Goal: Task Accomplishment & Management: Manage account settings

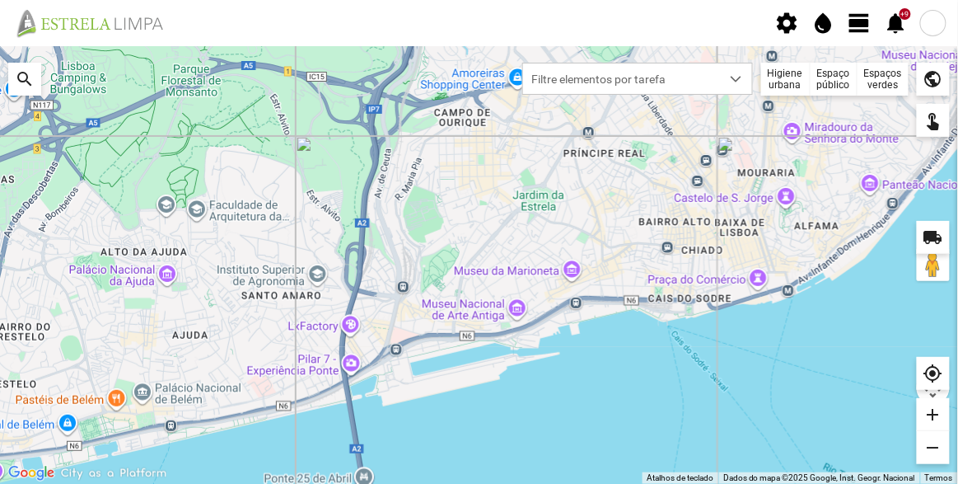
click at [863, 26] on span "view_day" at bounding box center [860, 23] width 25 height 25
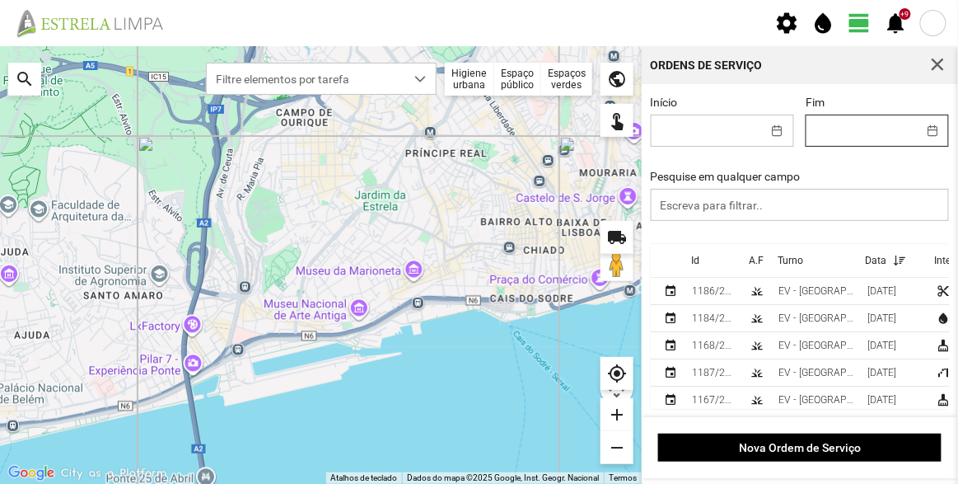
click at [837, 126] on body "settings water_drop view_day +9 notifications Para navegar no mapa com gestos d…" at bounding box center [479, 242] width 958 height 484
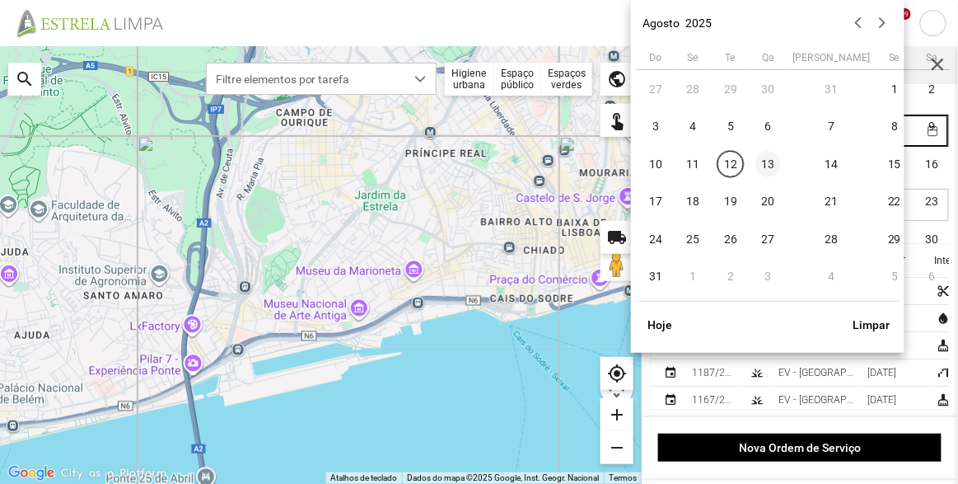
click at [776, 167] on span "13" at bounding box center [769, 164] width 26 height 26
type input "[DATE]"
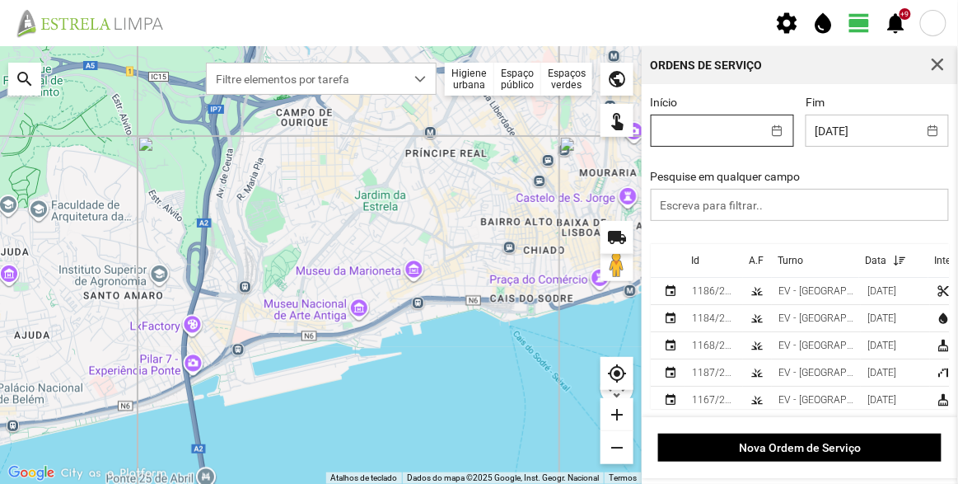
click at [711, 127] on body "settings water_drop view_day +9 notifications Para navegar no mapa com gestos d…" at bounding box center [479, 242] width 958 height 484
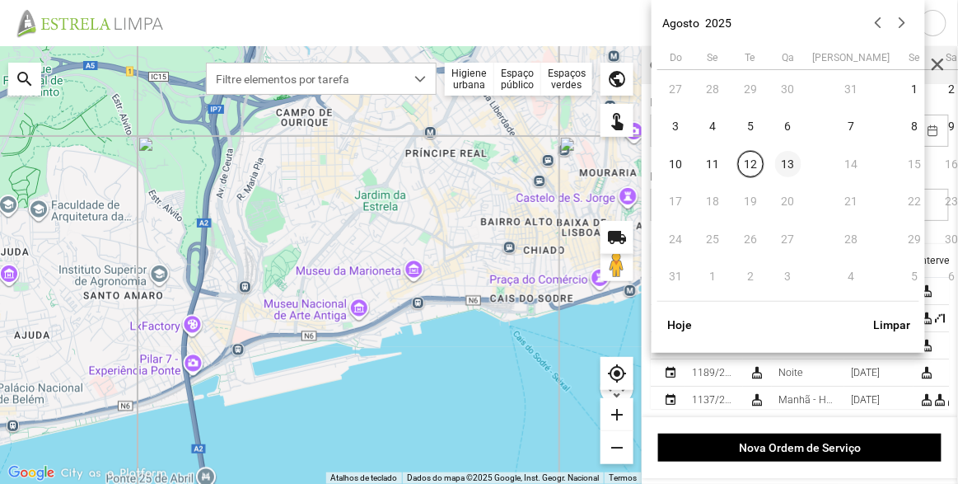
click at [794, 162] on span "13" at bounding box center [789, 164] width 26 height 26
type input "[DATE]"
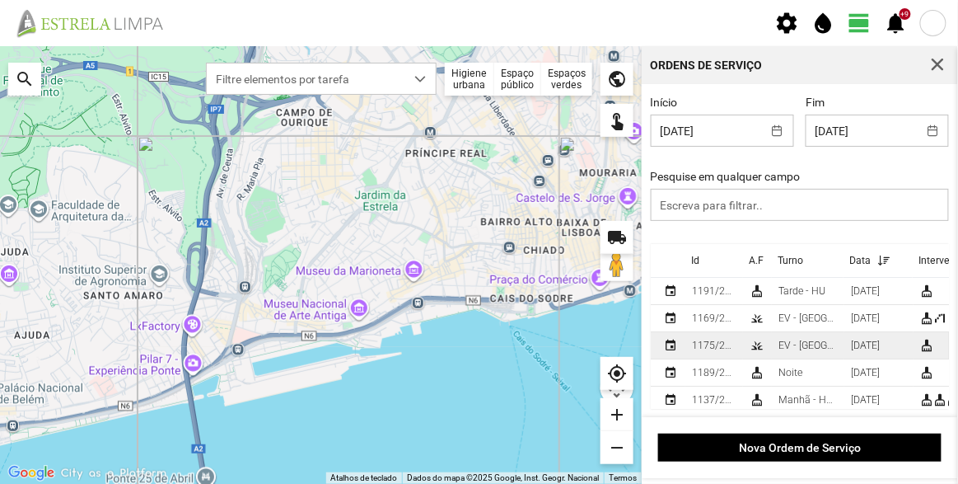
click at [805, 345] on div "EV - [GEOGRAPHIC_DATA] B" at bounding box center [808, 346] width 59 height 12
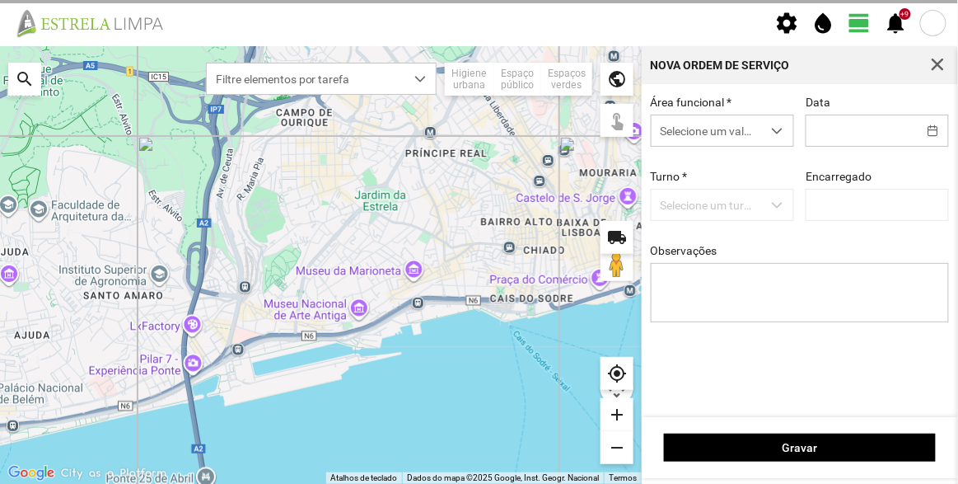
type input "[DATE]"
type input "[PERSON_NAME]"
type textarea "Escadaria 9 de abril"
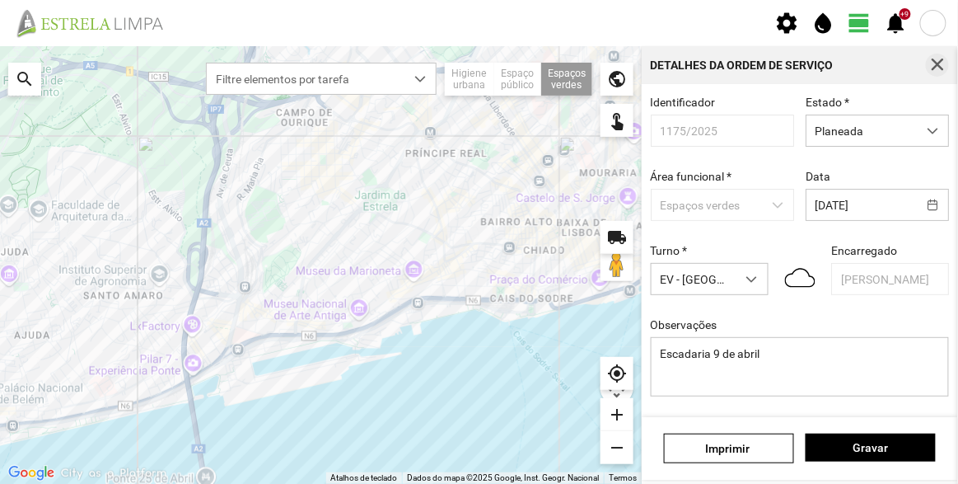
click at [942, 64] on span "button" at bounding box center [937, 65] width 15 height 15
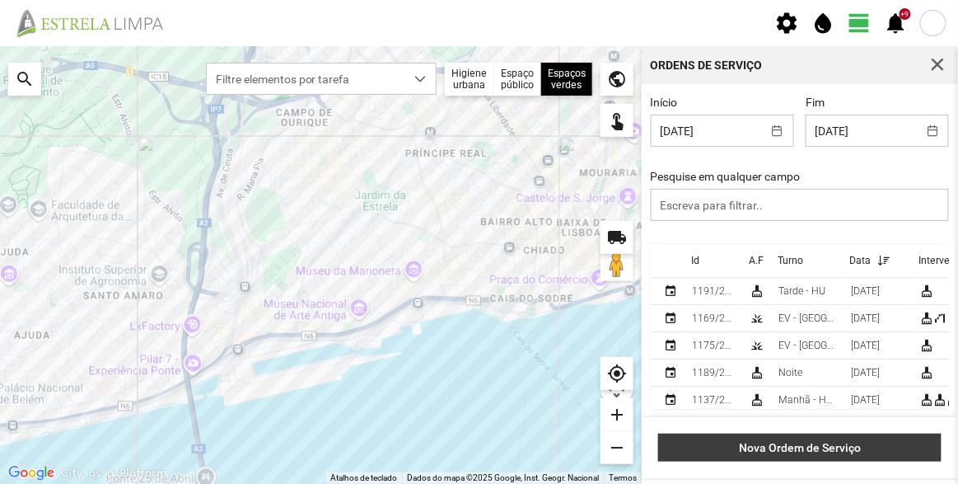
click at [804, 440] on button "Nova Ordem de Serviço" at bounding box center [800, 448] width 284 height 28
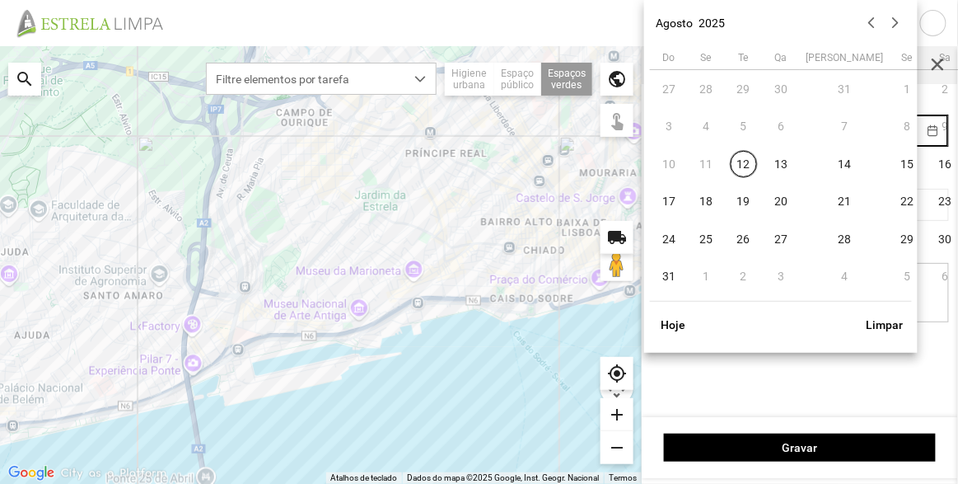
click at [847, 124] on body "settings water_drop view_day +9 notifications Para navegar no mapa com gestos d…" at bounding box center [479, 242] width 958 height 484
click at [783, 161] on span "13" at bounding box center [782, 164] width 26 height 26
type input "[DATE]"
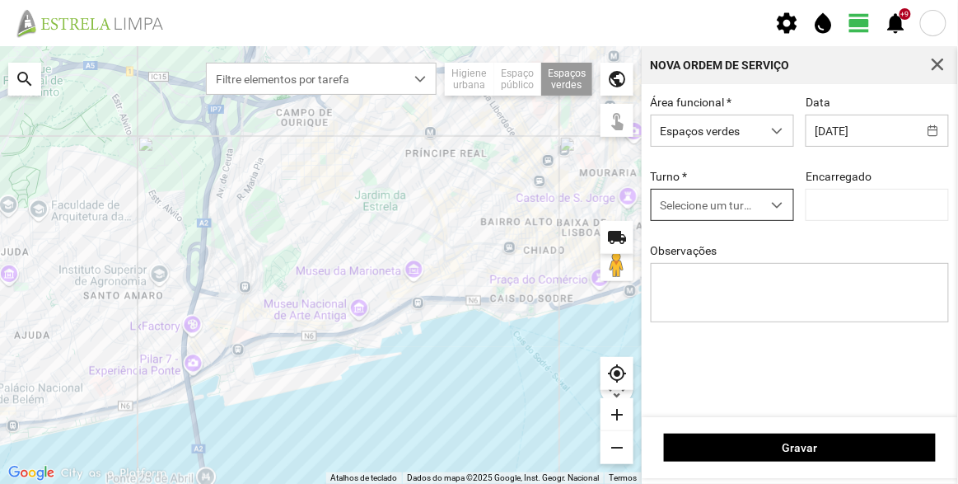
click at [715, 207] on span "Selecione um turno" at bounding box center [707, 205] width 110 height 30
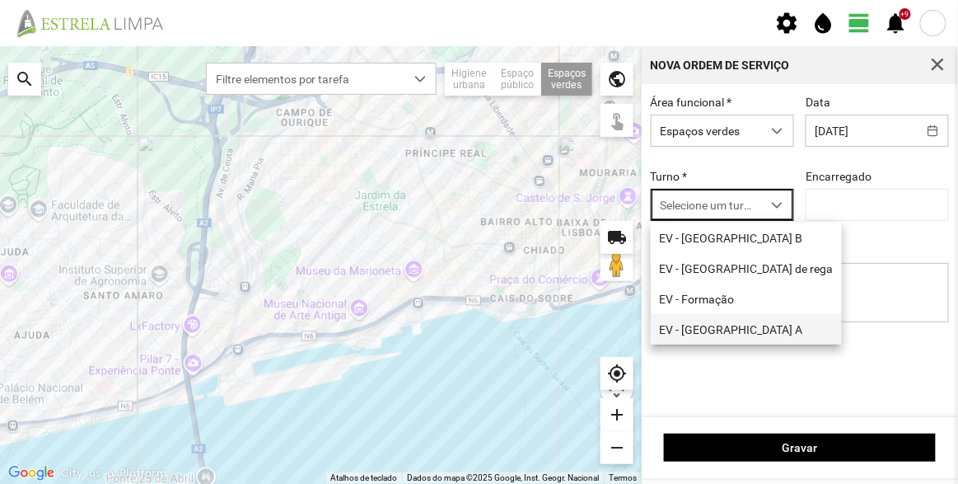
click at [732, 340] on li "EV - [GEOGRAPHIC_DATA] A" at bounding box center [746, 329] width 191 height 30
type input "[PERSON_NAME]"
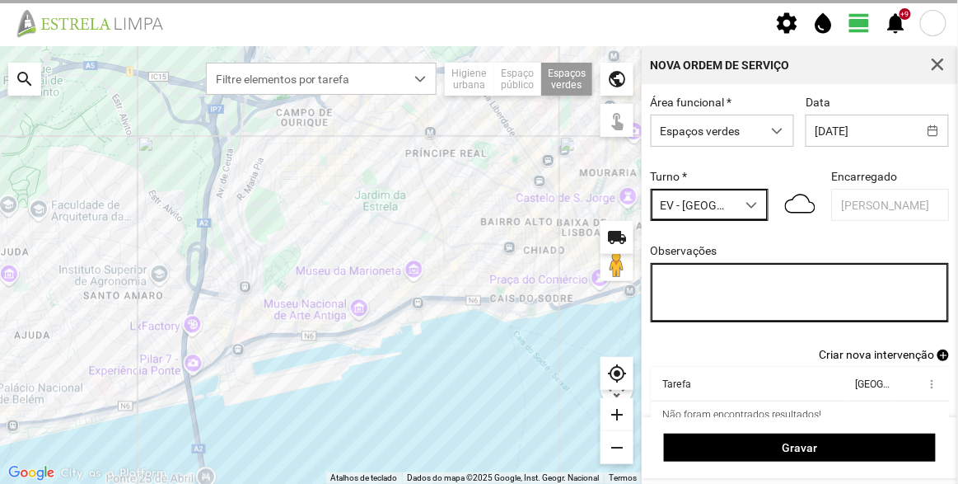
click at [750, 300] on textarea "Observações" at bounding box center [800, 292] width 299 height 59
type textarea "A"
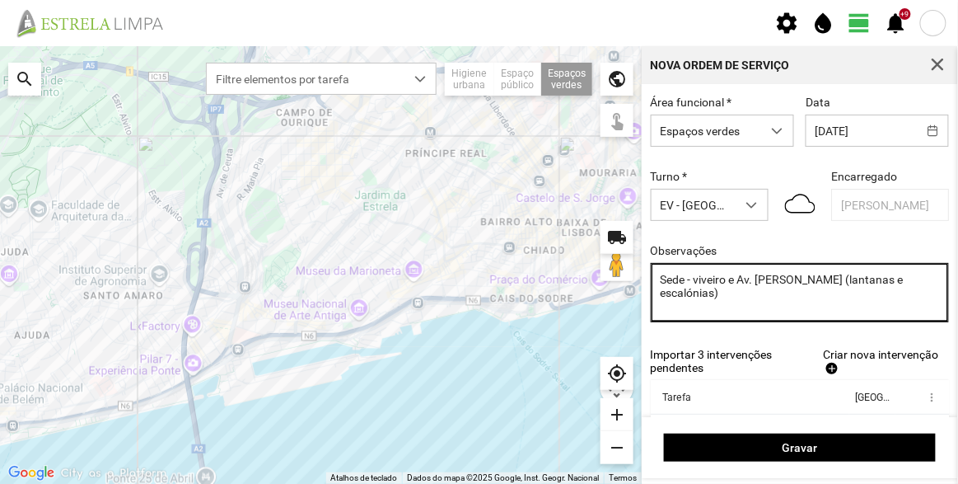
type textarea "Sede - viveiro e Av. [PERSON_NAME] (lantanas e escalónias)"
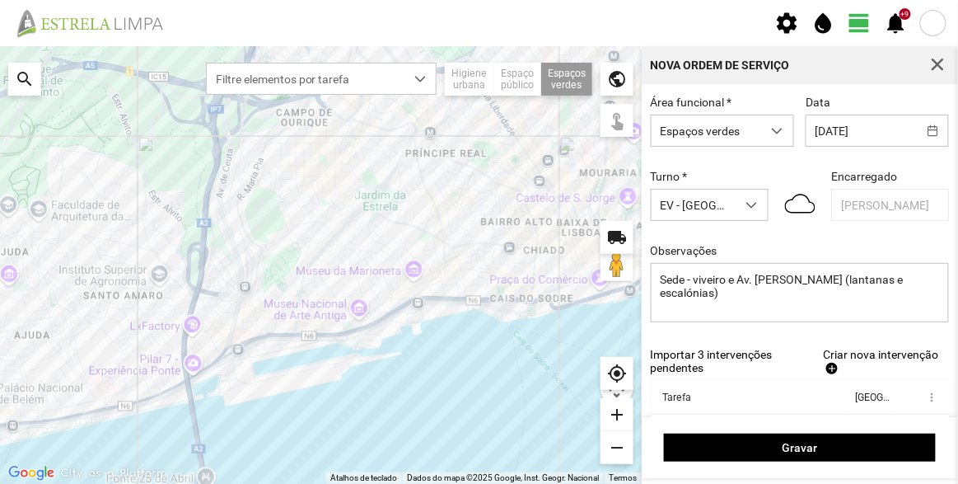
click at [838, 359] on span "Criar nova intervenção" at bounding box center [880, 354] width 115 height 13
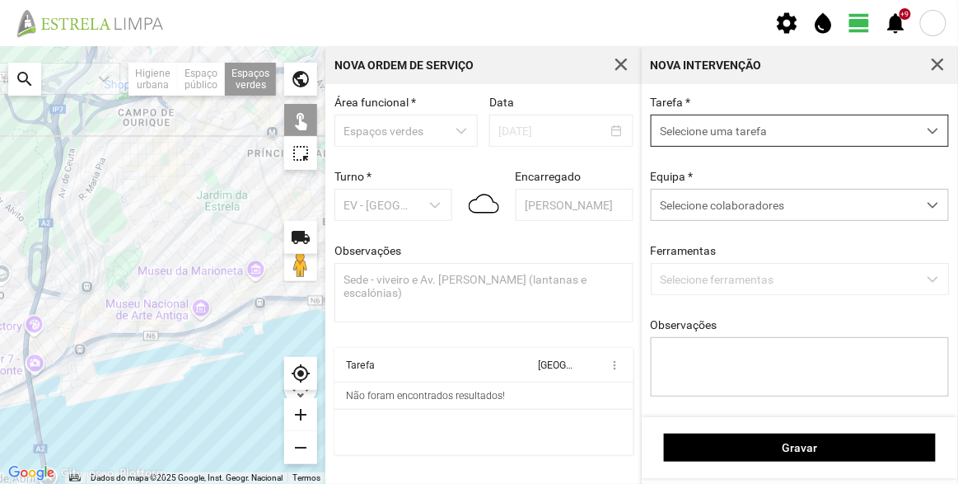
click at [724, 124] on span "Selecione uma tarefa" at bounding box center [784, 130] width 265 height 30
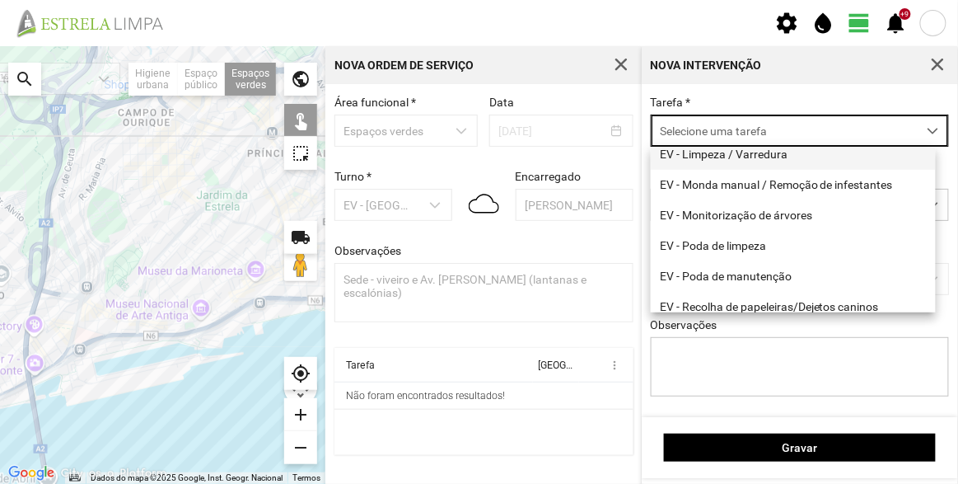
scroll to position [210, 0]
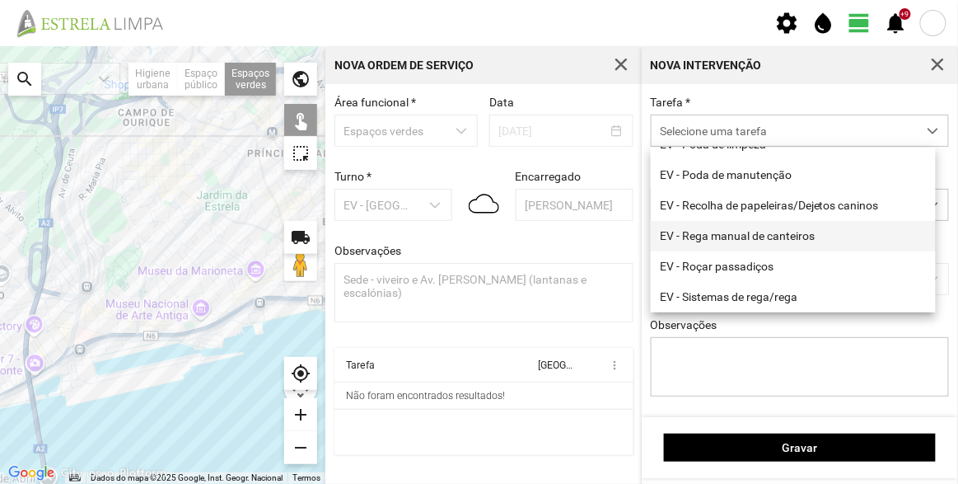
click at [726, 231] on li "EV - Rega manual de canteiros" at bounding box center [793, 236] width 285 height 30
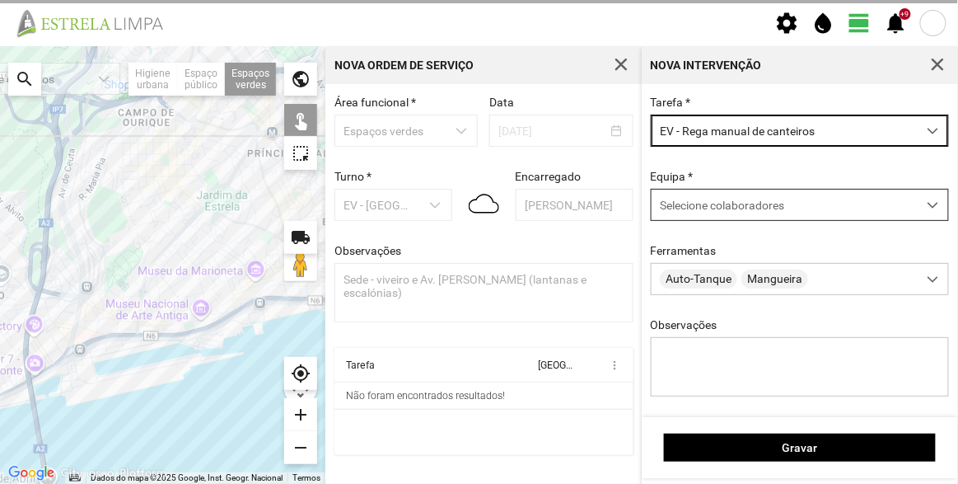
click at [724, 219] on div "Selecione colaboradores" at bounding box center [784, 205] width 265 height 30
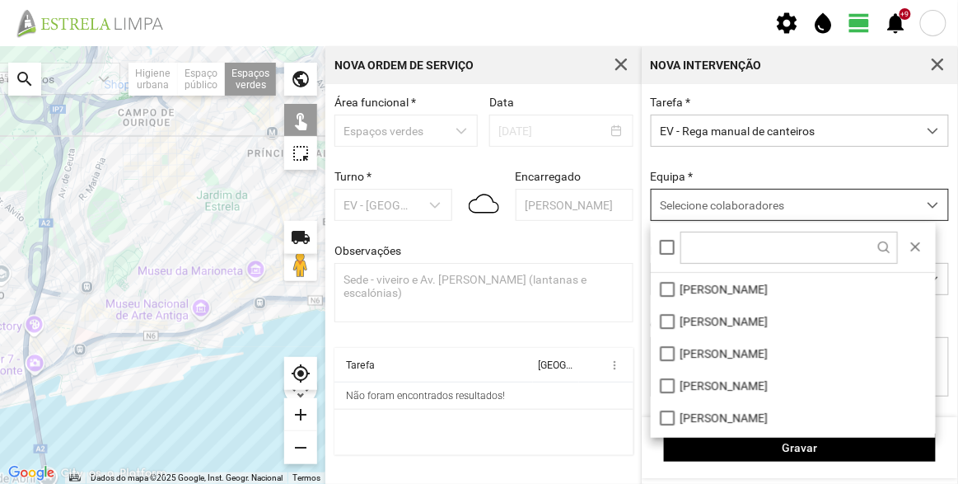
scroll to position [8, 69]
click at [719, 269] on div at bounding box center [793, 248] width 285 height 50
drag, startPoint x: 719, startPoint y: 281, endPoint x: 687, endPoint y: 286, distance: 32.5
click at [719, 282] on li "[PERSON_NAME]" at bounding box center [793, 289] width 285 height 32
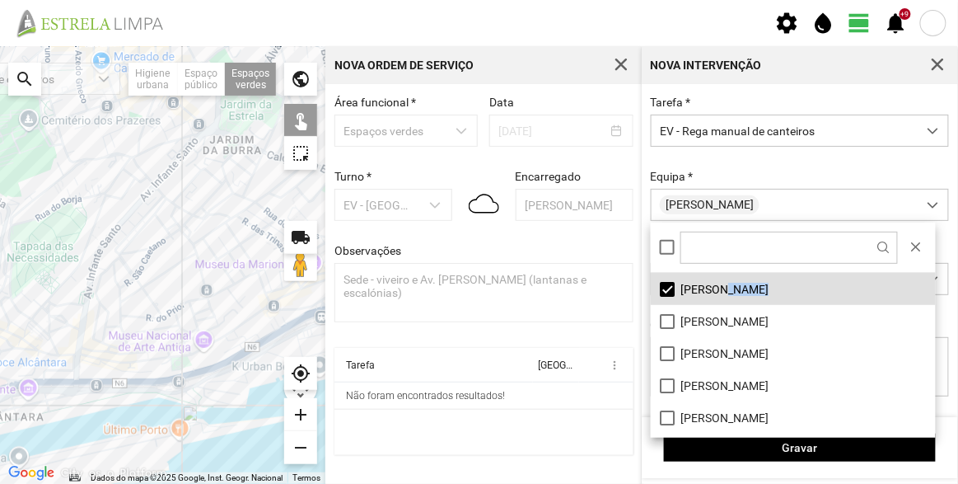
click at [135, 197] on div at bounding box center [163, 265] width 326 height 438
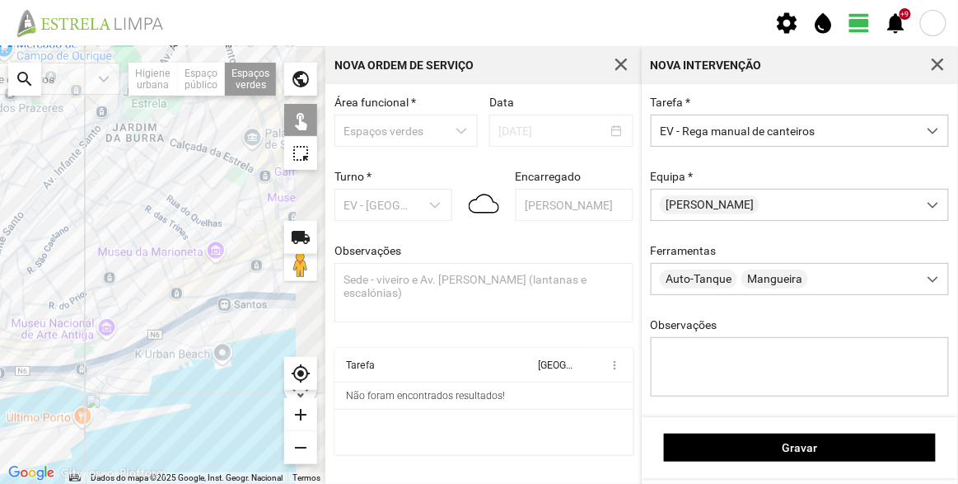
drag, startPoint x: 213, startPoint y: 252, endPoint x: 107, endPoint y: 238, distance: 106.4
click at [106, 240] on div at bounding box center [163, 265] width 326 height 438
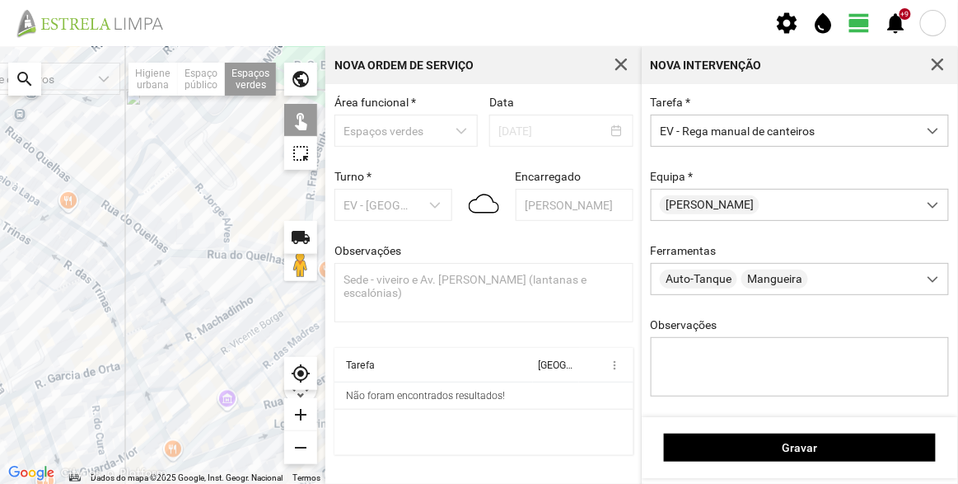
click at [125, 167] on div at bounding box center [163, 265] width 326 height 438
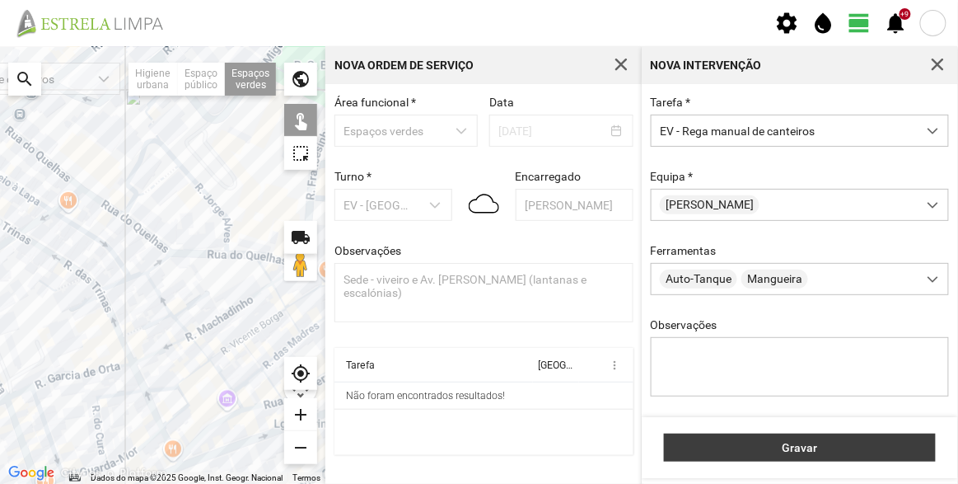
click at [790, 444] on span "Gravar" at bounding box center [800, 447] width 255 height 13
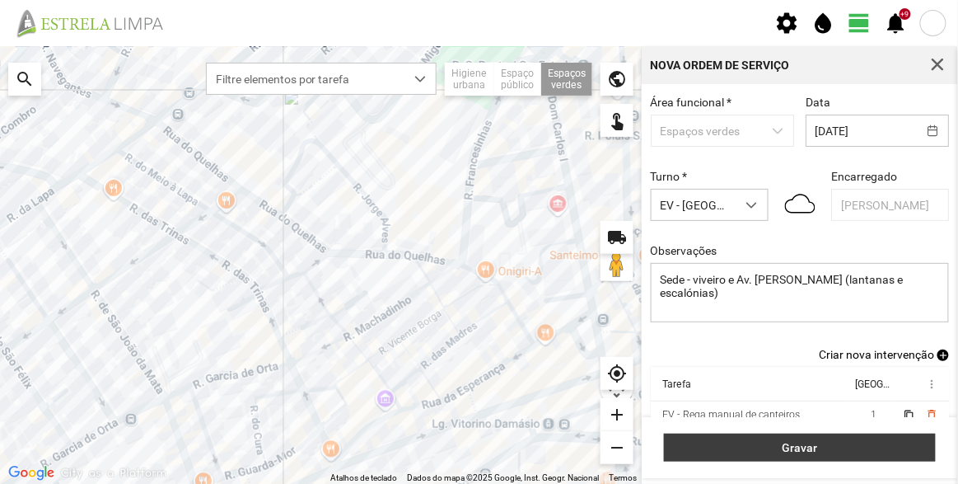
click at [814, 453] on span "Gravar" at bounding box center [800, 447] width 255 height 13
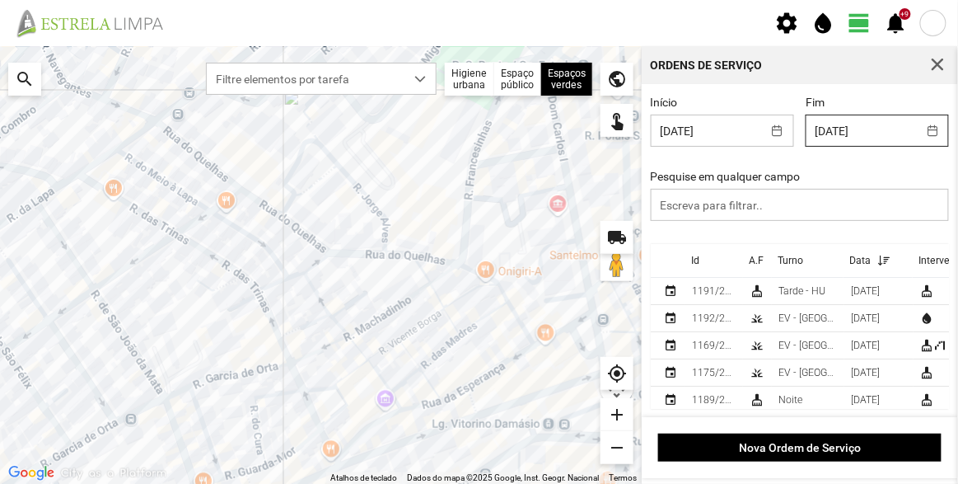
click at [848, 134] on body "settings water_drop view_day +9 notifications Para navegar no mapa com gestos d…" at bounding box center [479, 242] width 958 height 484
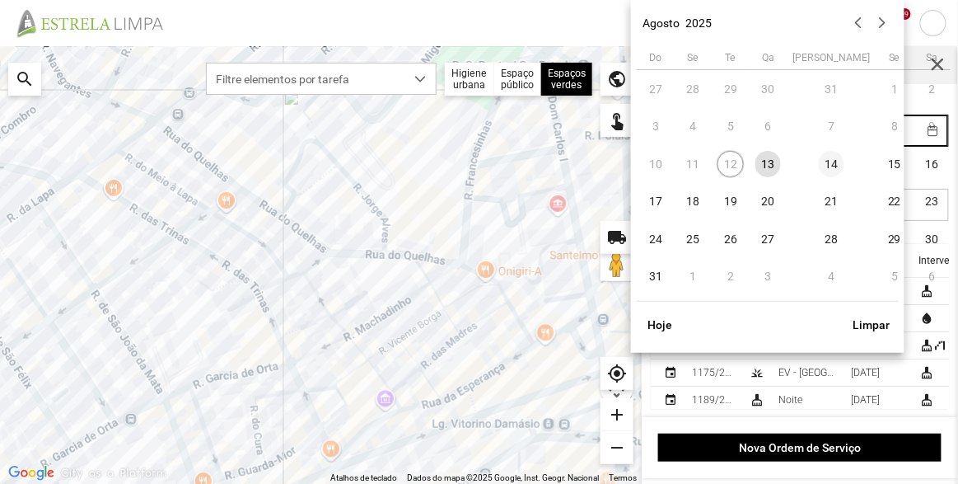
click at [819, 163] on span "14" at bounding box center [832, 164] width 26 height 26
type input "[DATE]"
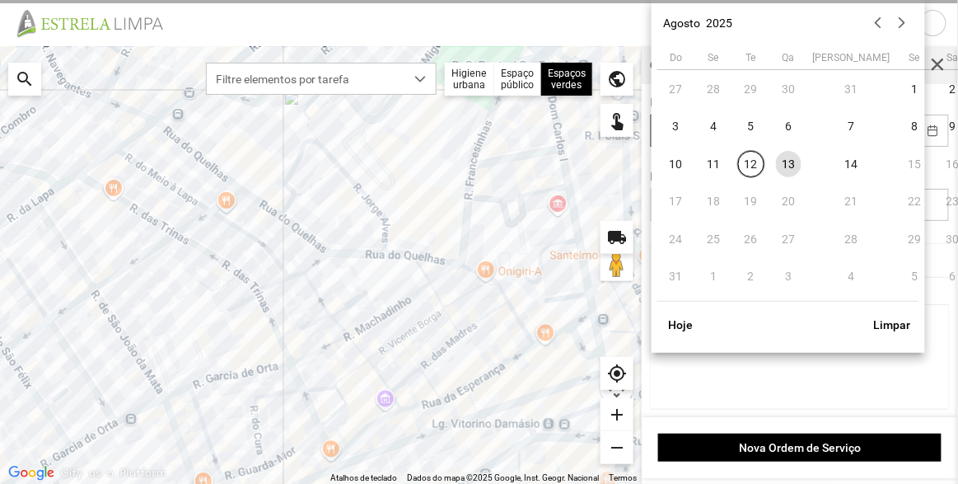
click at [718, 133] on body "settings water_drop view_day +9 notifications Para navegar no mapa com gestos d…" at bounding box center [479, 242] width 958 height 484
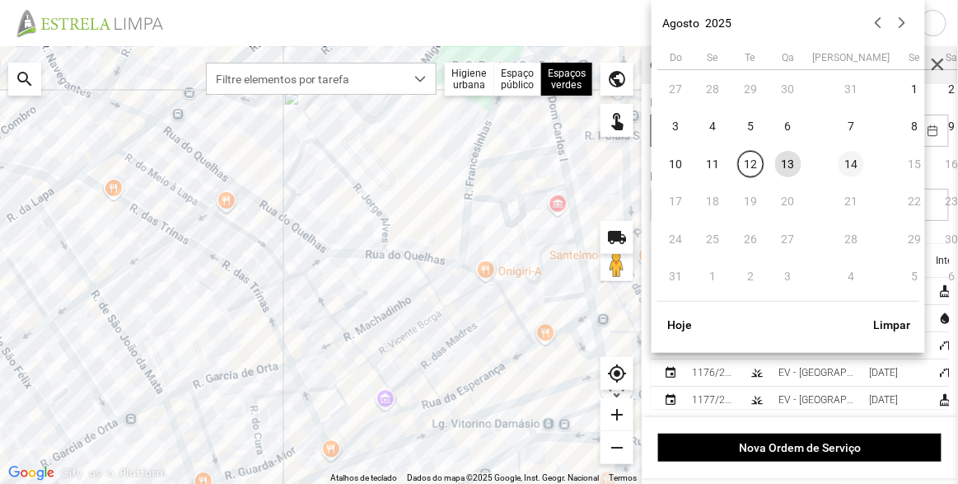
click at [839, 162] on span "14" at bounding box center [852, 164] width 26 height 26
type input "[DATE]"
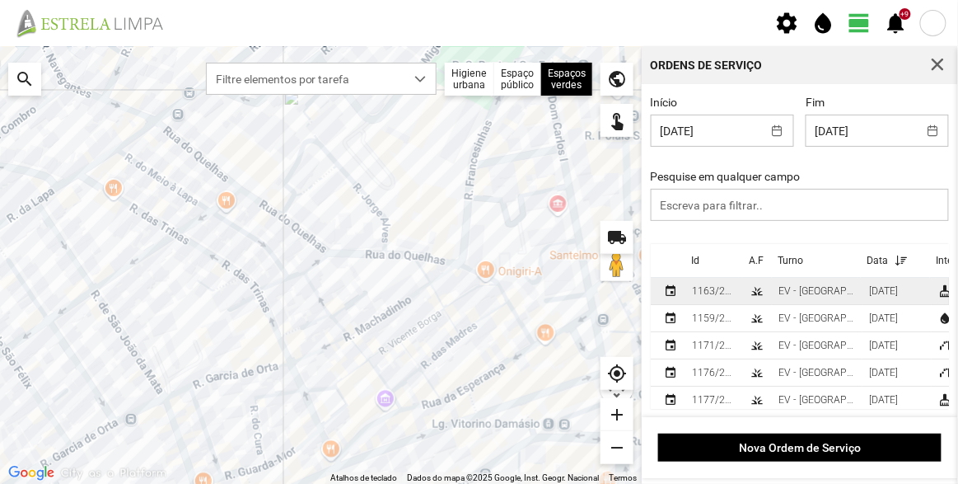
click at [829, 294] on div "EV - [GEOGRAPHIC_DATA] A" at bounding box center [817, 291] width 77 height 12
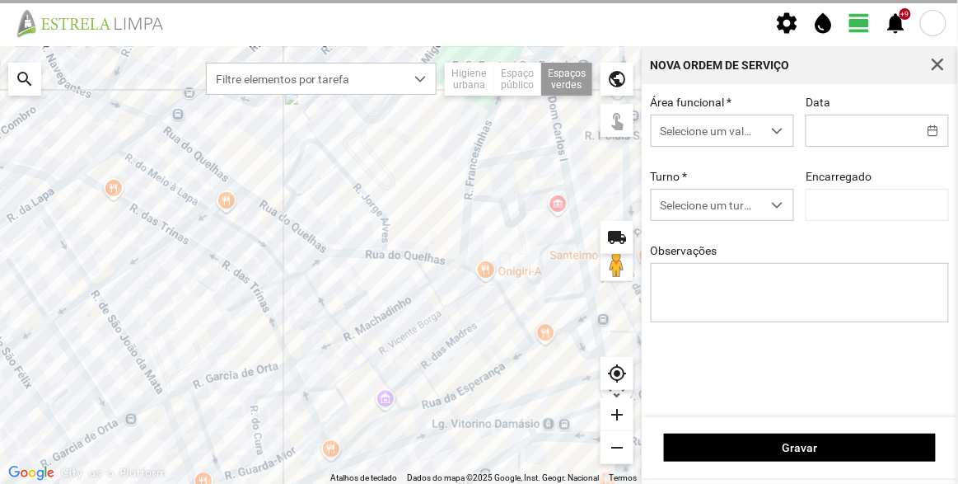
type input "[DATE]"
type input "[PERSON_NAME]"
type textarea "Recolha de papeleiras"
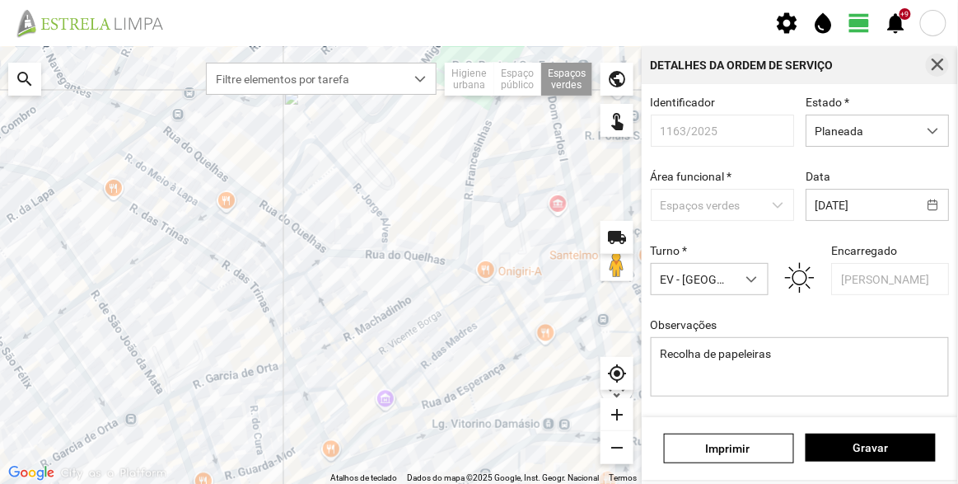
click at [938, 63] on span "button" at bounding box center [937, 65] width 15 height 15
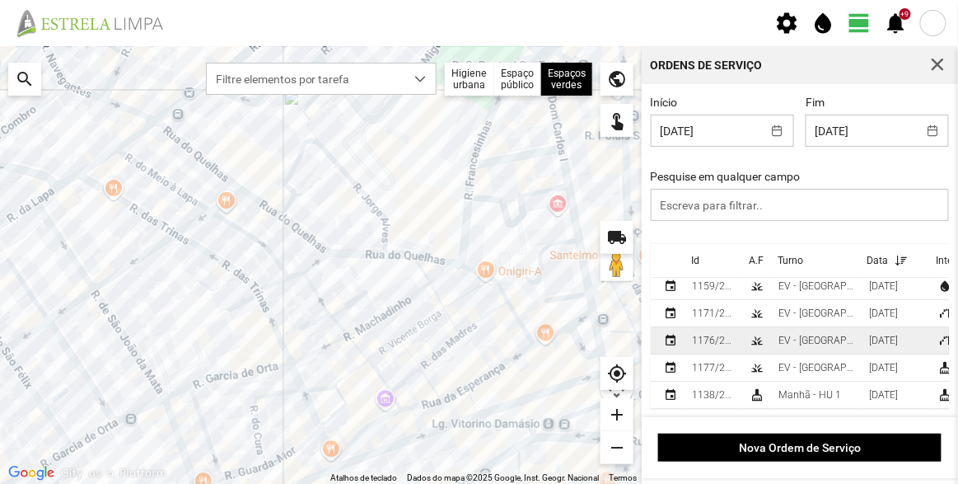
scroll to position [2, 0]
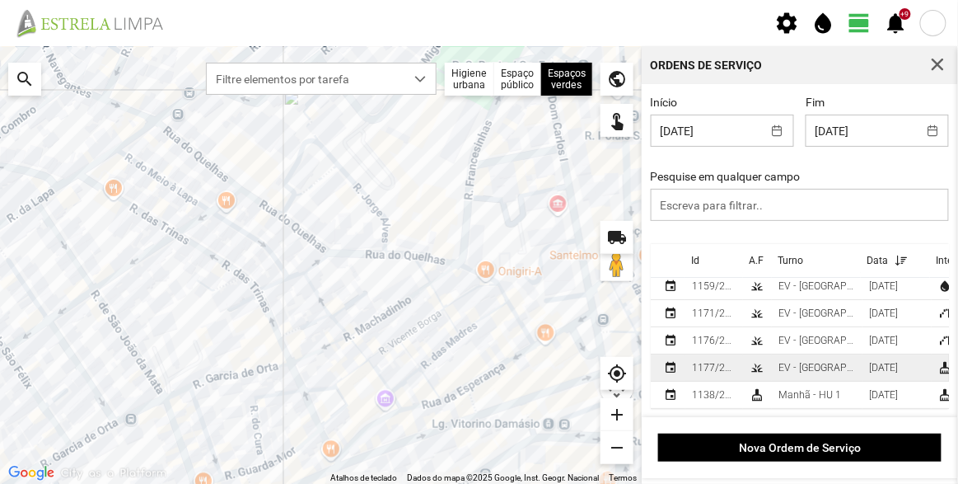
click at [823, 362] on div "EV - [GEOGRAPHIC_DATA] A" at bounding box center [817, 368] width 77 height 12
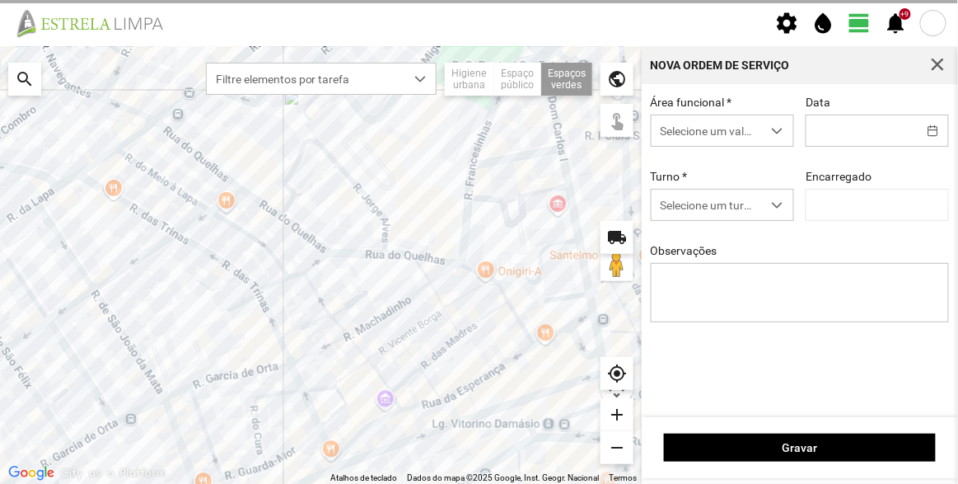
type input "[DATE]"
type input "[PERSON_NAME]"
type textarea "5 de outubro"
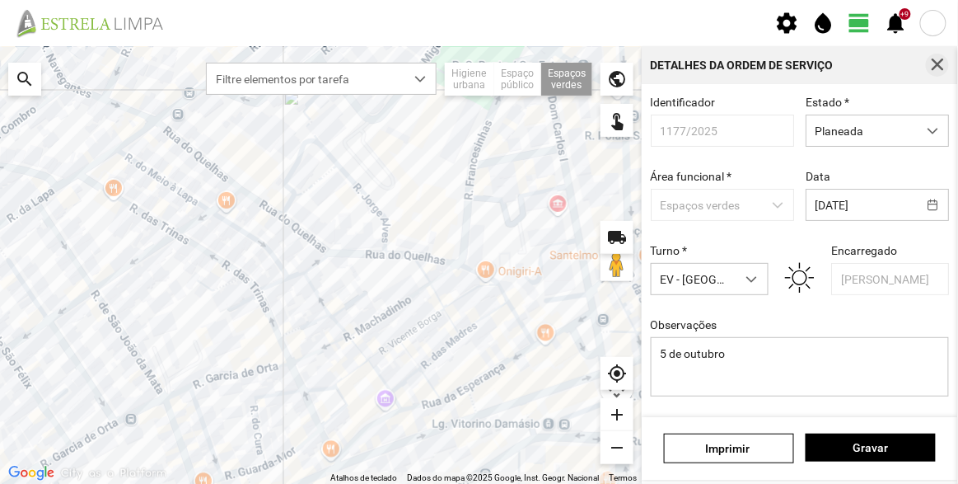
click at [935, 59] on span "button" at bounding box center [937, 65] width 15 height 15
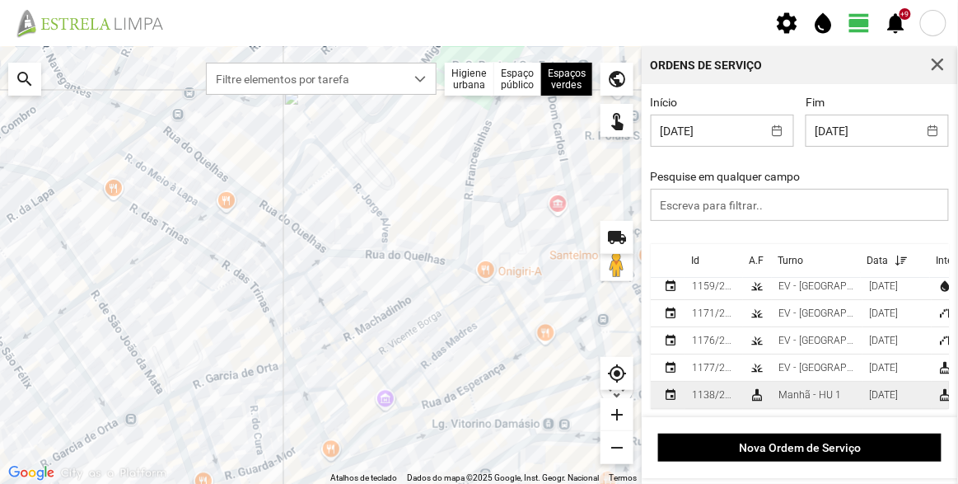
scroll to position [2, 0]
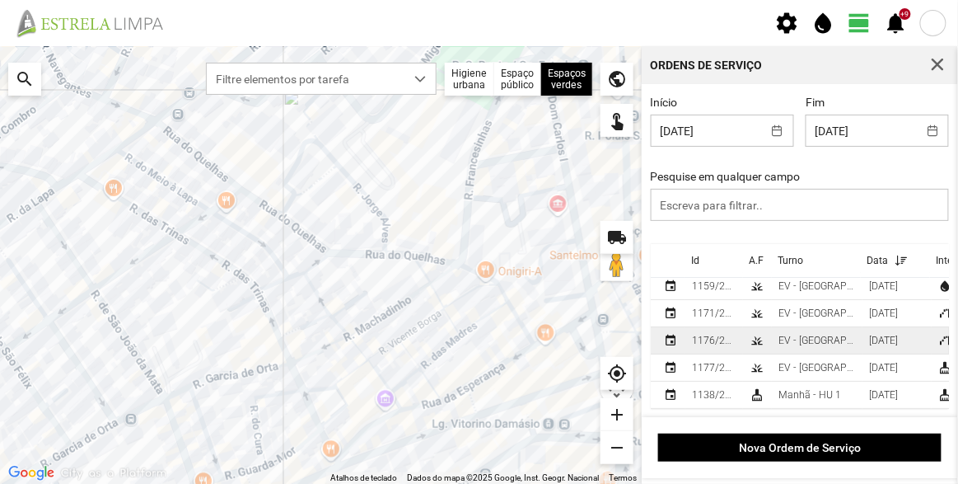
click at [820, 335] on div "EV - [GEOGRAPHIC_DATA] A" at bounding box center [817, 341] width 77 height 12
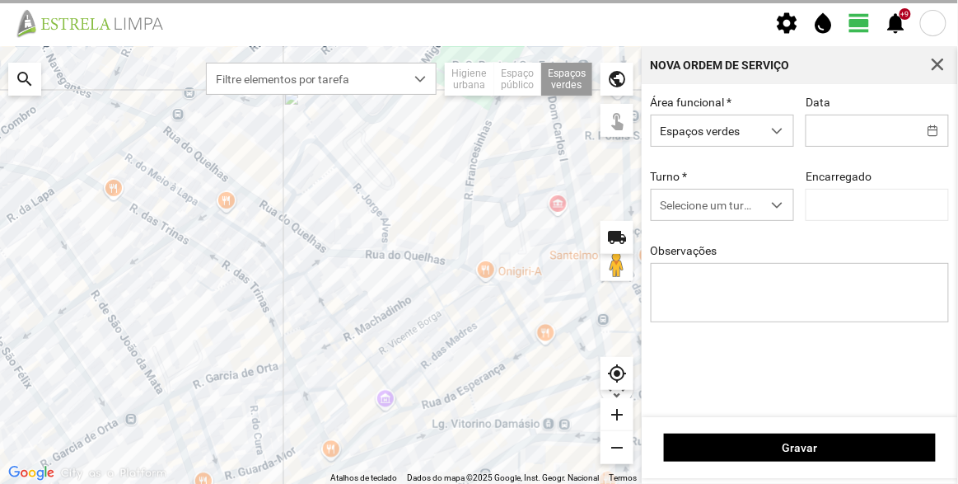
type input "[DATE]"
type input "[PERSON_NAME]"
type textarea "[PERSON_NAME]"
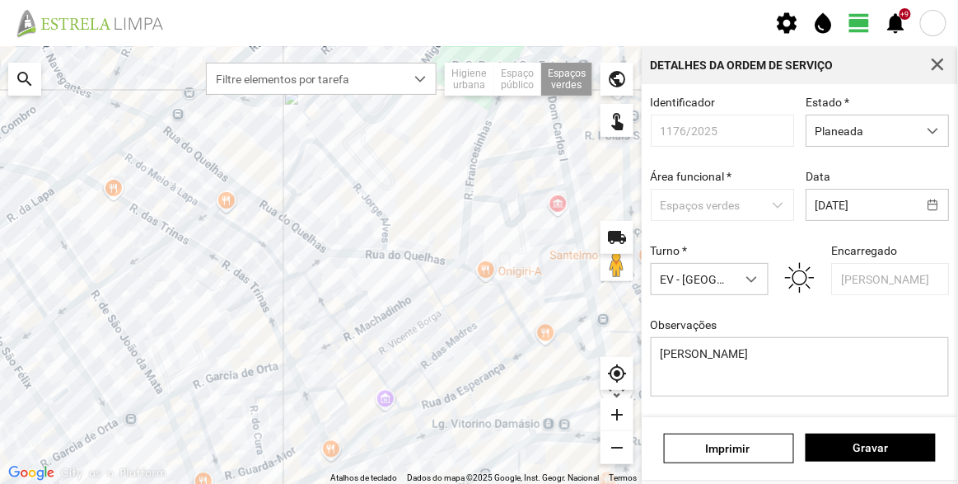
scroll to position [143, 0]
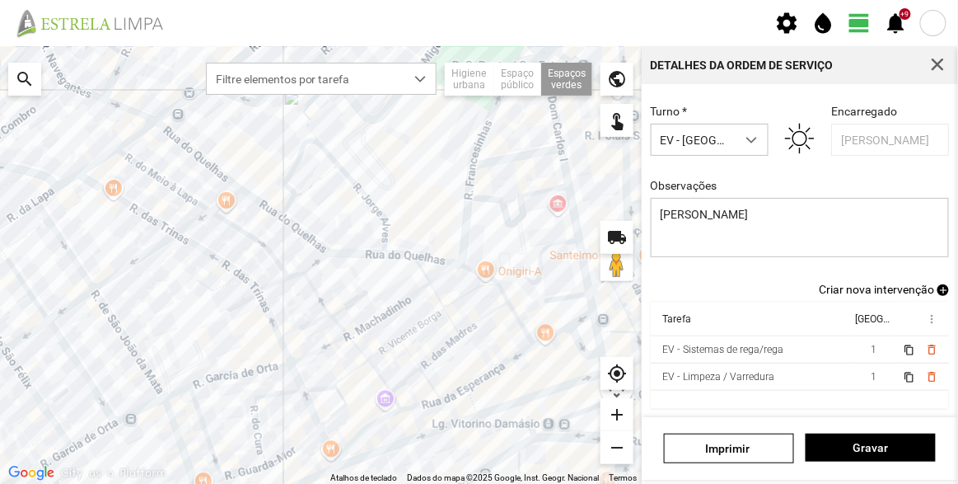
click at [918, 287] on span "Criar nova intervenção" at bounding box center [876, 289] width 115 height 13
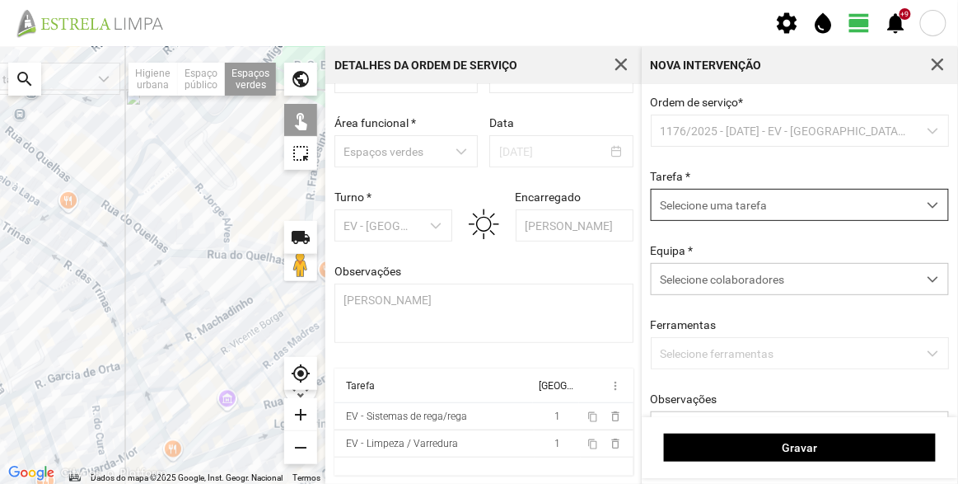
click at [744, 194] on span "Selecione uma tarefa" at bounding box center [784, 205] width 265 height 30
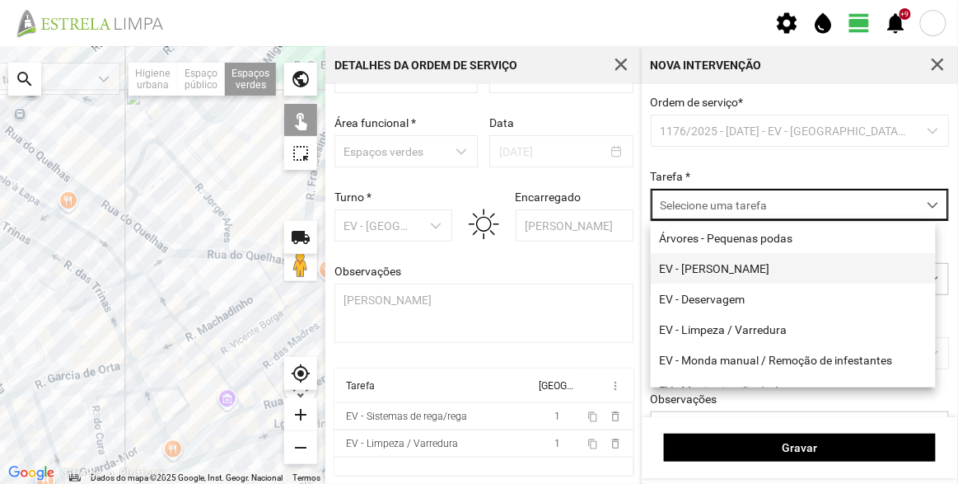
click at [735, 277] on li "EV - [PERSON_NAME]" at bounding box center [793, 268] width 285 height 30
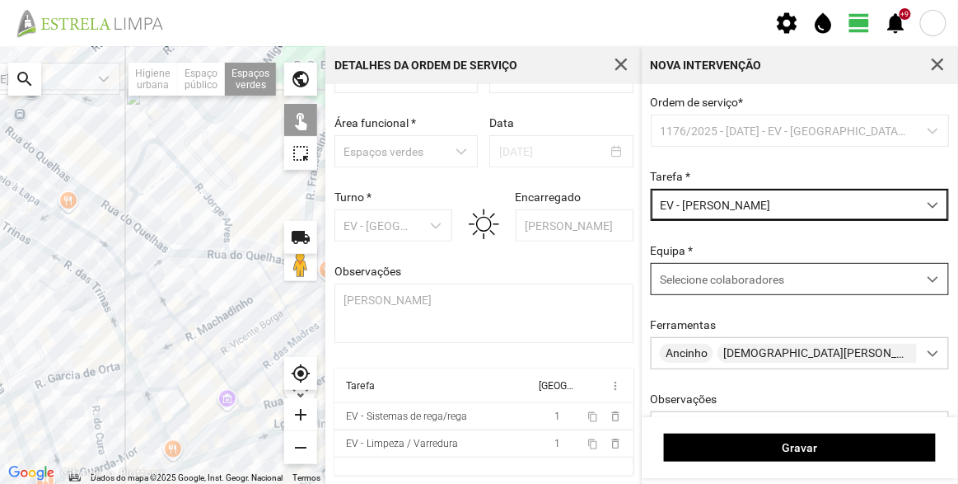
click at [735, 278] on span "Selecione colaboradores" at bounding box center [722, 279] width 124 height 13
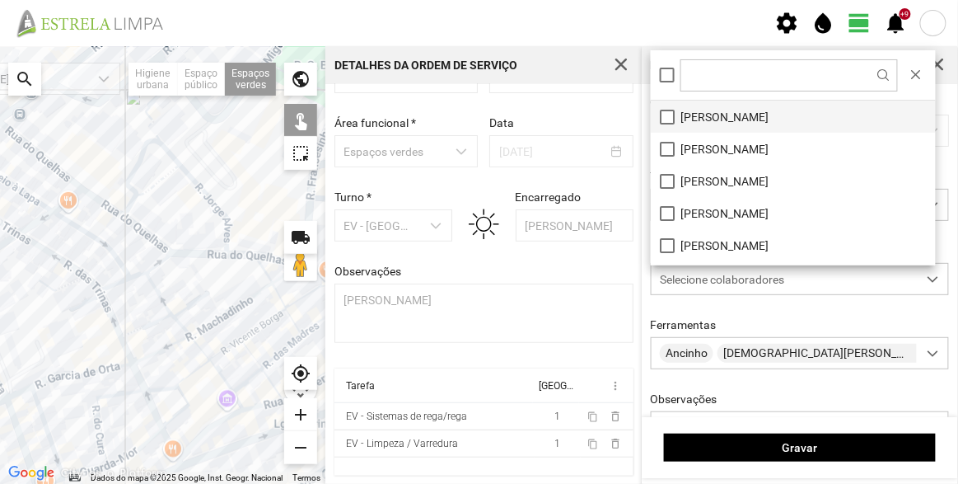
click at [718, 126] on li "[PERSON_NAME]" at bounding box center [793, 117] width 285 height 32
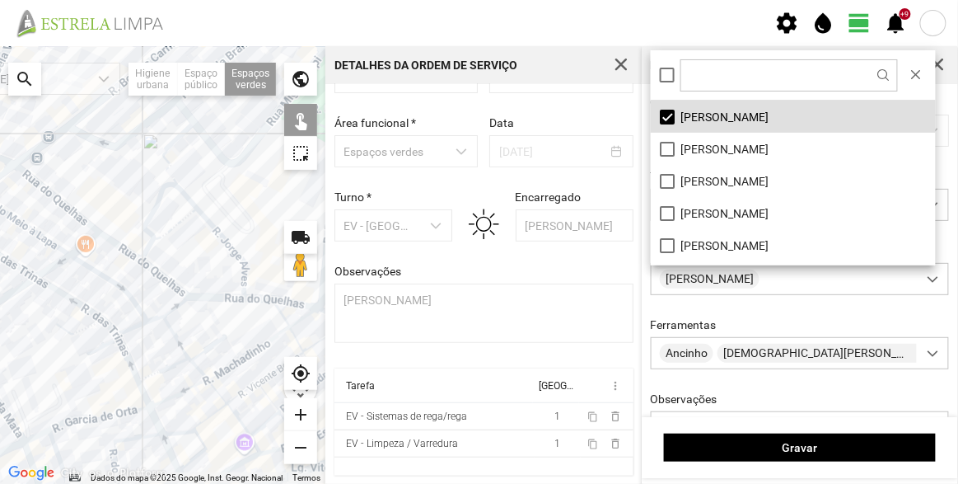
drag, startPoint x: 124, startPoint y: 152, endPoint x: 213, endPoint y: 358, distance: 224.4
click at [213, 358] on div at bounding box center [163, 265] width 326 height 438
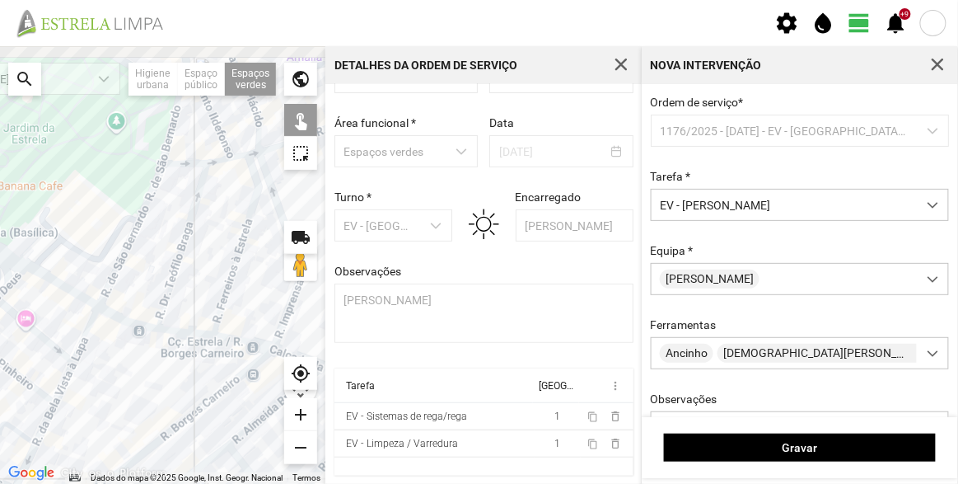
drag, startPoint x: 183, startPoint y: 297, endPoint x: 158, endPoint y: 298, distance: 24.8
click at [162, 359] on div at bounding box center [163, 265] width 326 height 438
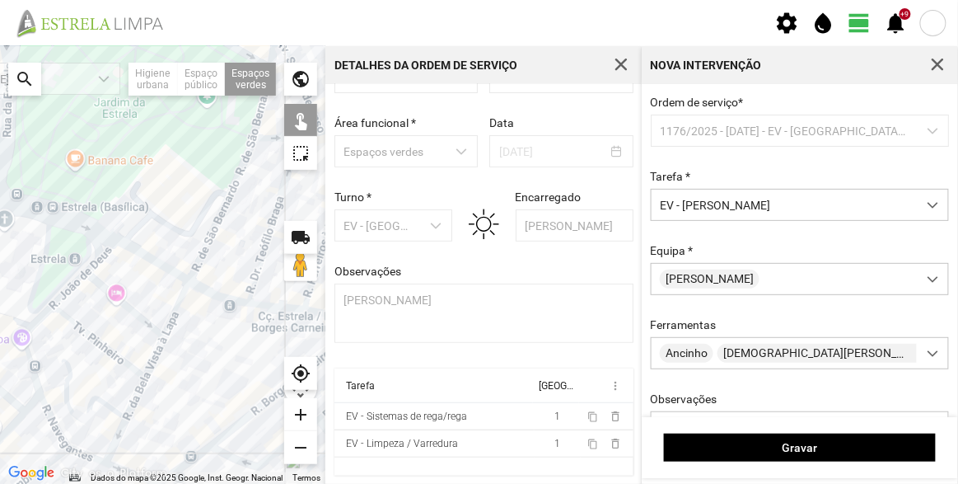
drag, startPoint x: 208, startPoint y: 217, endPoint x: 246, endPoint y: 203, distance: 40.4
click at [246, 203] on div at bounding box center [163, 265] width 326 height 438
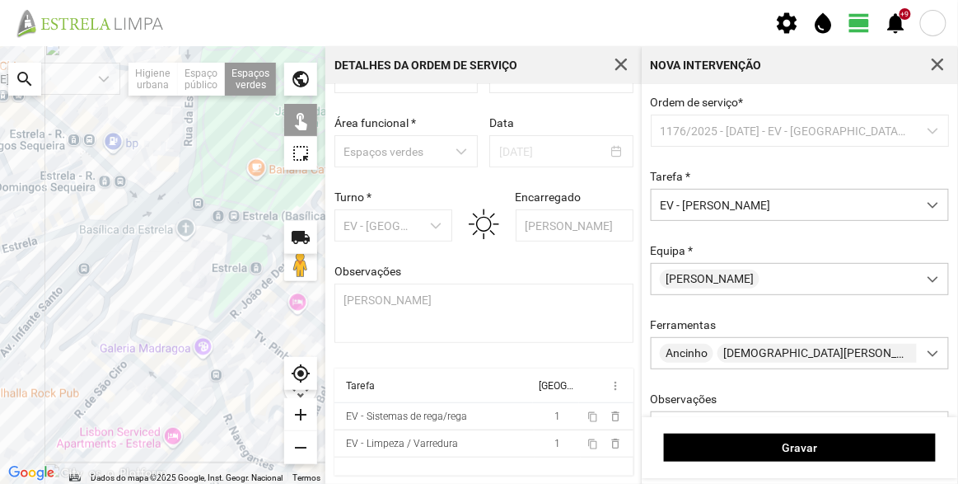
drag, startPoint x: 125, startPoint y: 199, endPoint x: 156, endPoint y: 258, distance: 66.7
click at [156, 258] on div at bounding box center [163, 265] width 326 height 438
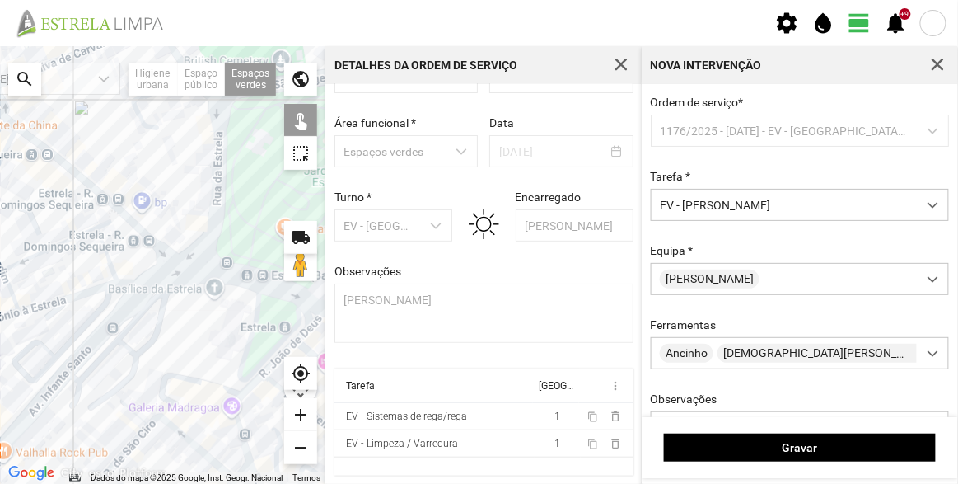
click at [145, 260] on div at bounding box center [163, 265] width 326 height 438
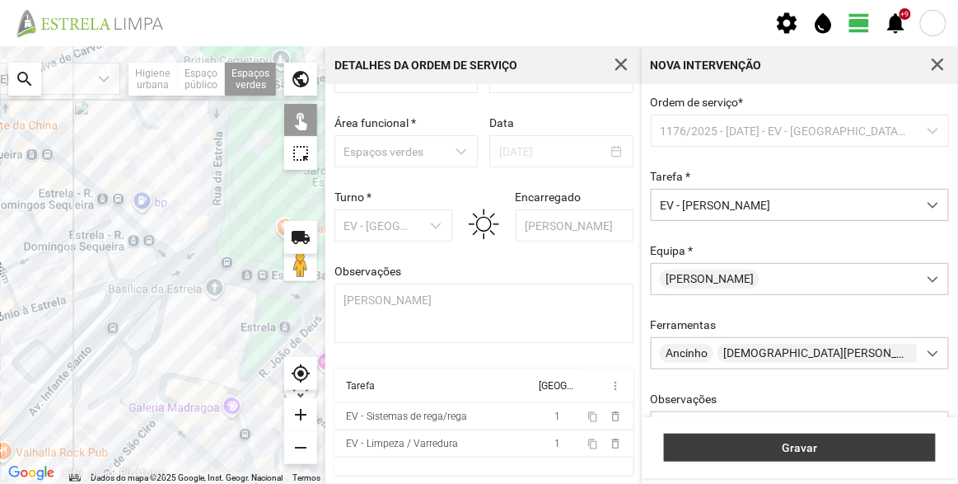
click at [835, 453] on span "Gravar" at bounding box center [800, 447] width 255 height 13
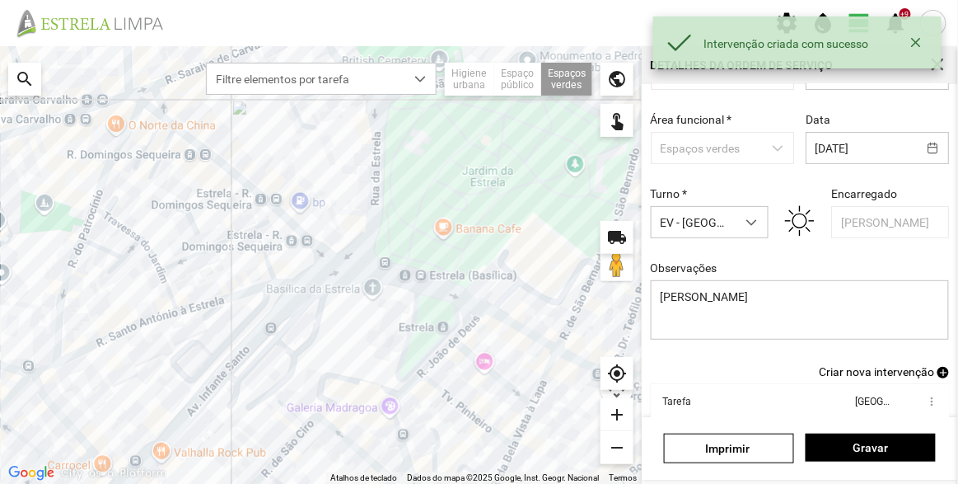
click at [881, 376] on span "Criar nova intervenção" at bounding box center [876, 371] width 115 height 13
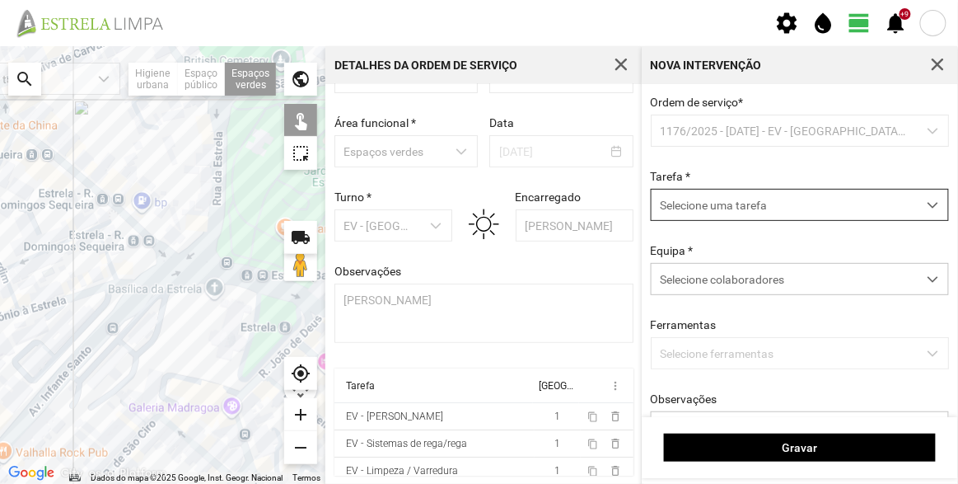
click at [726, 206] on span "Selecione uma tarefa" at bounding box center [784, 205] width 265 height 30
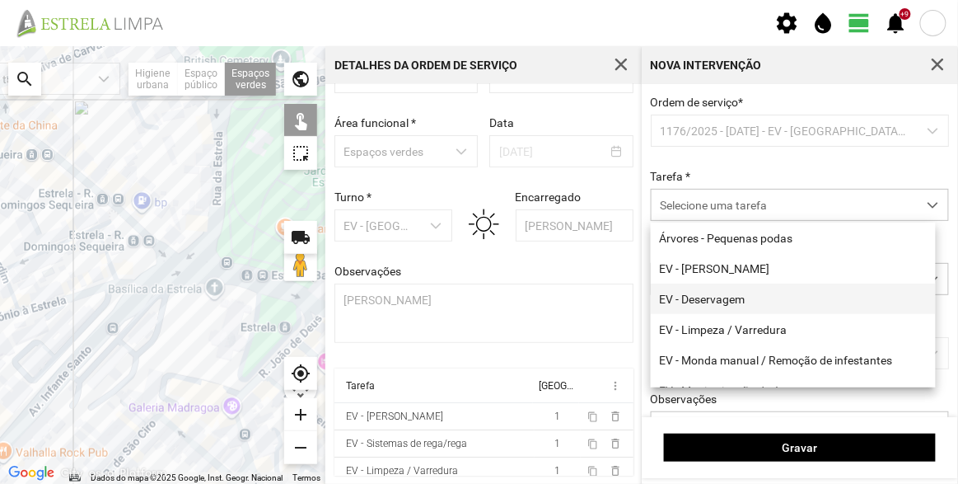
click at [711, 302] on li "EV - Deservagem" at bounding box center [793, 299] width 285 height 30
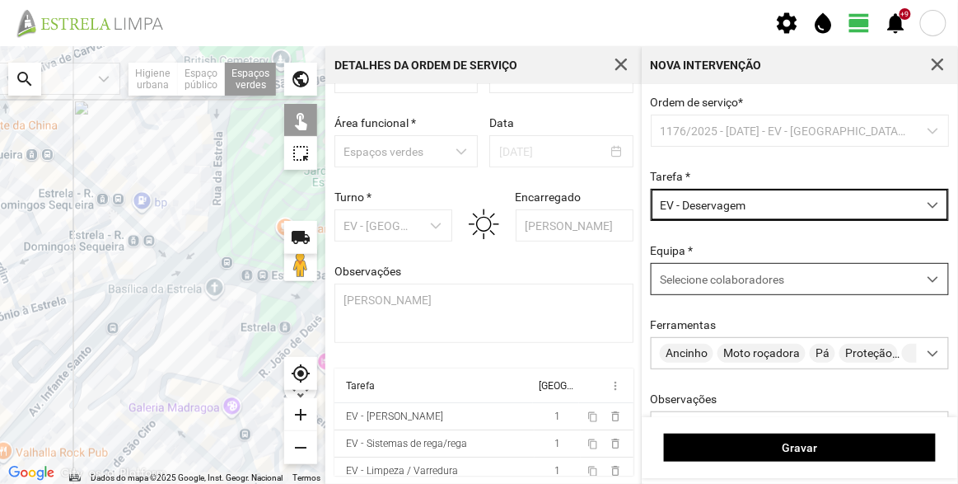
click at [726, 274] on span "Selecione colaboradores" at bounding box center [722, 279] width 124 height 13
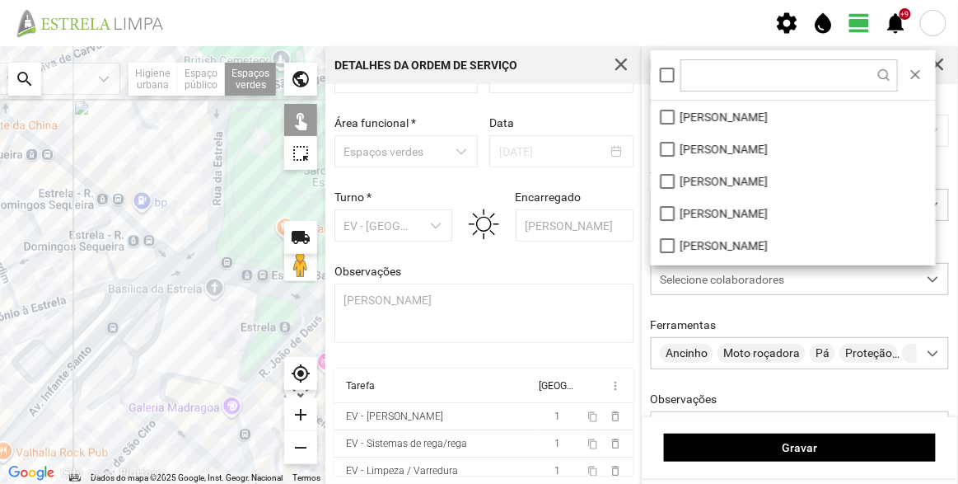
scroll to position [8, 69]
click at [698, 118] on li "[PERSON_NAME]" at bounding box center [793, 117] width 285 height 32
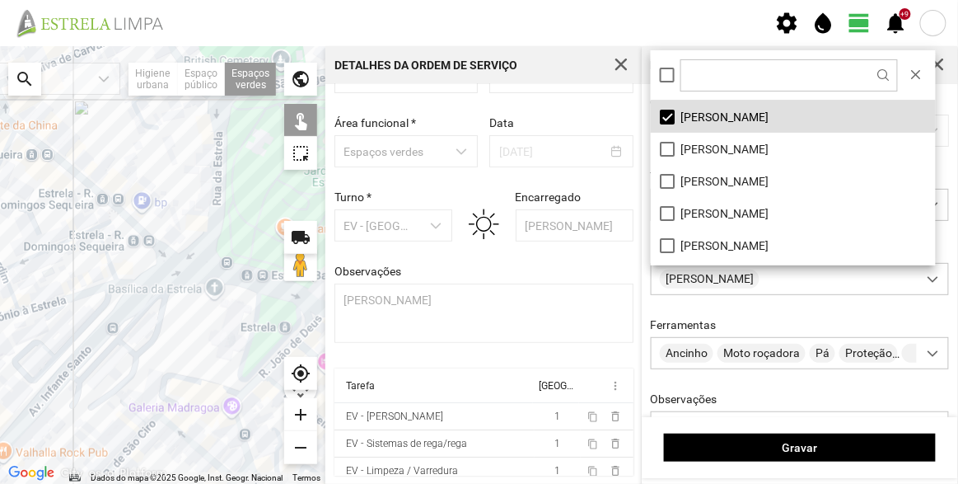
click at [148, 253] on div at bounding box center [163, 265] width 326 height 438
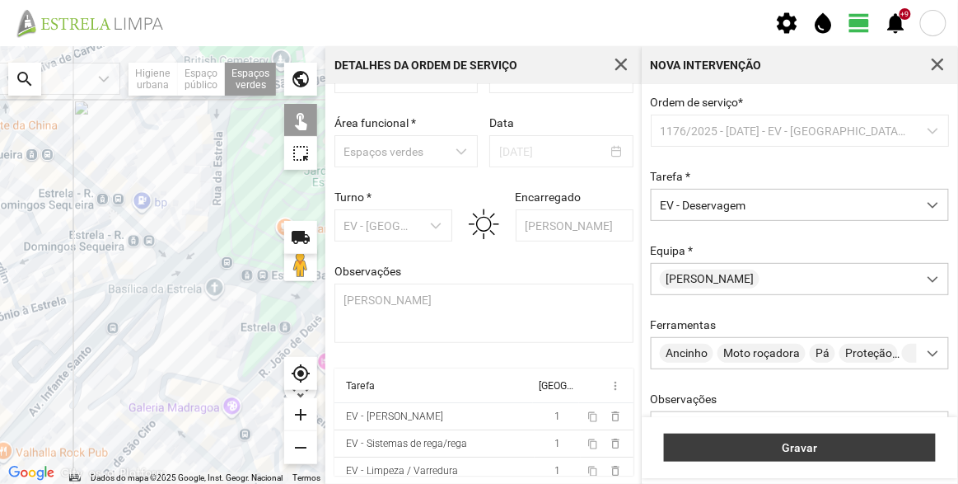
click at [761, 446] on span "Gravar" at bounding box center [800, 447] width 255 height 13
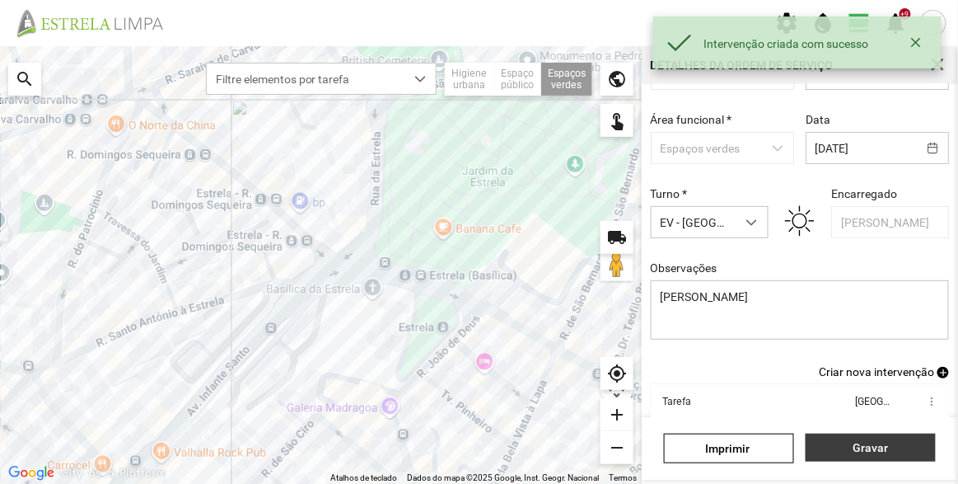
click at [860, 441] on span "Gravar" at bounding box center [871, 447] width 113 height 13
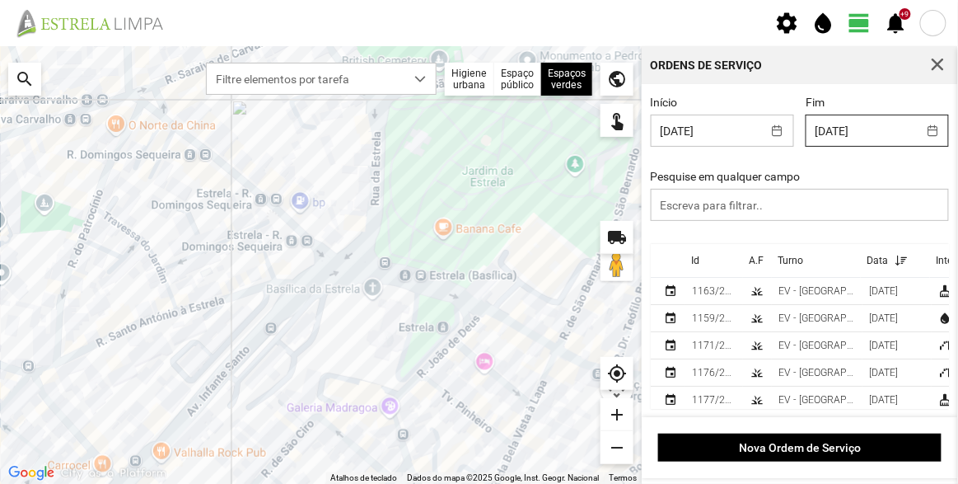
click at [854, 130] on body "settings water_drop view_day +9 notifications Para navegar no mapa com gestos d…" at bounding box center [479, 242] width 958 height 484
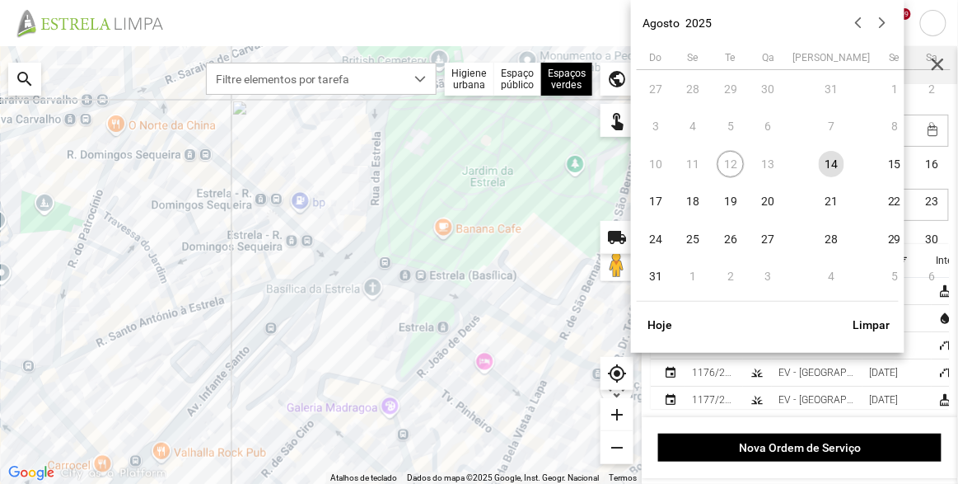
click at [819, 166] on span "14" at bounding box center [832, 164] width 26 height 26
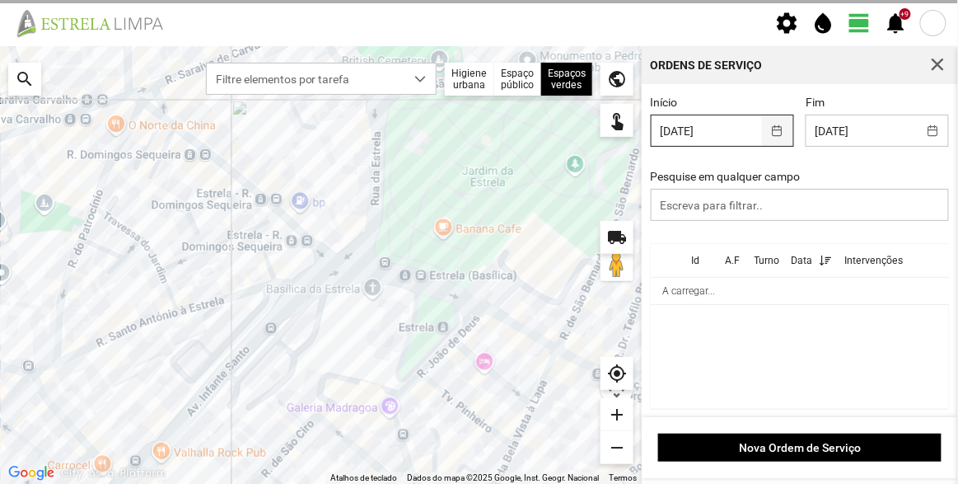
click at [776, 132] on button "button" at bounding box center [778, 130] width 32 height 30
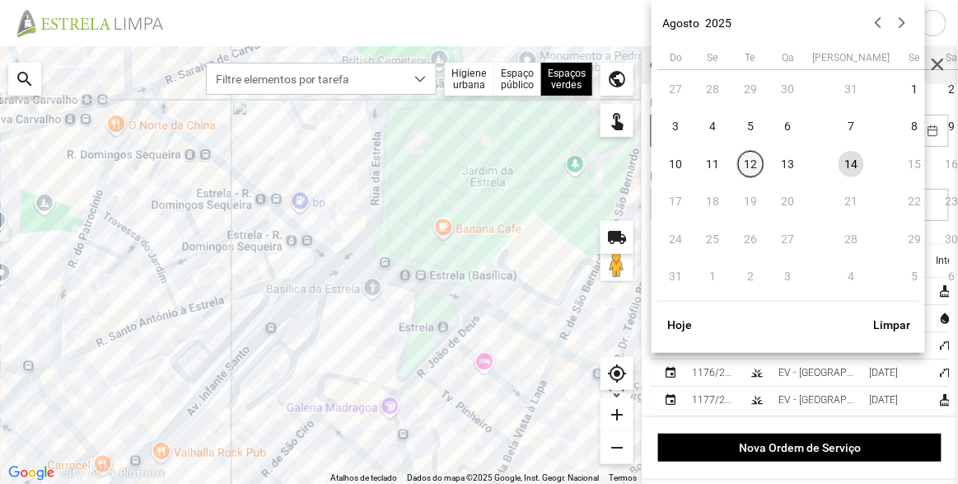
click at [756, 162] on span "12" at bounding box center [751, 164] width 26 height 26
type input "[DATE]"
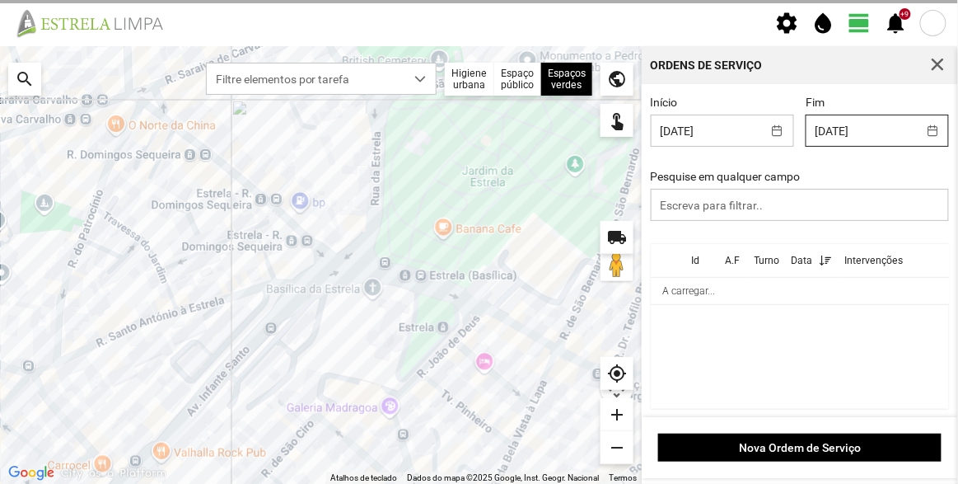
click at [874, 140] on body "settings water_drop view_day +9 notifications Para navegar no mapa com gestos d…" at bounding box center [479, 242] width 958 height 484
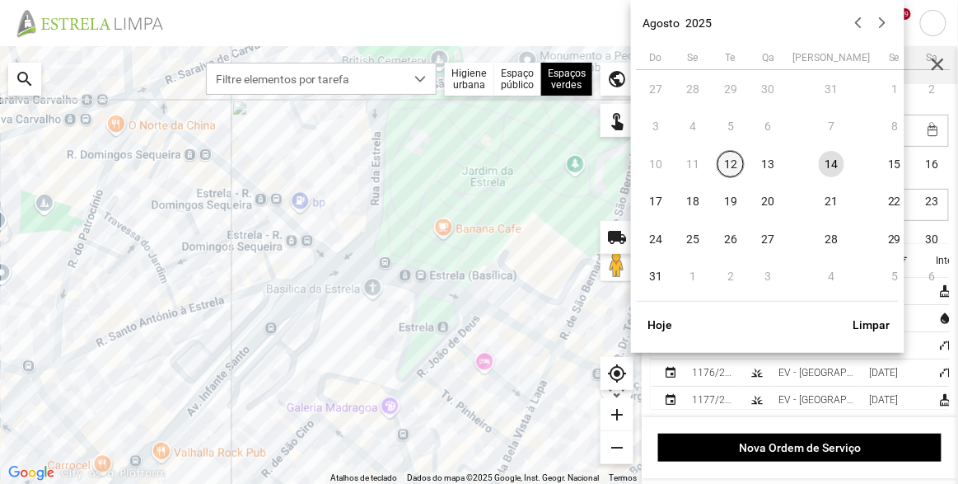
click at [737, 166] on span "12" at bounding box center [731, 164] width 26 height 26
type input "[DATE]"
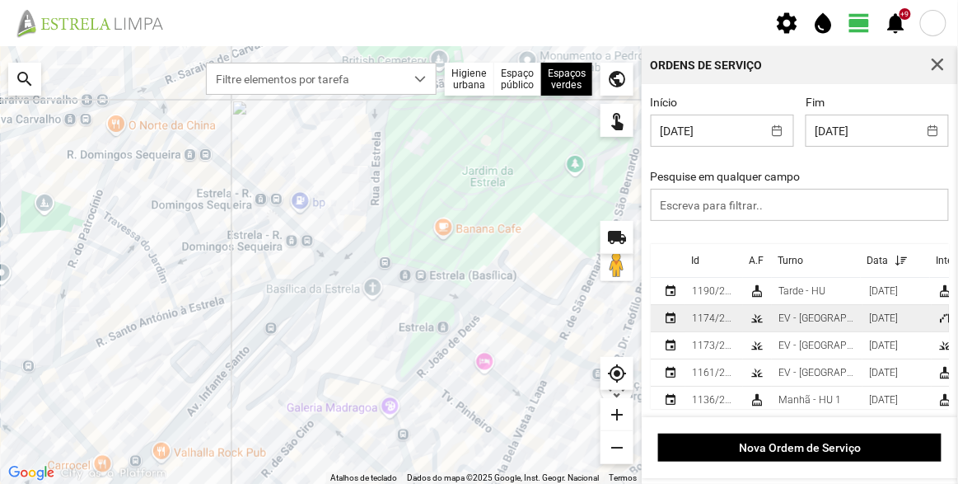
click at [808, 321] on div "EV - [GEOGRAPHIC_DATA] B" at bounding box center [817, 318] width 77 height 12
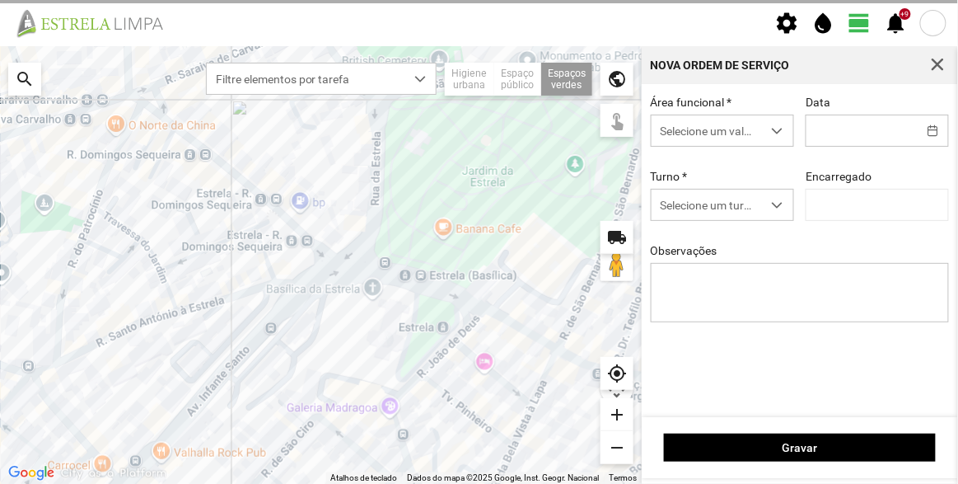
type input "[DATE]"
type textarea "Talude da Assembleia"
type input "[PERSON_NAME]"
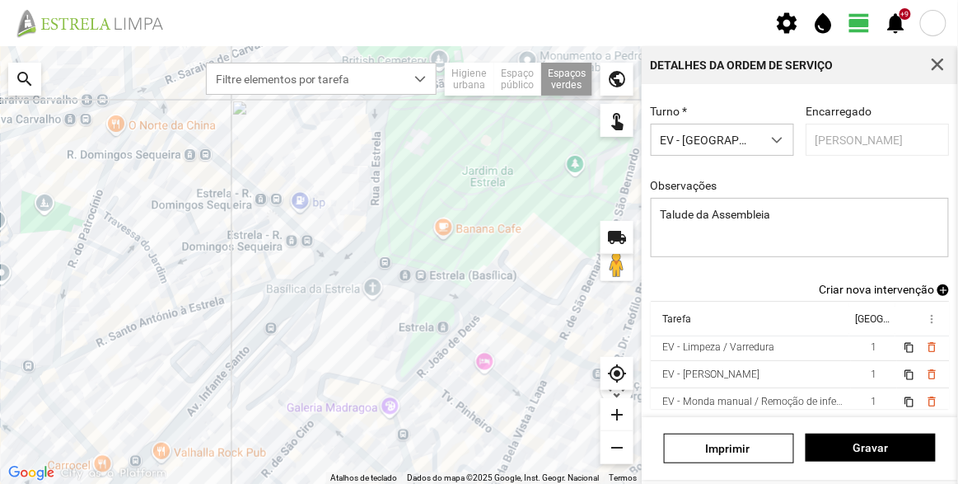
scroll to position [74, 0]
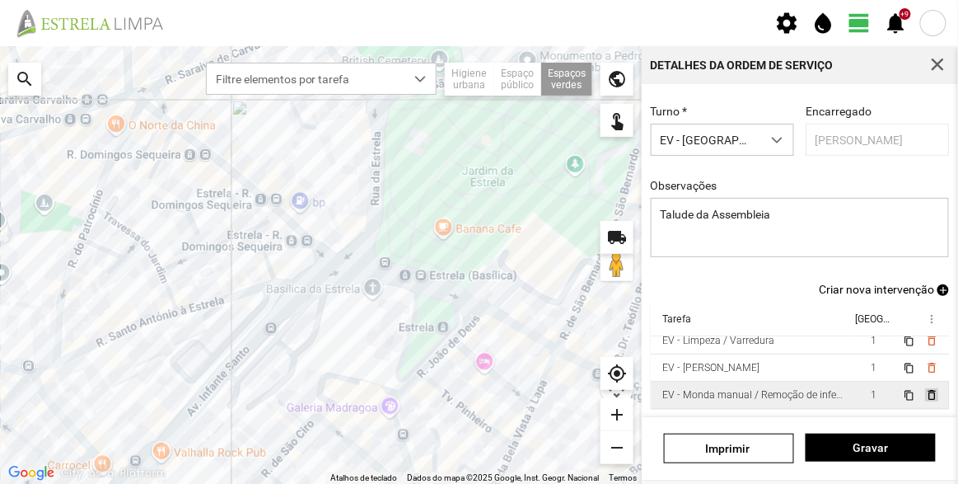
click at [925, 388] on span "delete_outline" at bounding box center [931, 394] width 13 height 13
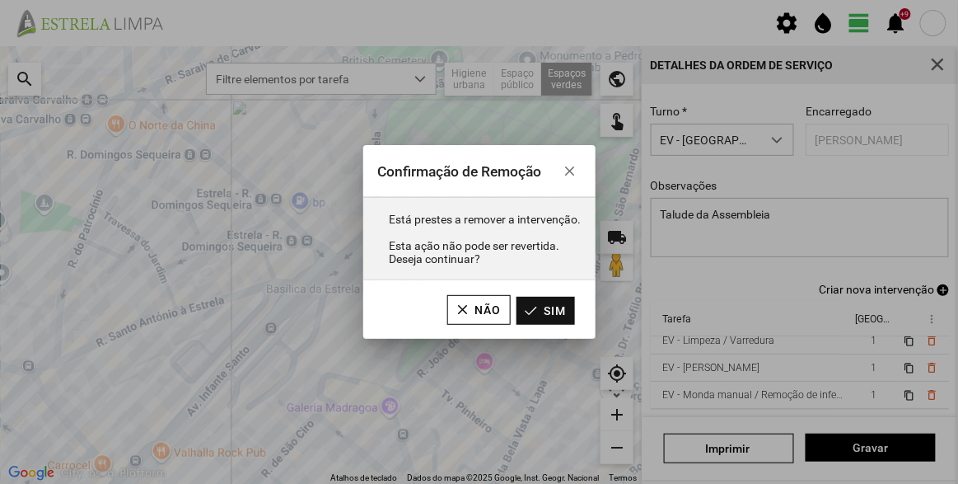
click at [557, 310] on button "Sim" at bounding box center [546, 311] width 59 height 28
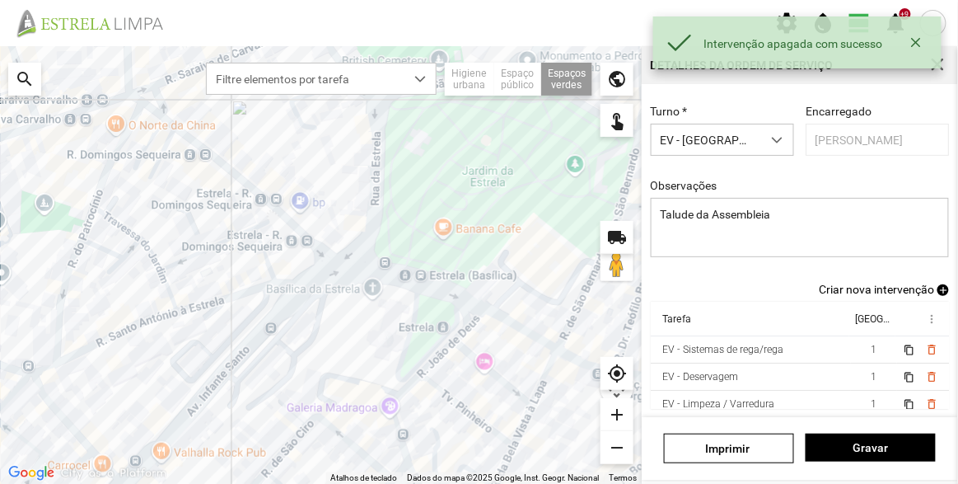
scroll to position [0, 0]
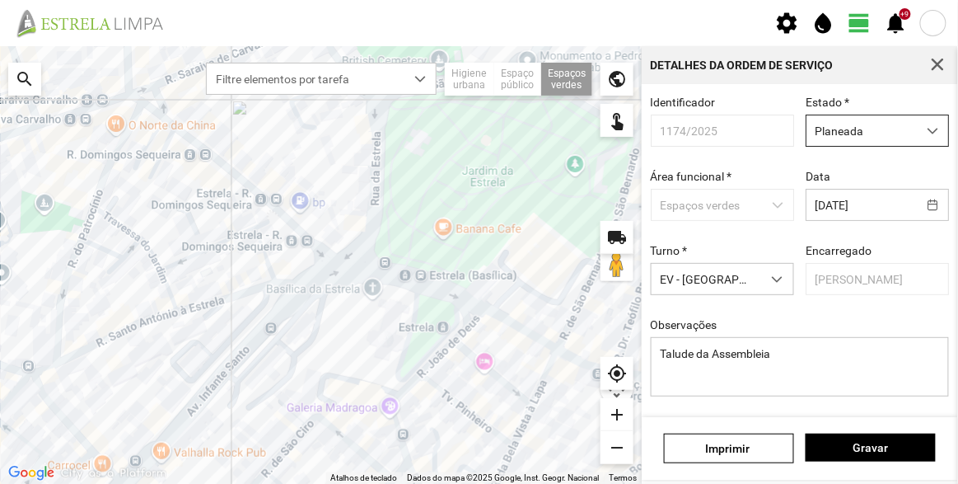
click at [849, 138] on span "Planeada" at bounding box center [862, 130] width 110 height 30
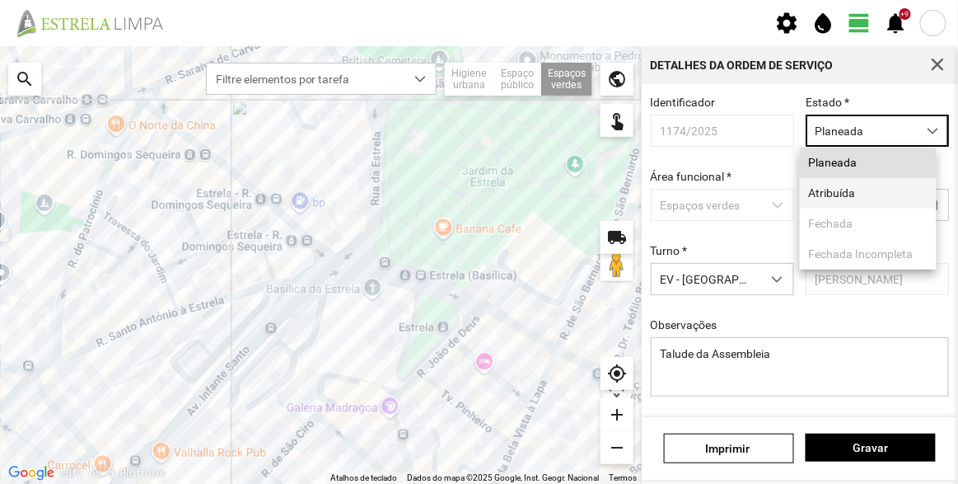
click at [853, 197] on li "Atribuída" at bounding box center [868, 193] width 137 height 30
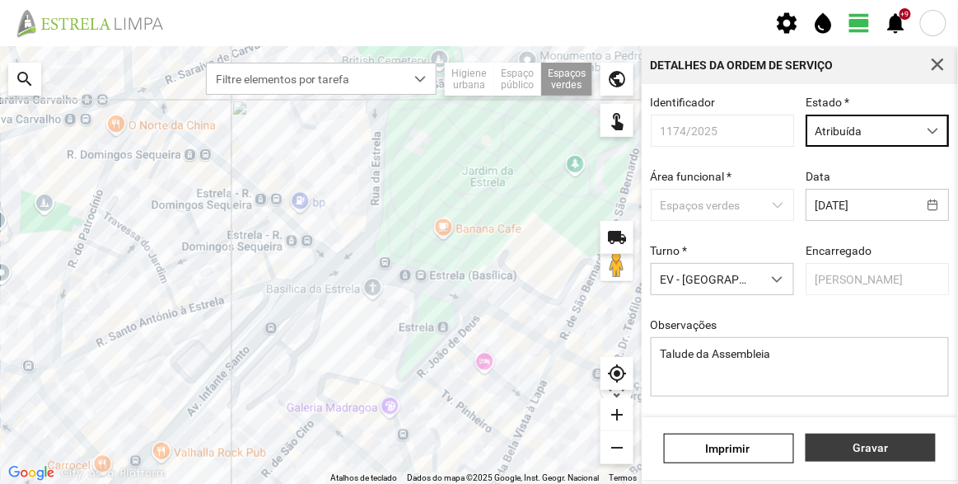
click at [860, 454] on span "Gravar" at bounding box center [871, 447] width 113 height 13
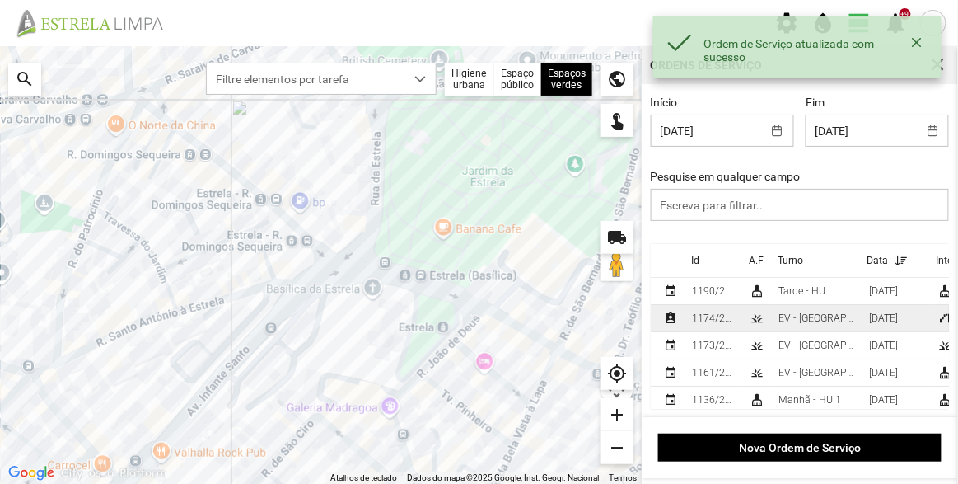
click at [780, 321] on div "EV - [GEOGRAPHIC_DATA] B" at bounding box center [817, 318] width 77 height 12
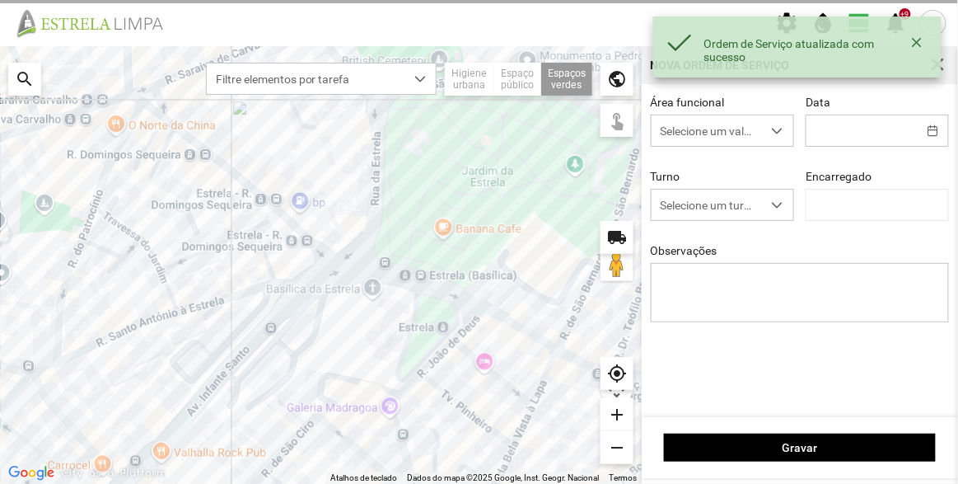
type input "[DATE]"
type textarea "Talude da Assembleia"
type input "[PERSON_NAME]"
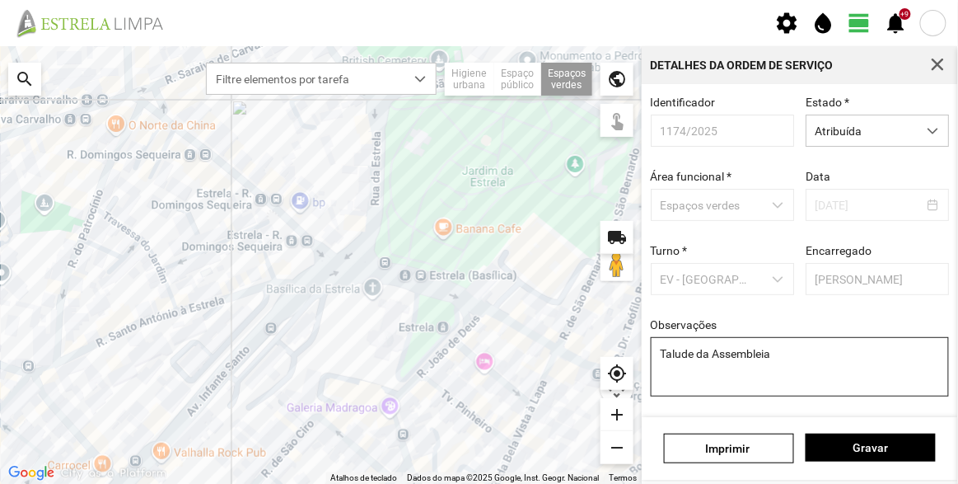
scroll to position [124, 0]
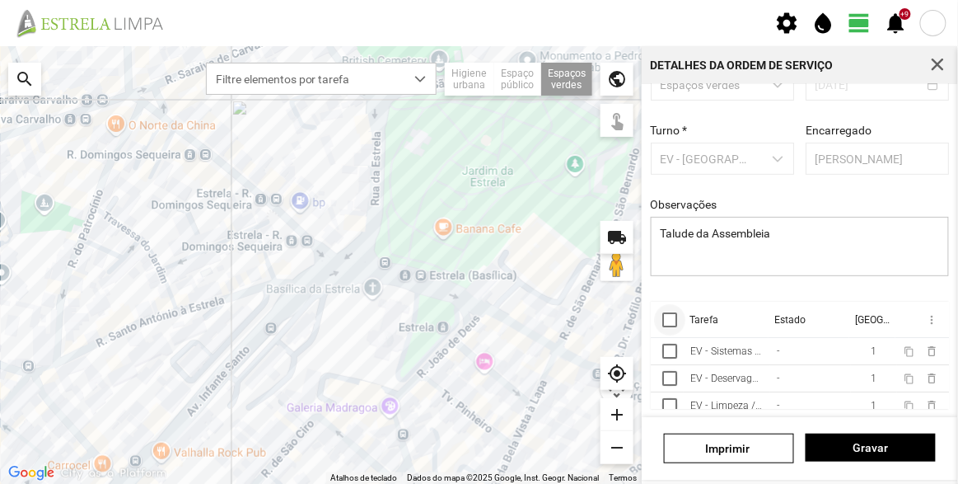
click at [671, 321] on div at bounding box center [670, 319] width 15 height 15
click at [925, 317] on span "more_vert" at bounding box center [931, 319] width 13 height 13
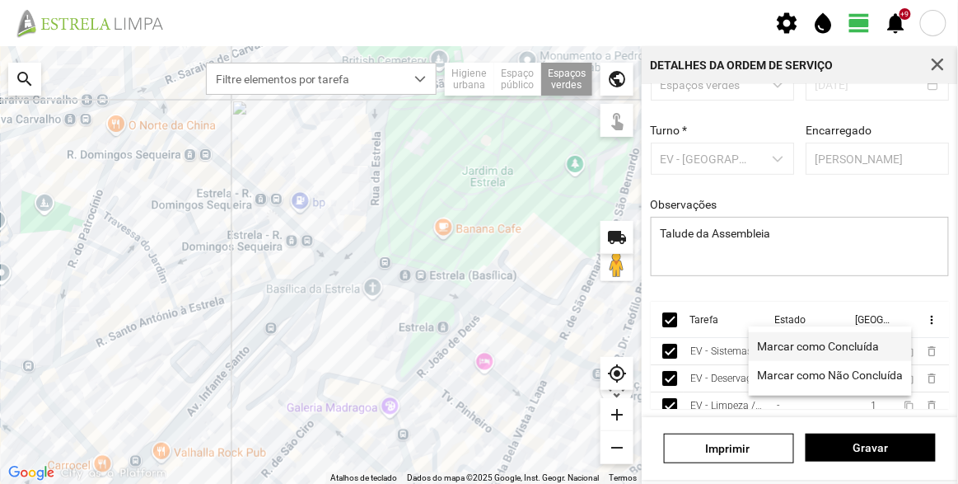
click at [820, 342] on span "Marcar como Concluída" at bounding box center [818, 346] width 122 height 12
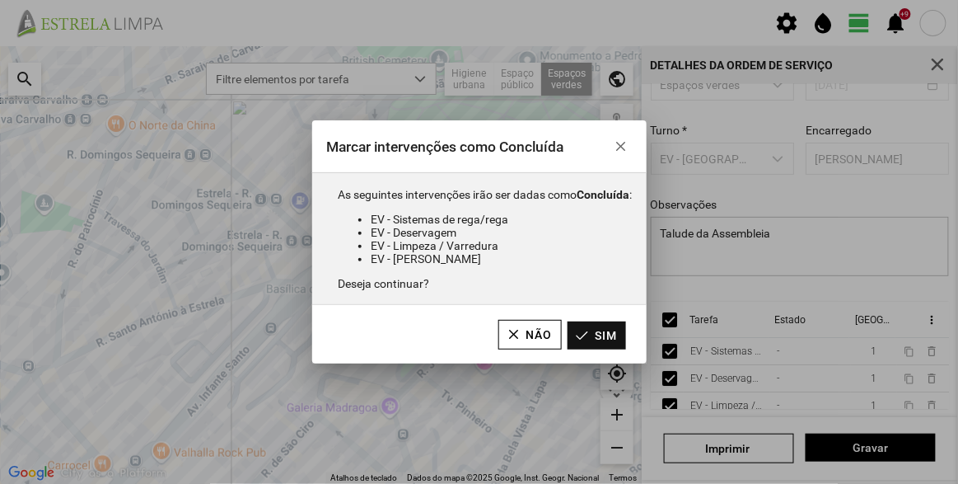
click at [621, 335] on button "Sim" at bounding box center [597, 335] width 59 height 28
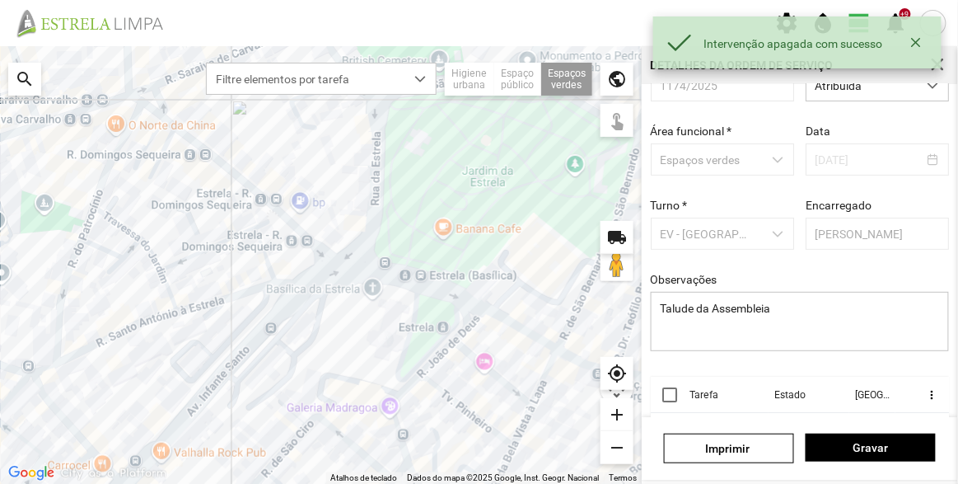
scroll to position [0, 0]
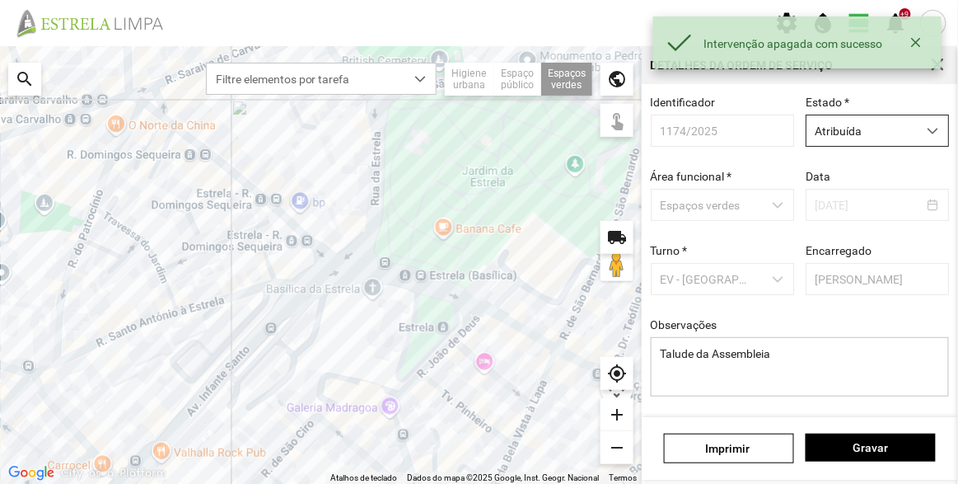
click at [852, 134] on span "Atribuída" at bounding box center [862, 130] width 110 height 30
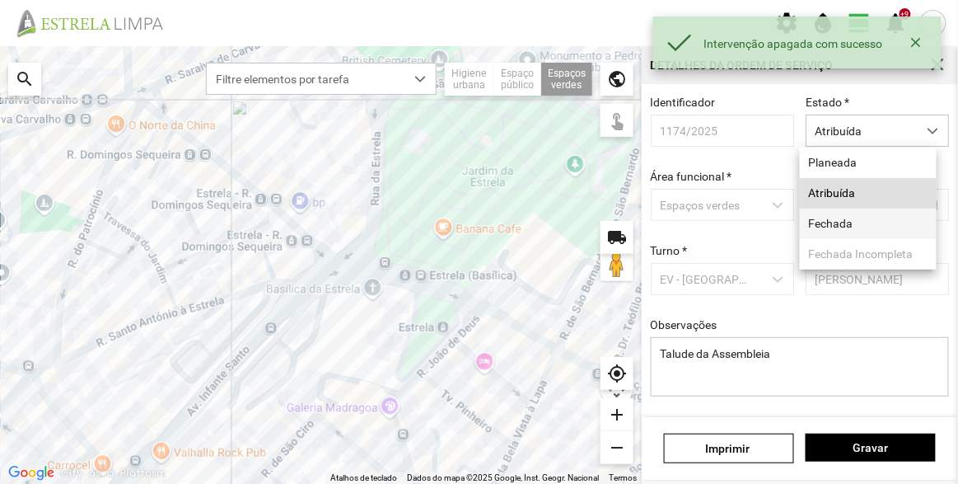
click at [837, 223] on li "Fechada" at bounding box center [868, 224] width 137 height 30
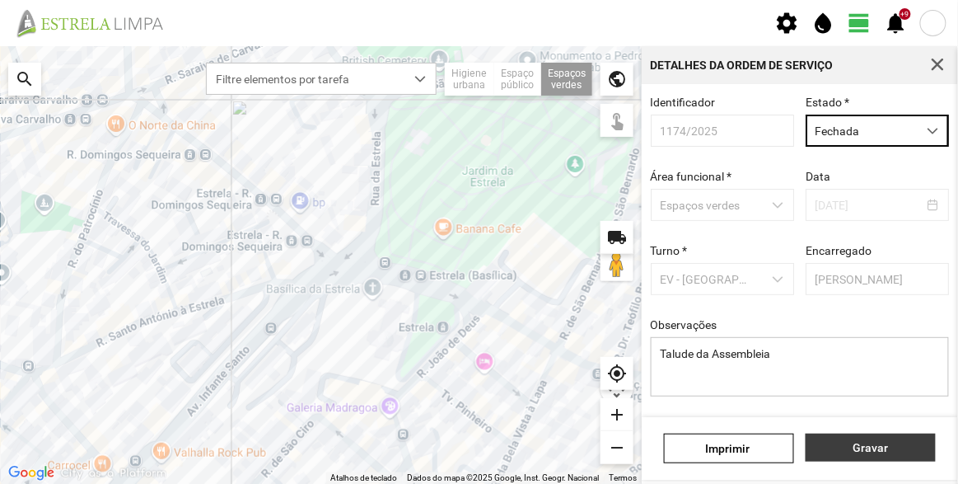
click at [908, 446] on span "Gravar" at bounding box center [871, 447] width 113 height 13
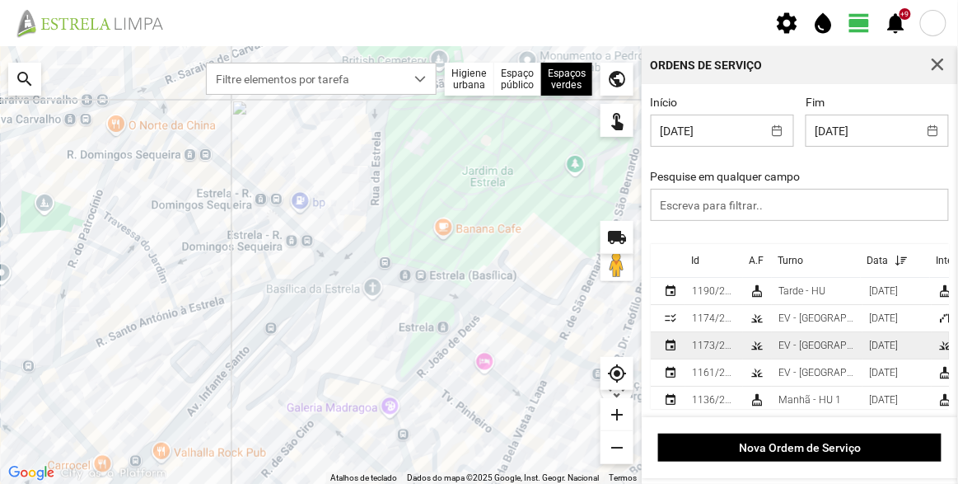
click at [799, 347] on div "EV - [GEOGRAPHIC_DATA] A" at bounding box center [817, 346] width 77 height 12
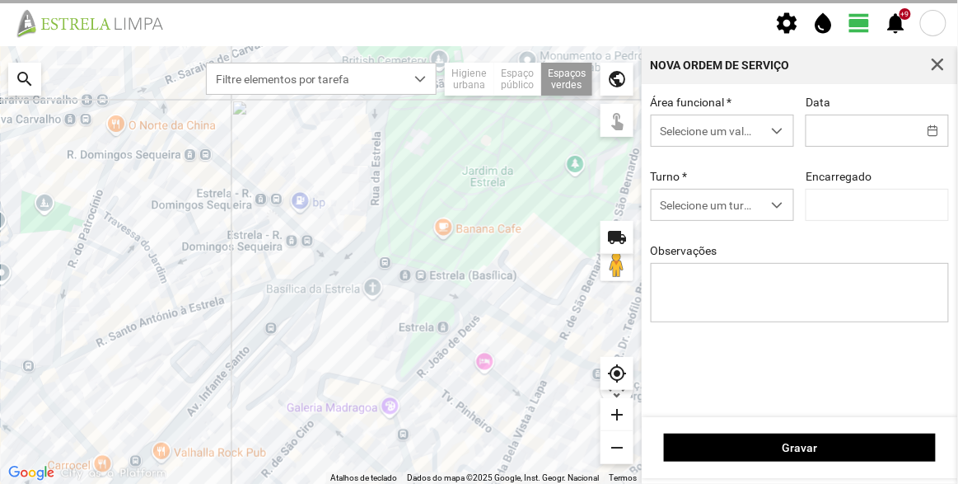
type input "[DATE]"
type input "[PERSON_NAME]"
type textarea "Francesinhas"
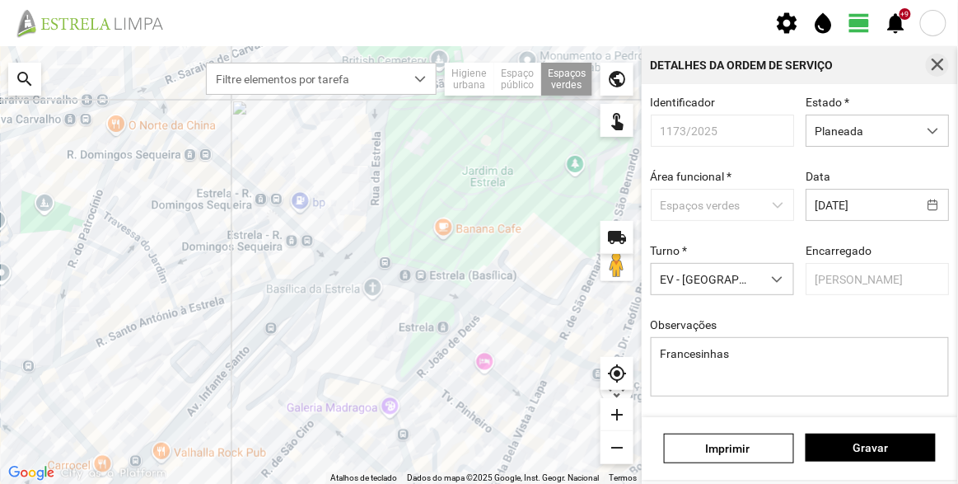
click at [938, 71] on span "button" at bounding box center [937, 65] width 15 height 15
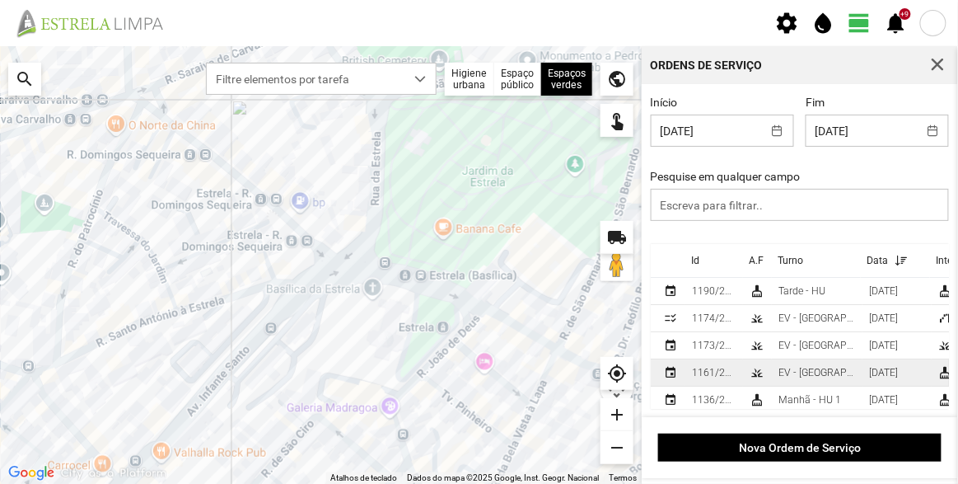
click at [789, 373] on div "EV - [GEOGRAPHIC_DATA] A" at bounding box center [817, 373] width 77 height 12
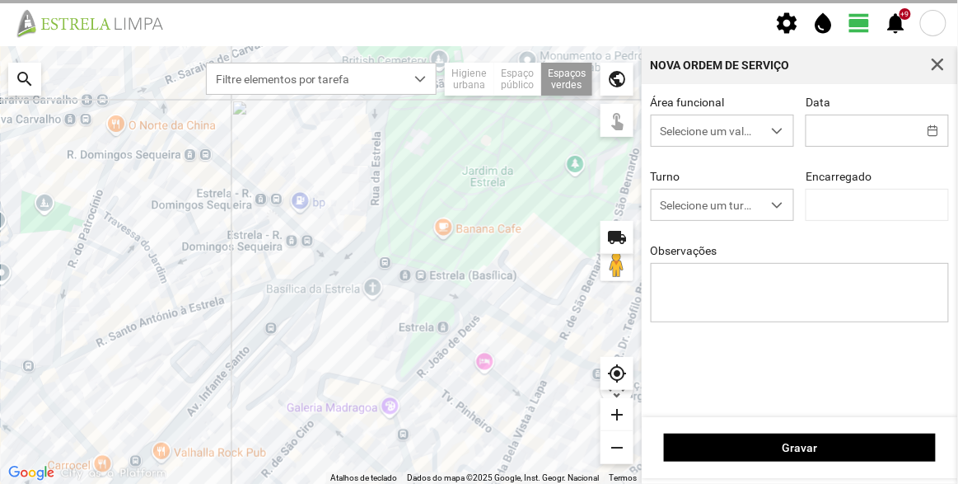
type input "[DATE]"
type input "[PERSON_NAME]"
type textarea "Recolha de papeleiras"
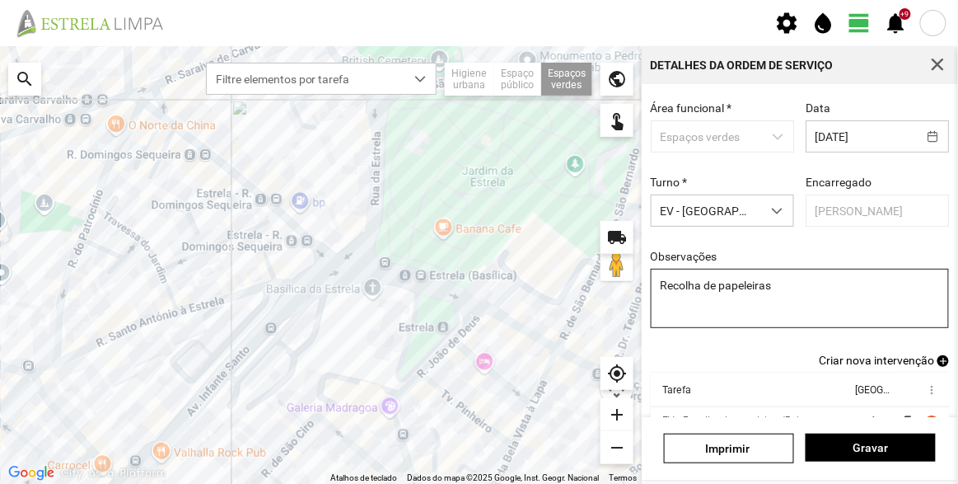
scroll to position [143, 0]
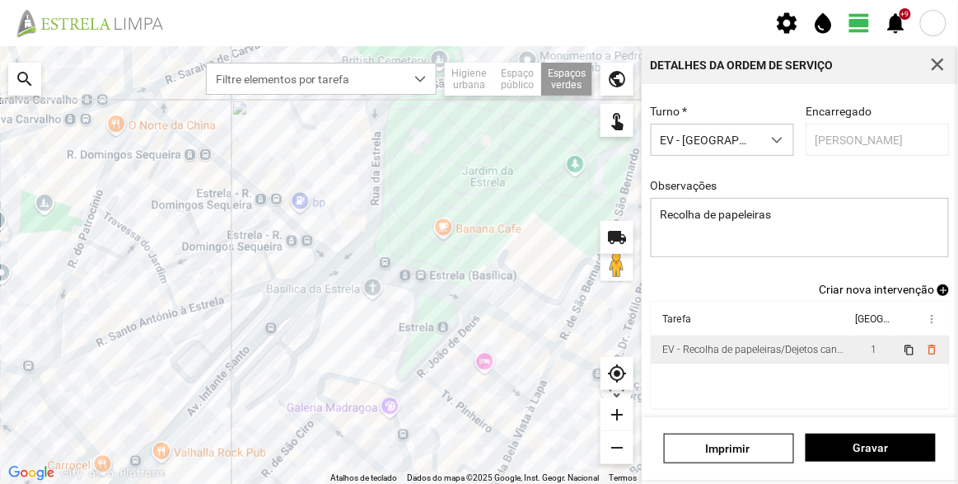
click at [813, 353] on div "EV - Recolha de papeleiras/Dejetos caninos" at bounding box center [754, 350] width 182 height 12
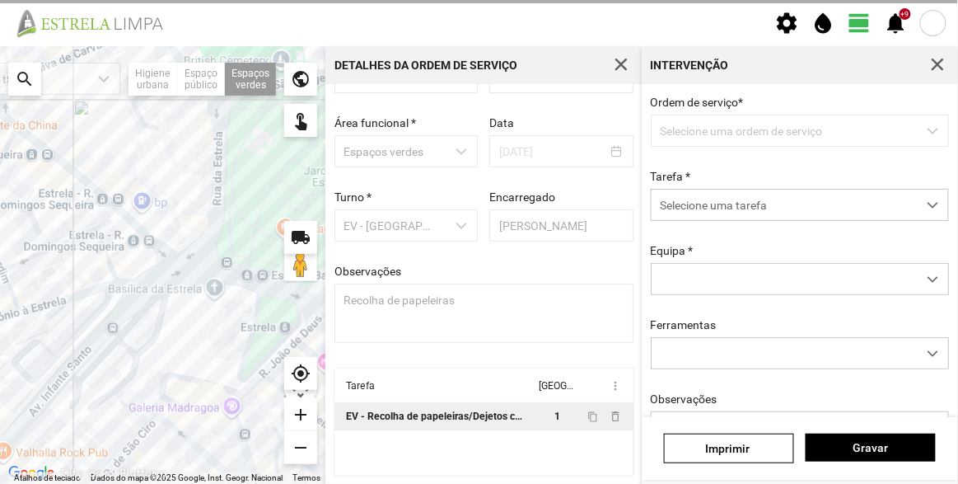
scroll to position [57, 0]
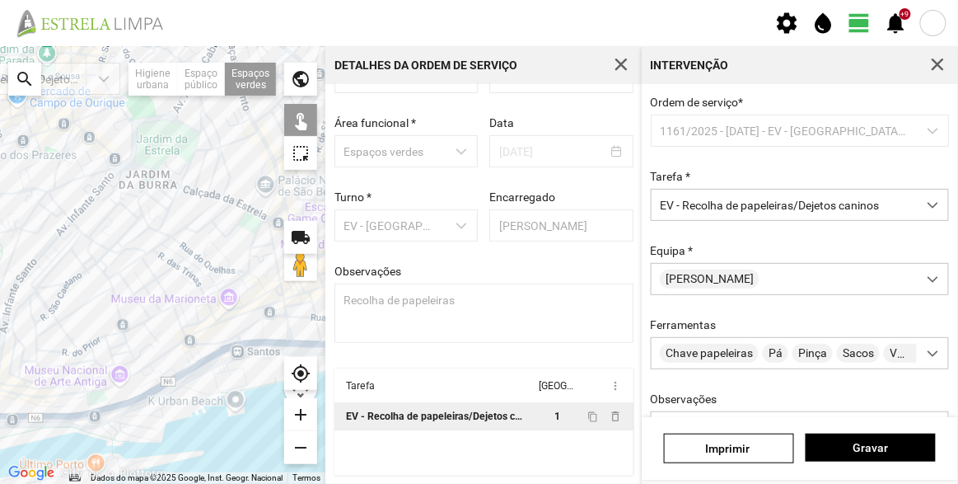
drag, startPoint x: 233, startPoint y: 304, endPoint x: 145, endPoint y: 218, distance: 123.0
click at [145, 218] on div at bounding box center [163, 265] width 326 height 438
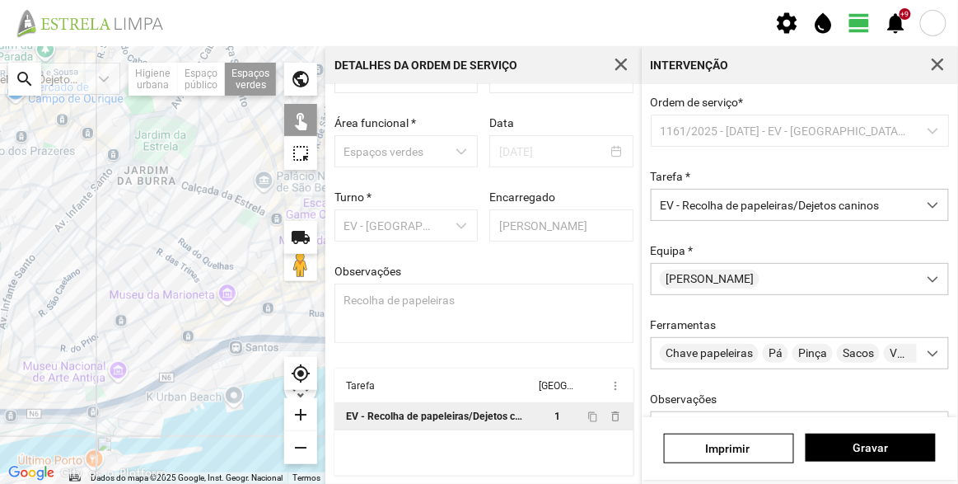
click at [250, 323] on div at bounding box center [163, 265] width 326 height 438
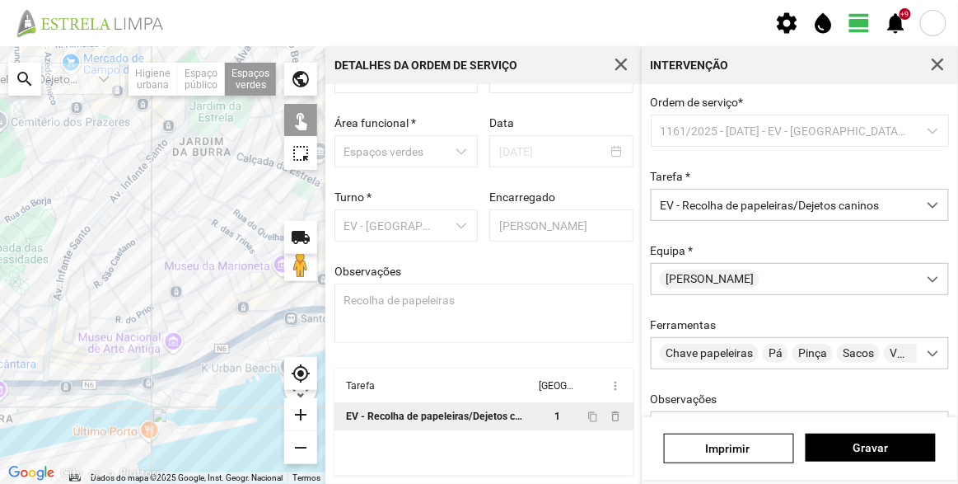
drag, startPoint x: 151, startPoint y: 265, endPoint x: 218, endPoint y: 230, distance: 75.2
click at [218, 230] on div at bounding box center [163, 265] width 326 height 438
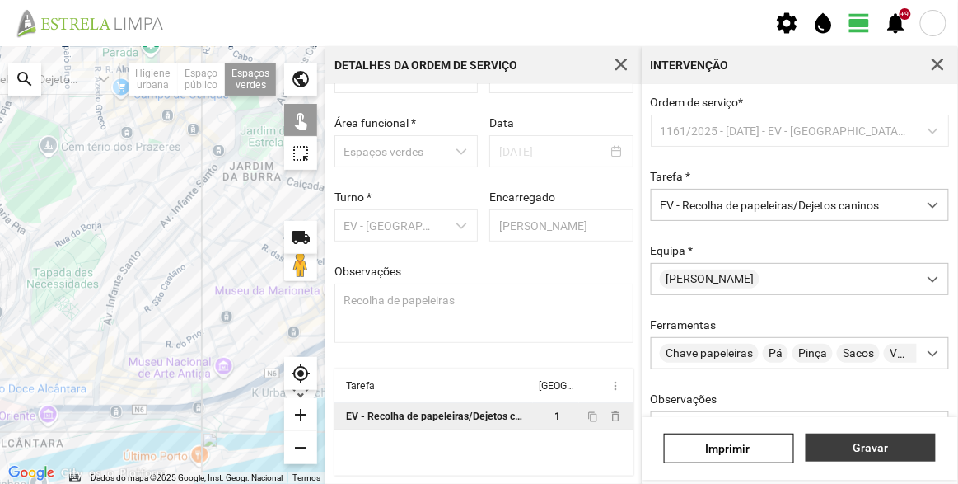
click at [867, 446] on span "Gravar" at bounding box center [871, 447] width 113 height 13
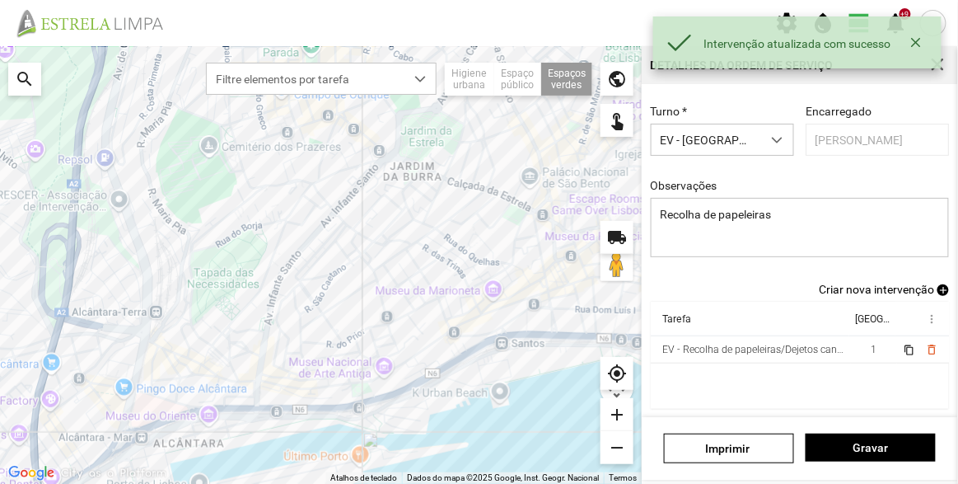
scroll to position [143, 0]
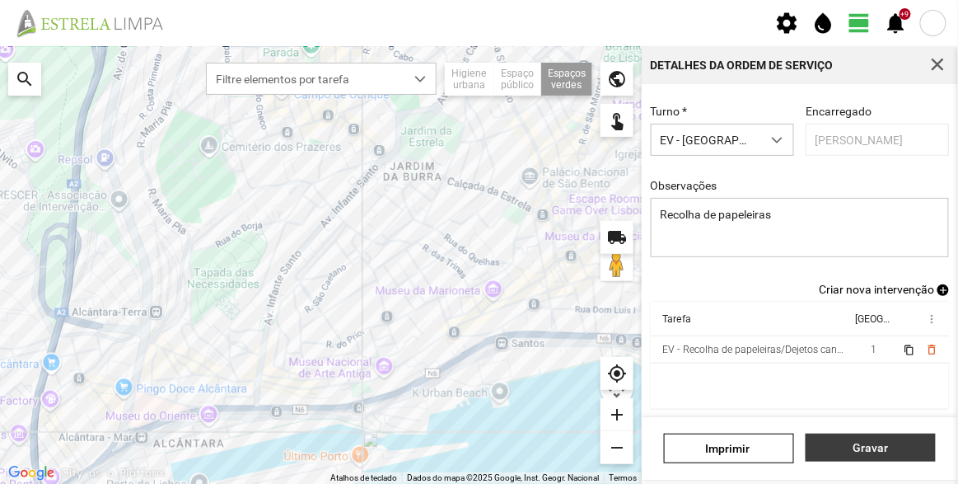
click at [868, 444] on span "Gravar" at bounding box center [871, 447] width 113 height 13
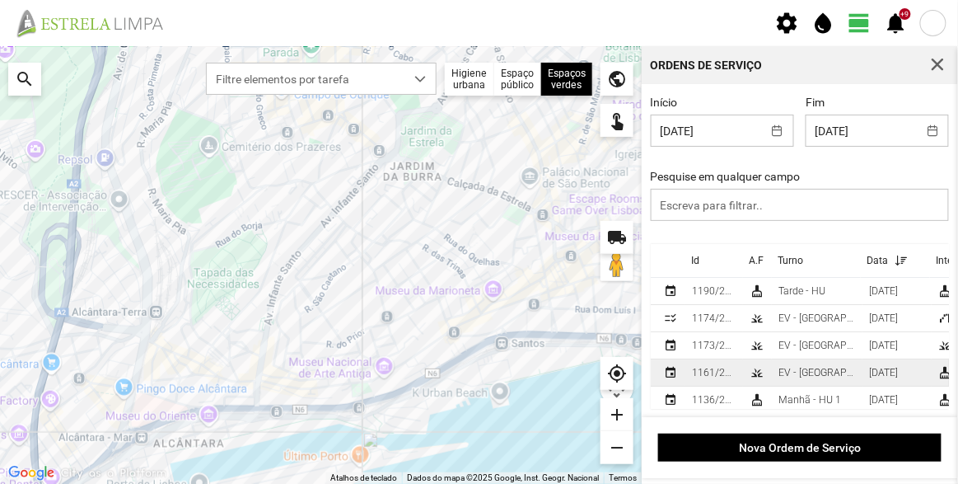
click at [878, 371] on div "[DATE]" at bounding box center [883, 373] width 29 height 12
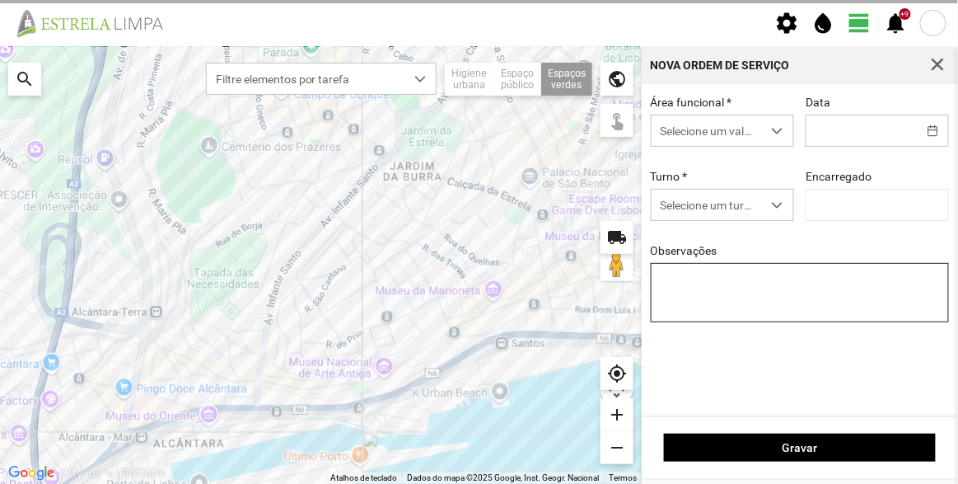
type input "[DATE]"
type input "[PERSON_NAME]"
type textarea "Recolha de papeleiras"
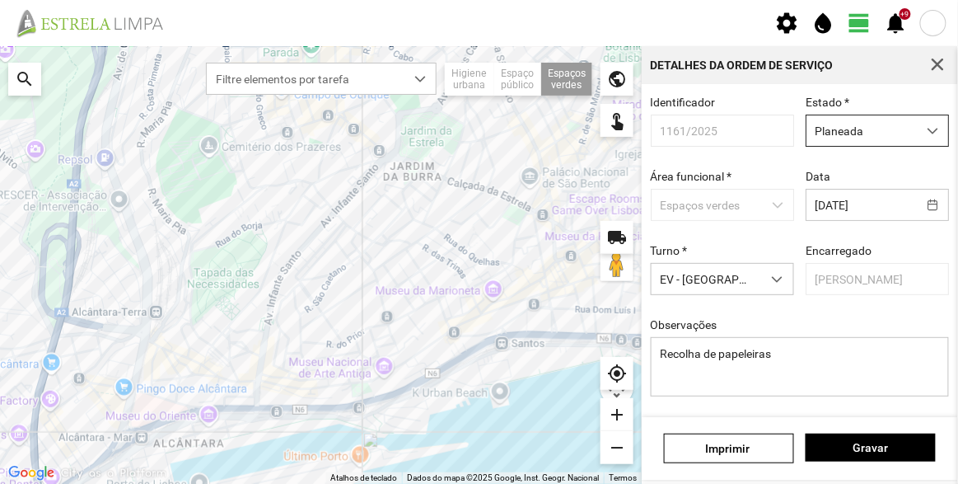
click at [841, 135] on span "Planeada" at bounding box center [862, 130] width 110 height 30
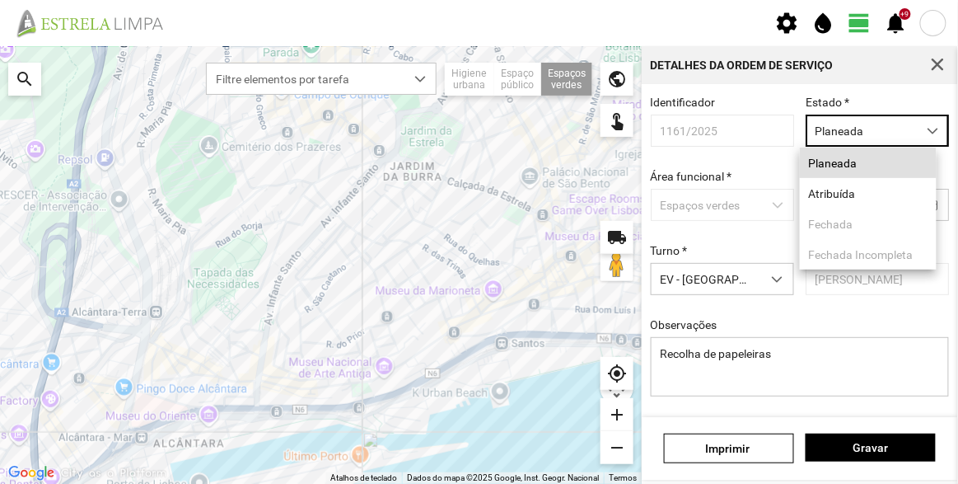
scroll to position [8, 69]
click at [847, 200] on li "Atribuída" at bounding box center [868, 193] width 137 height 30
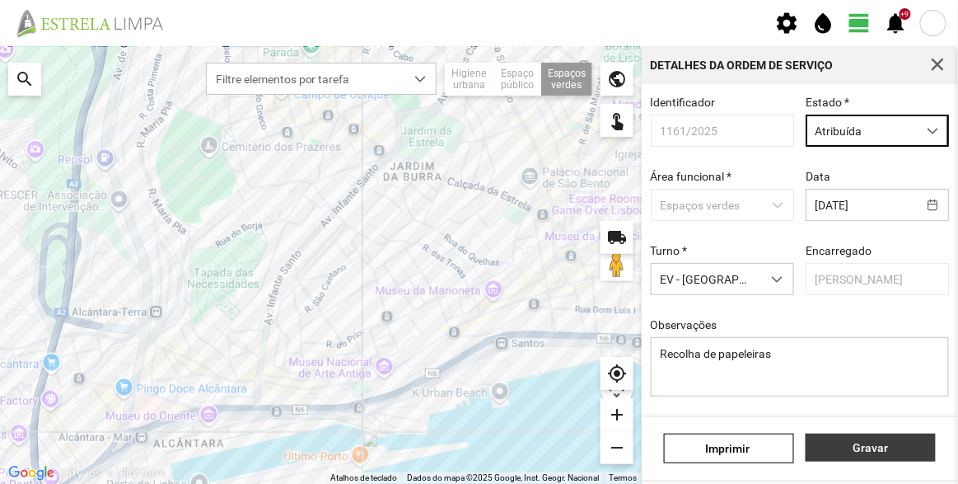
click at [887, 443] on span "Gravar" at bounding box center [871, 447] width 113 height 13
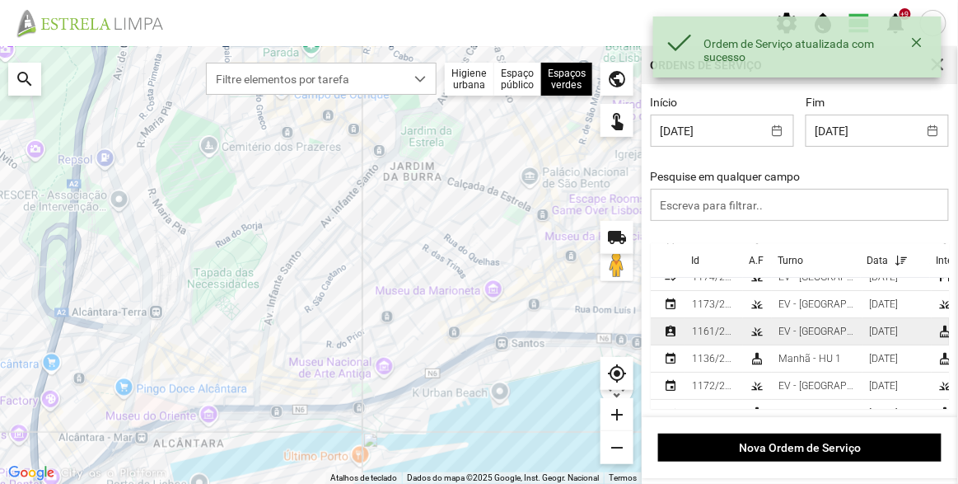
scroll to position [71, 0]
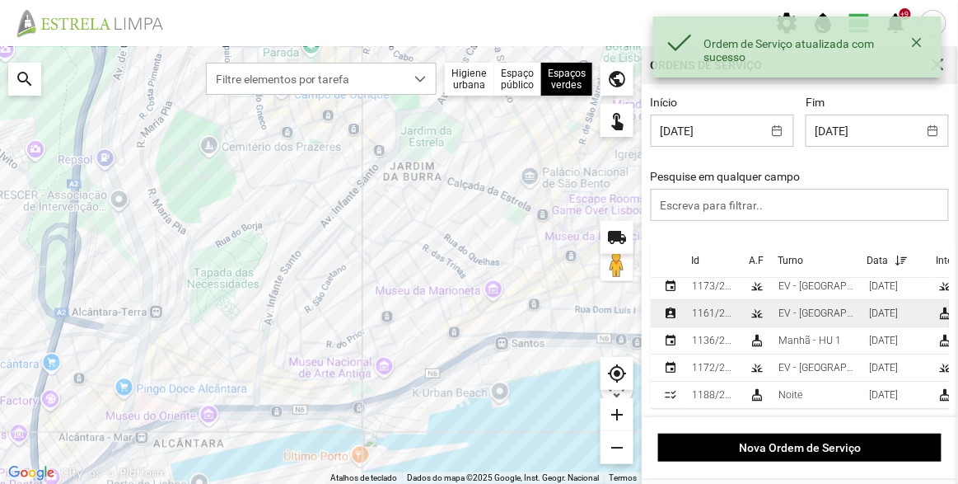
click at [749, 302] on td "grass" at bounding box center [757, 313] width 29 height 27
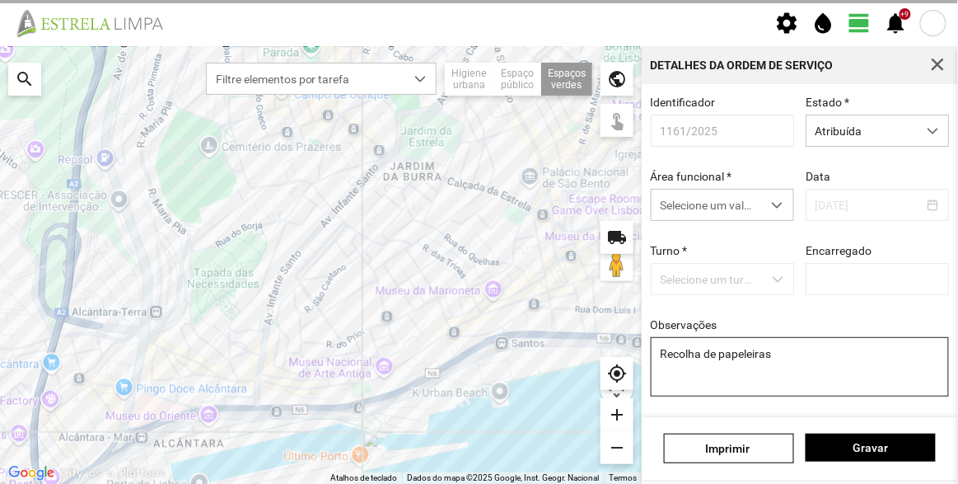
type input "[PERSON_NAME]"
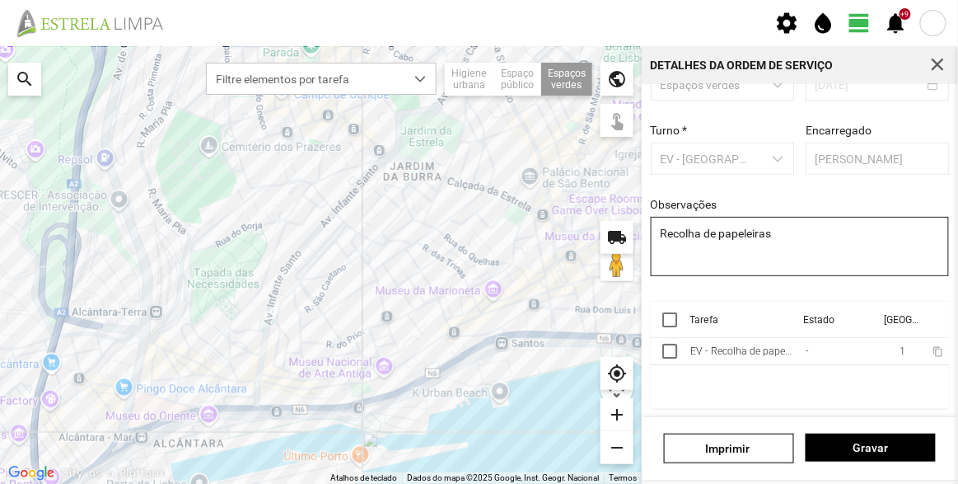
scroll to position [124, 0]
click at [663, 321] on div at bounding box center [670, 319] width 15 height 15
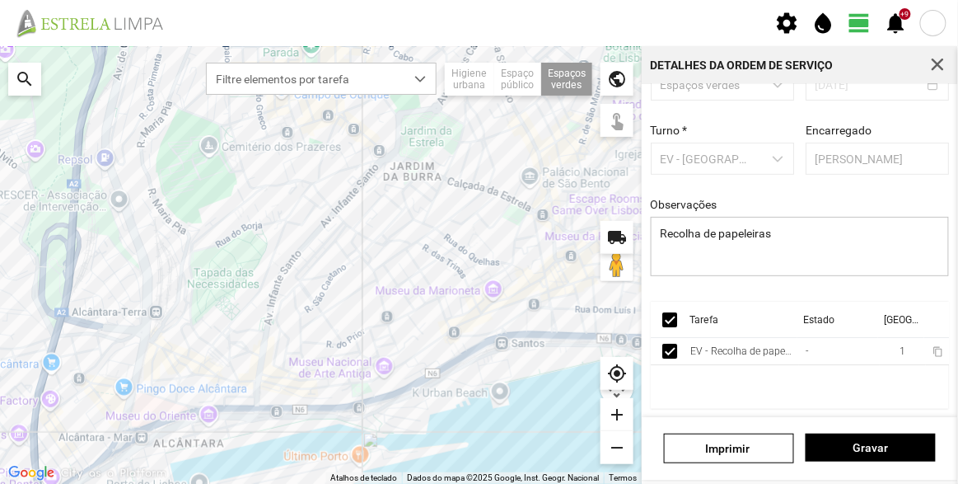
scroll to position [0, 38]
click at [926, 319] on span "more_vert" at bounding box center [932, 319] width 13 height 13
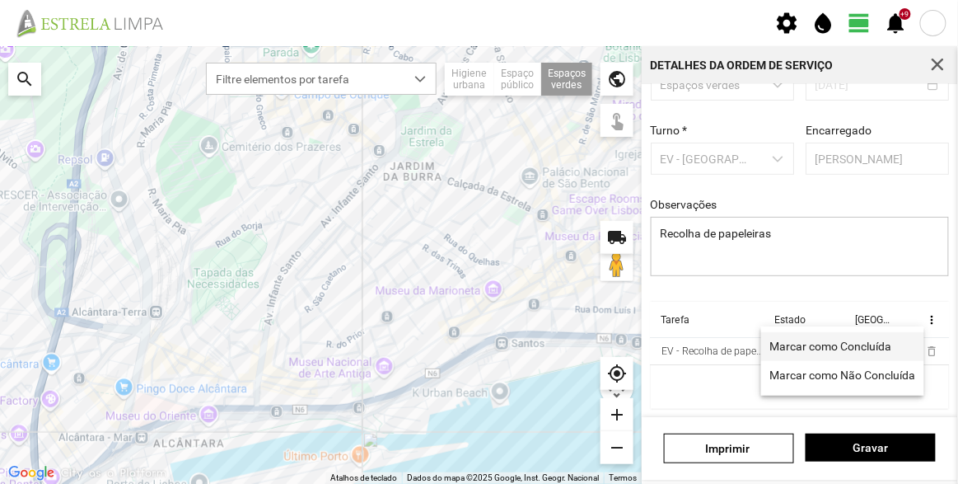
click at [817, 341] on span "Marcar como Concluída" at bounding box center [832, 346] width 122 height 12
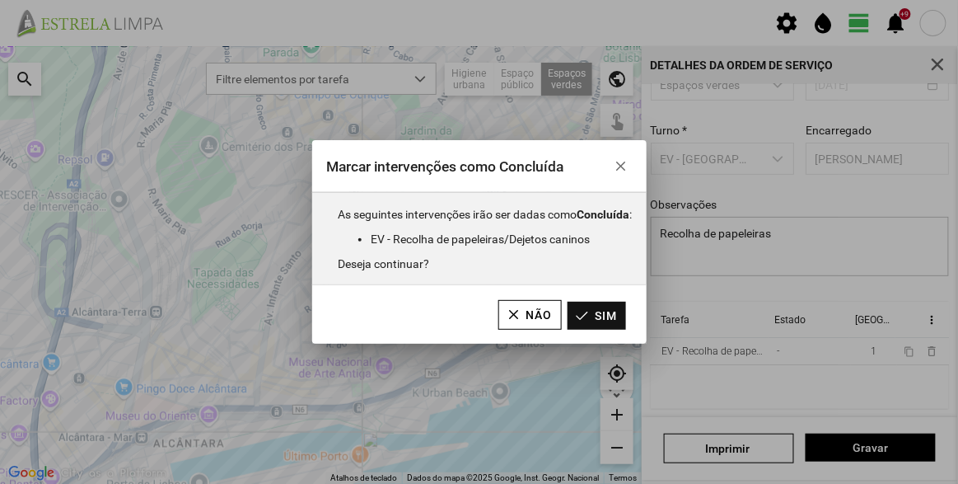
click at [620, 316] on button "Sim" at bounding box center [597, 316] width 59 height 28
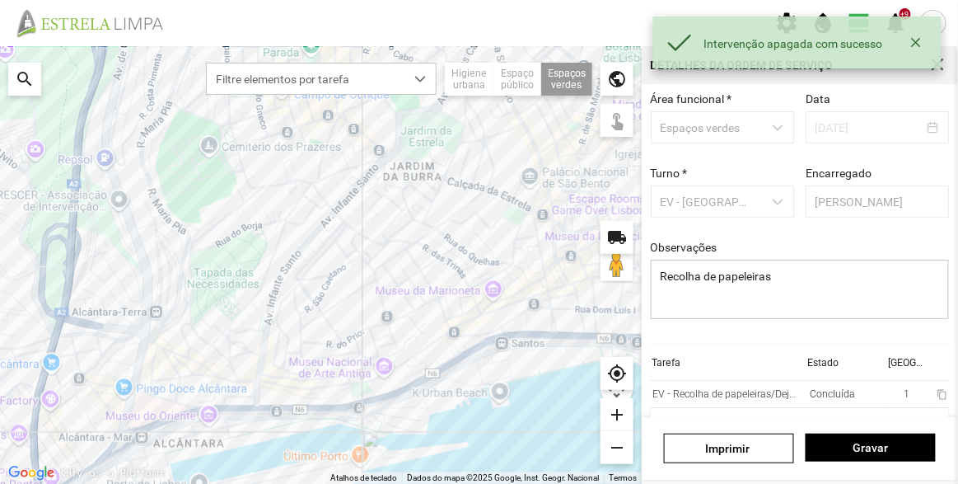
scroll to position [0, 0]
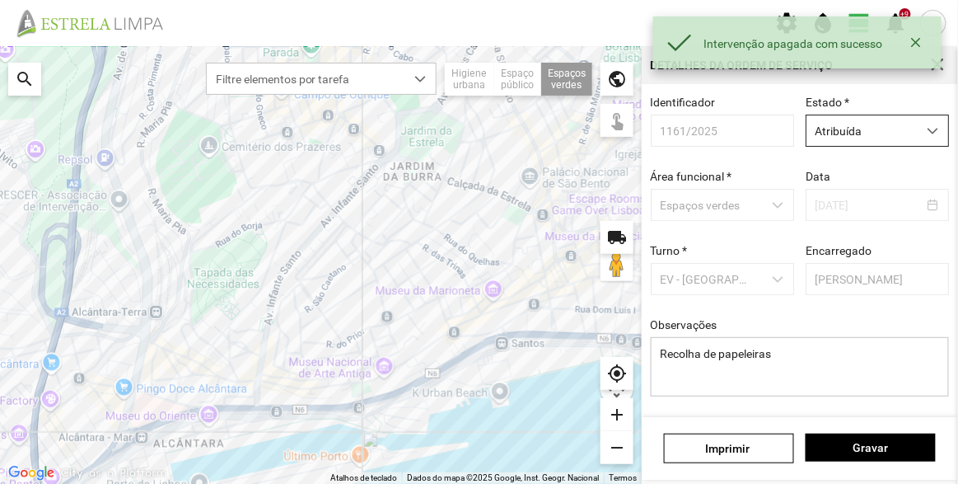
click at [866, 128] on span "Atribuída" at bounding box center [862, 130] width 110 height 30
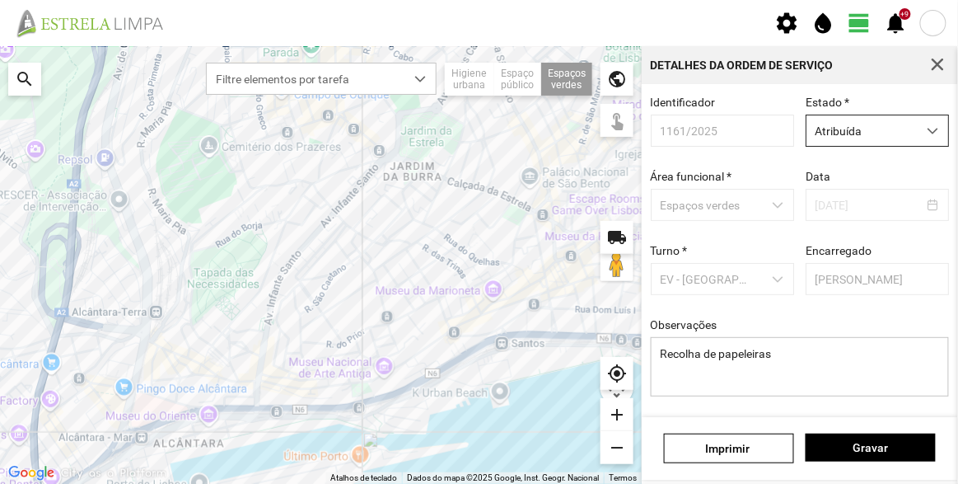
scroll to position [8, 69]
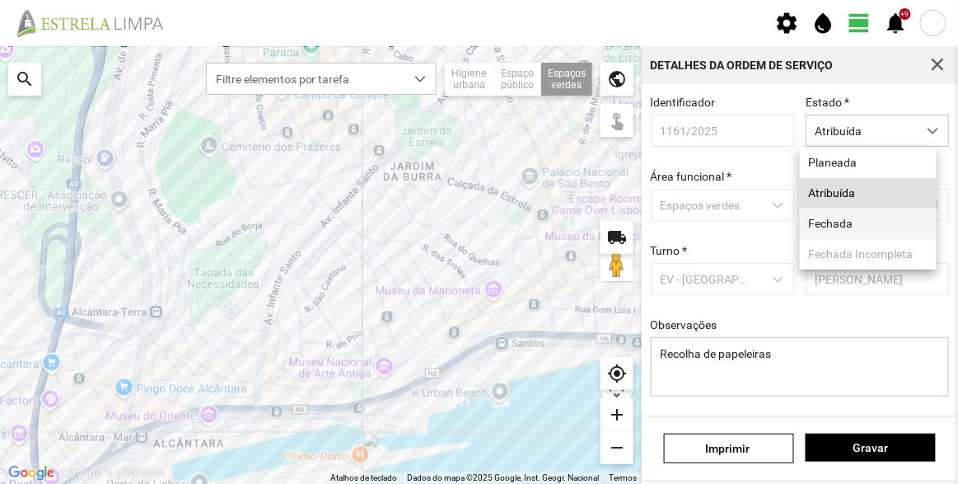
click at [847, 222] on li "Fechada" at bounding box center [868, 224] width 137 height 30
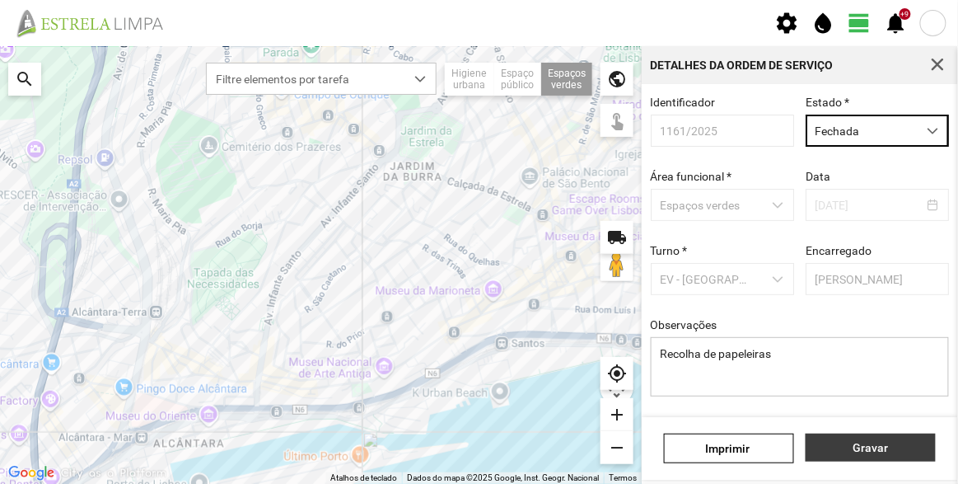
click at [884, 439] on button "Gravar" at bounding box center [871, 448] width 130 height 28
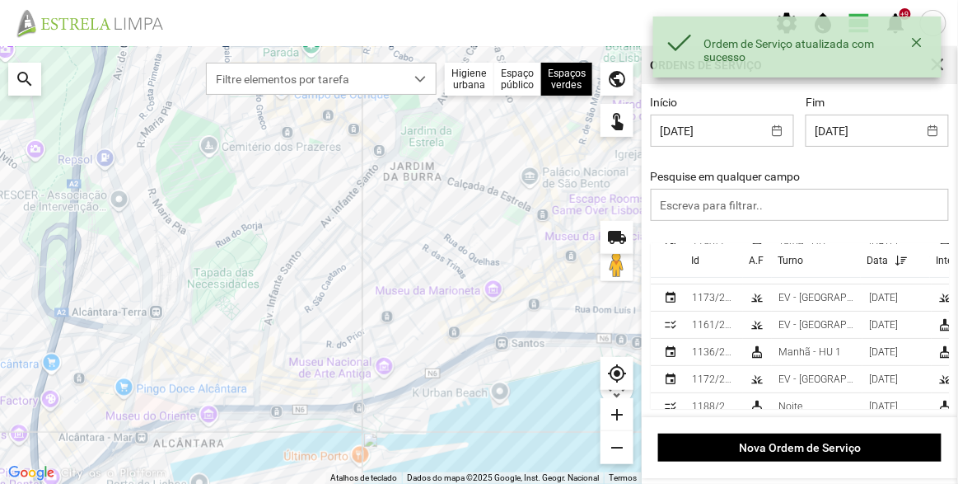
scroll to position [71, 0]
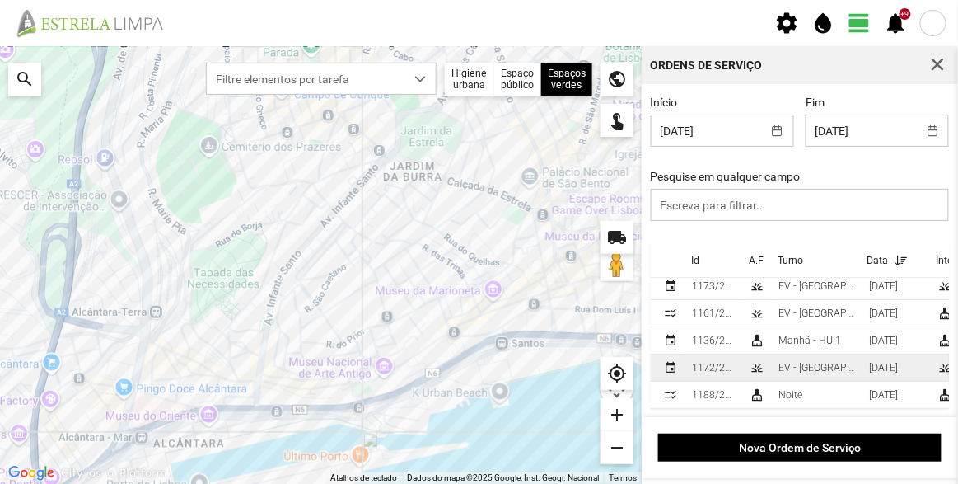
click at [763, 363] on div "grass" at bounding box center [757, 367] width 13 height 13
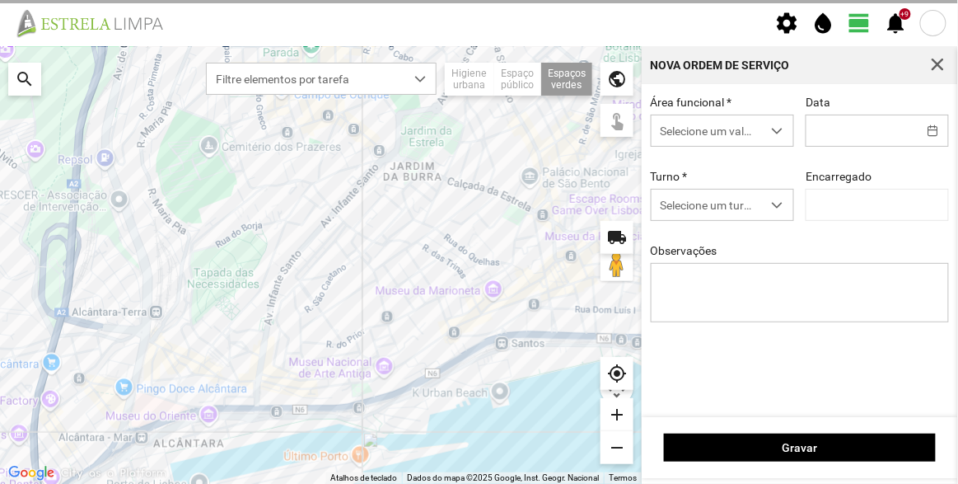
type input "[DATE]"
type input "[PERSON_NAME]"
type textarea "Lisboa Antiga"
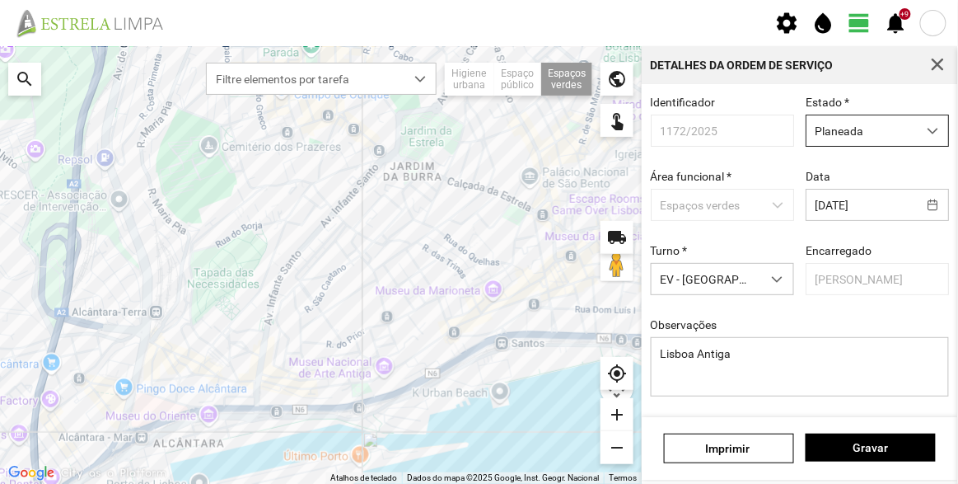
click at [869, 138] on span "Planeada" at bounding box center [862, 130] width 110 height 30
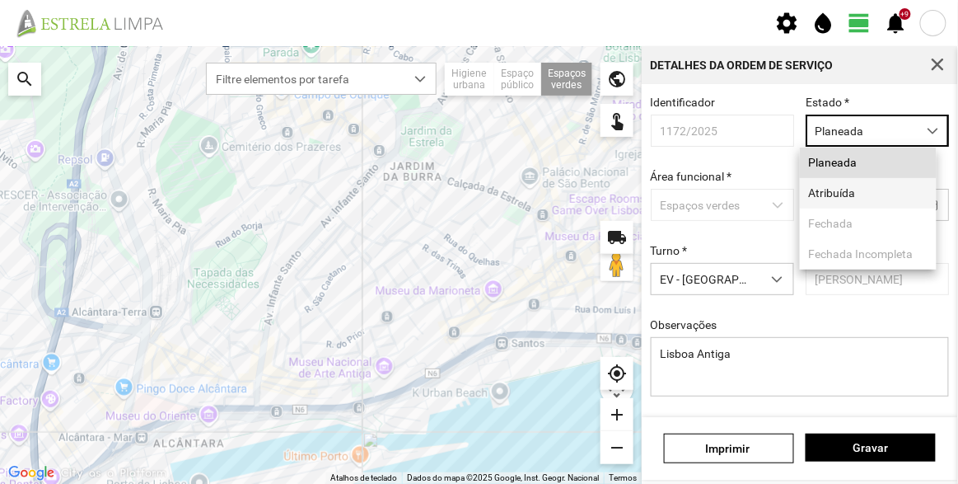
scroll to position [8, 69]
click at [855, 204] on li "Atribuída" at bounding box center [868, 193] width 137 height 30
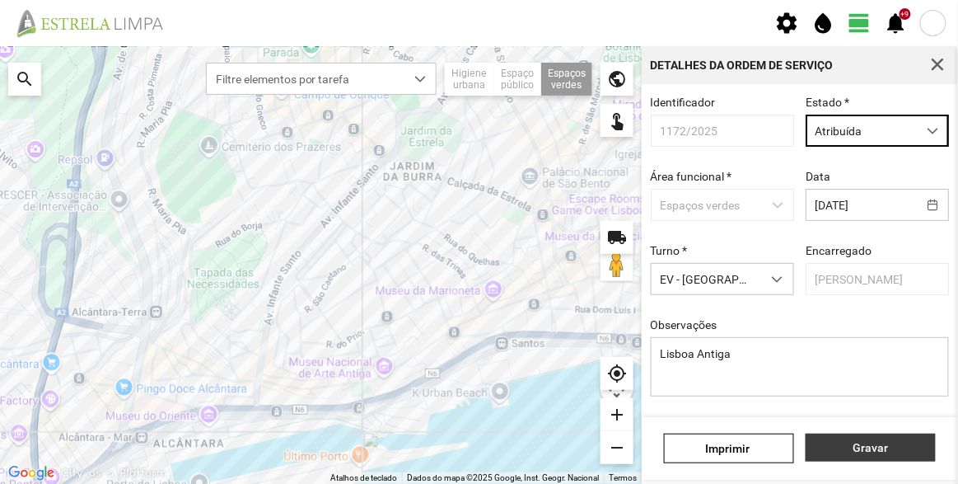
click at [872, 436] on button "Gravar" at bounding box center [871, 448] width 130 height 28
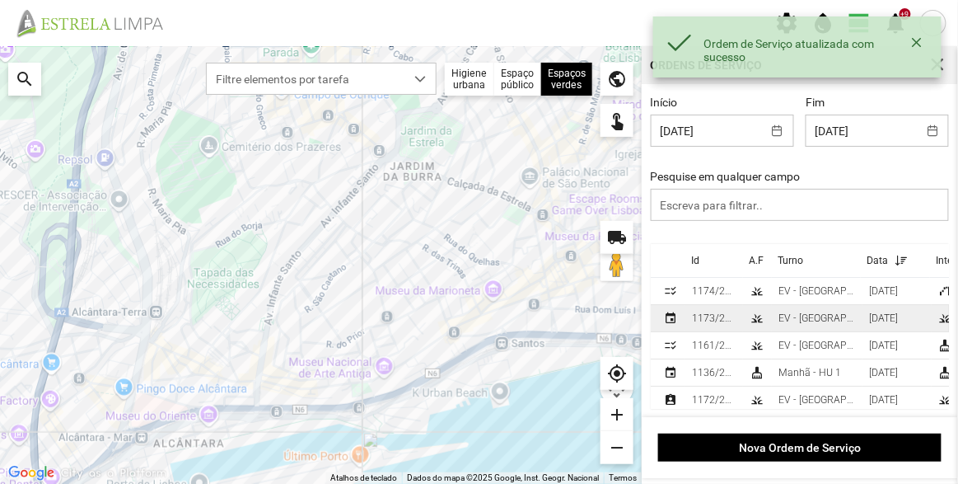
scroll to position [71, 0]
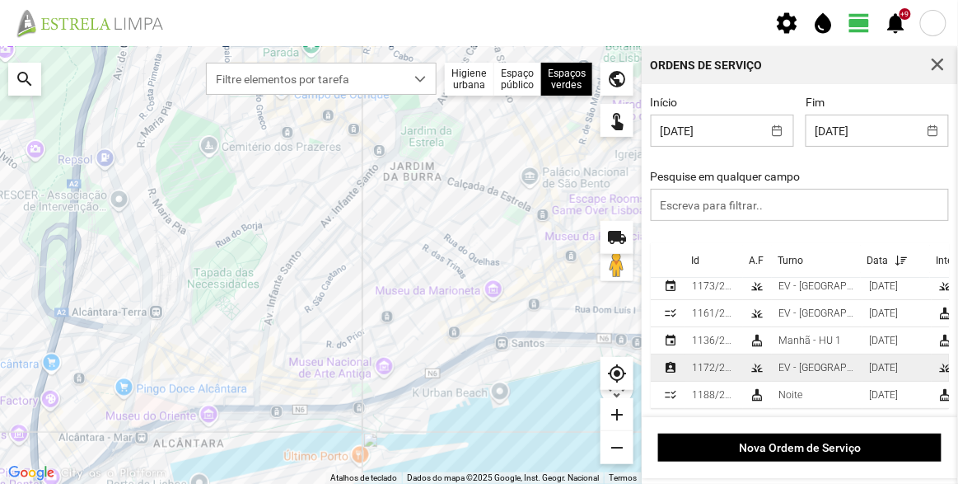
click at [773, 360] on td "EV - [GEOGRAPHIC_DATA] A" at bounding box center [817, 367] width 91 height 27
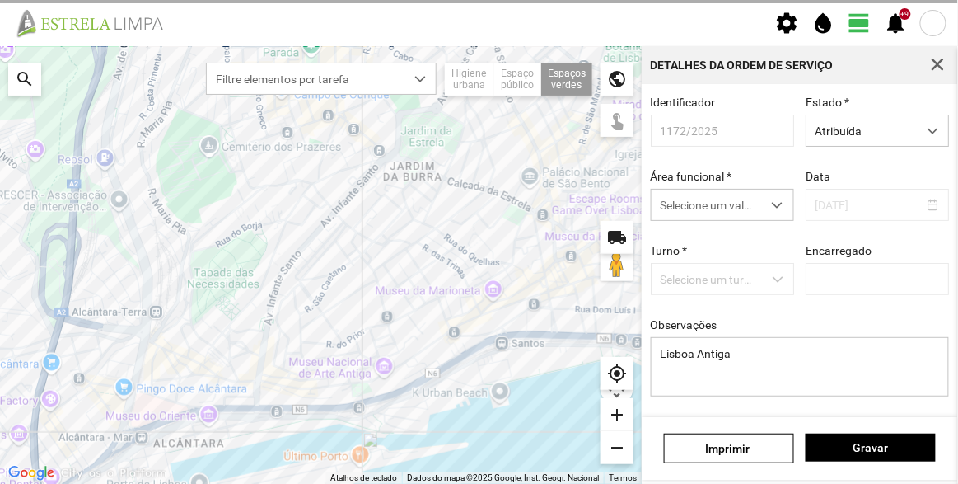
type input "[PERSON_NAME]"
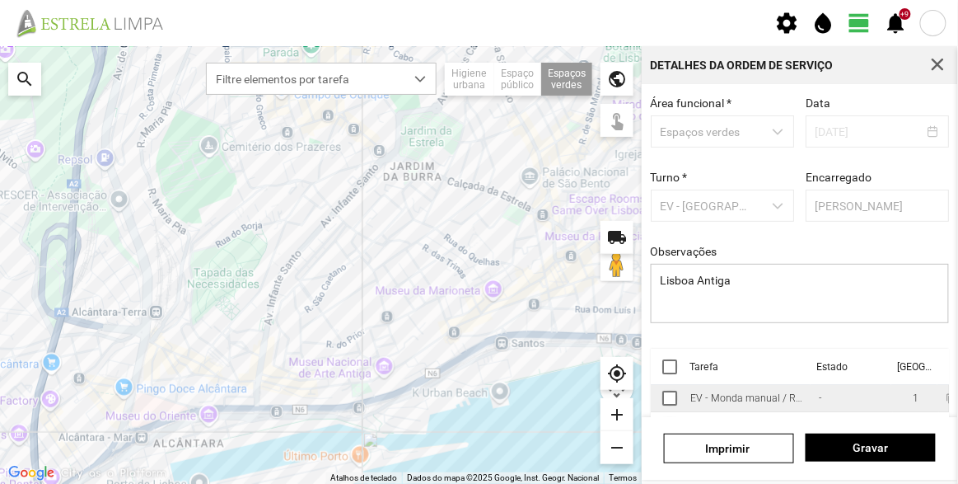
scroll to position [124, 0]
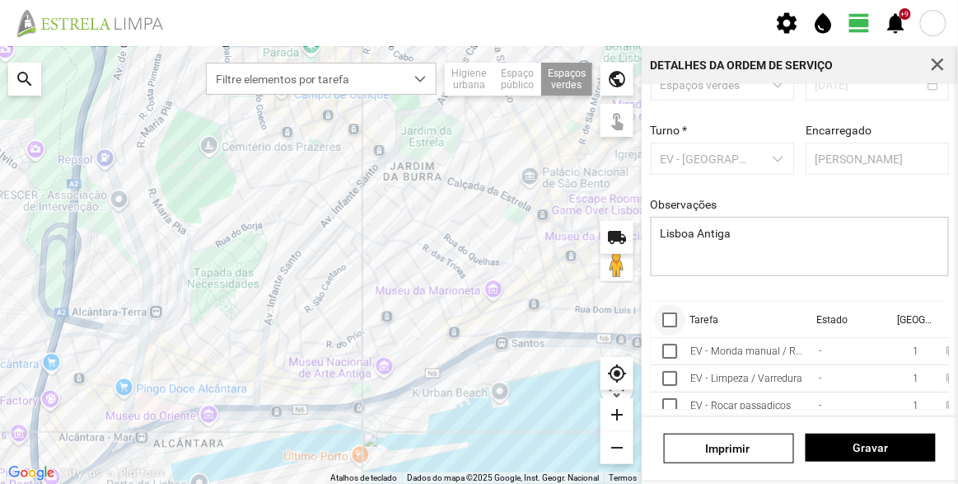
click at [671, 323] on div at bounding box center [670, 319] width 15 height 15
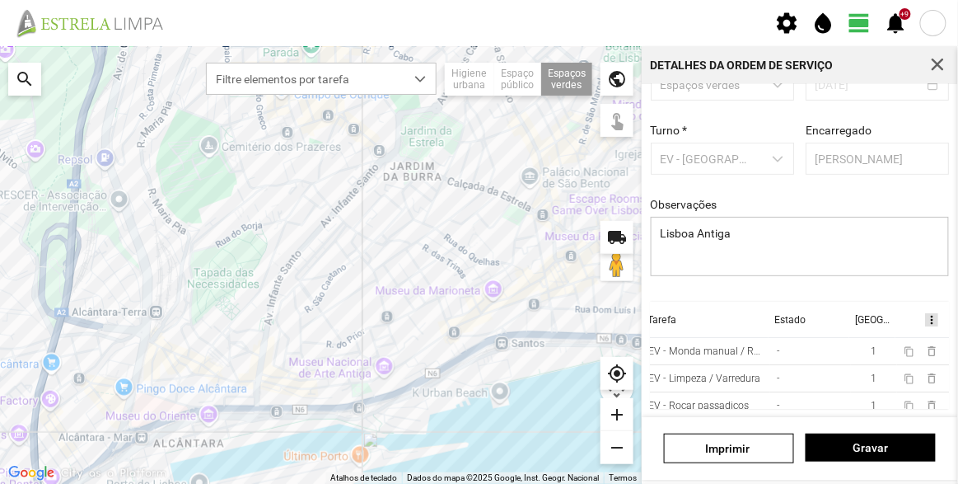
click at [926, 313] on span "more_vert" at bounding box center [932, 319] width 13 height 13
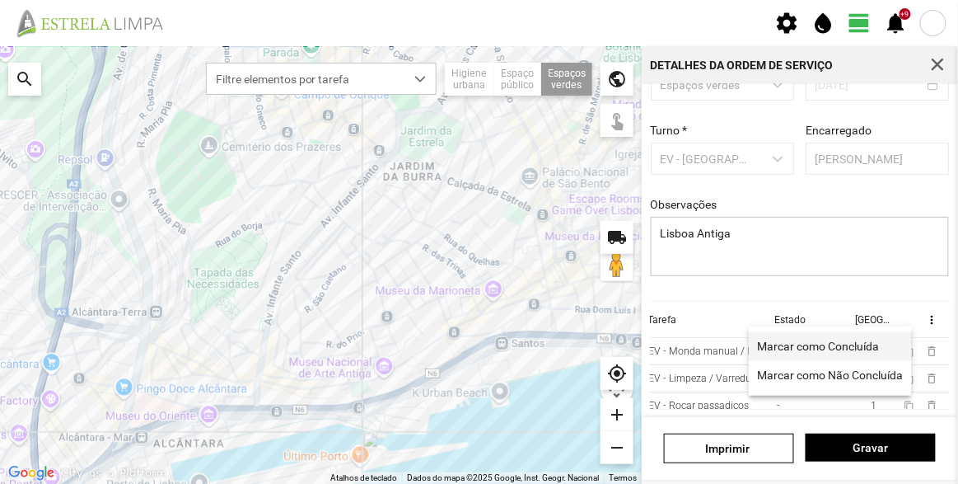
click at [860, 345] on span "Marcar como Concluída" at bounding box center [818, 346] width 122 height 12
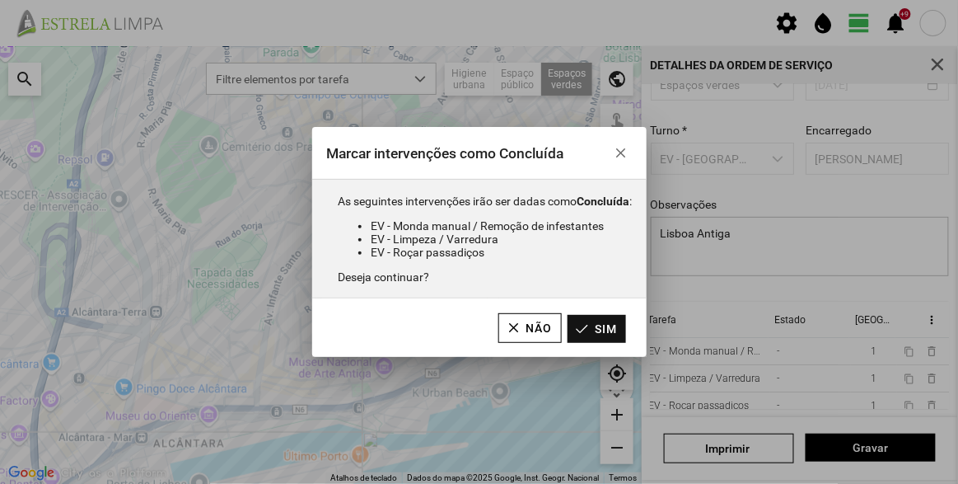
click at [616, 335] on button "Sim" at bounding box center [597, 329] width 59 height 28
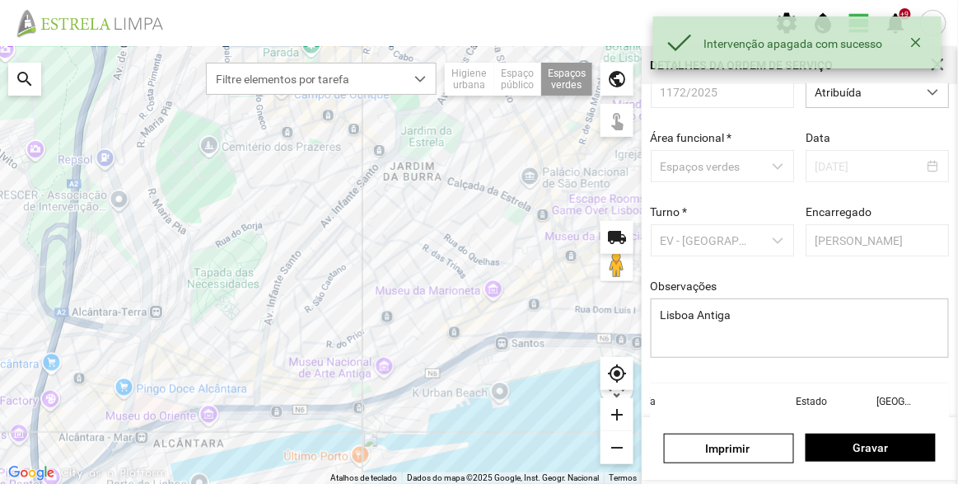
scroll to position [0, 0]
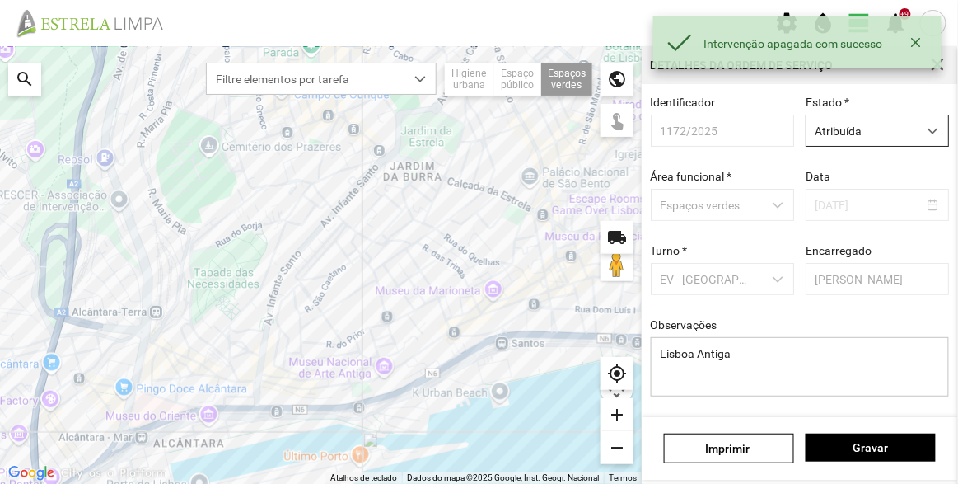
click at [868, 139] on span "Atribuída" at bounding box center [862, 130] width 110 height 30
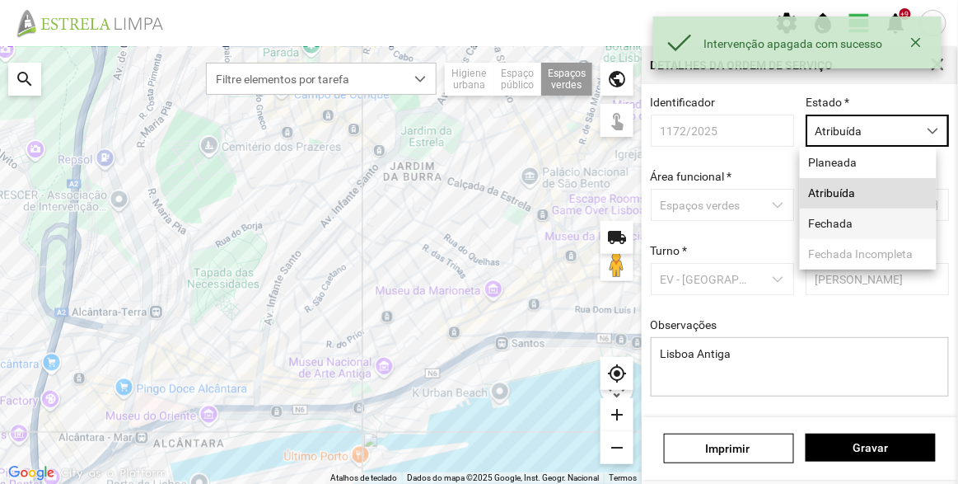
click at [863, 229] on li "Fechada" at bounding box center [868, 224] width 137 height 30
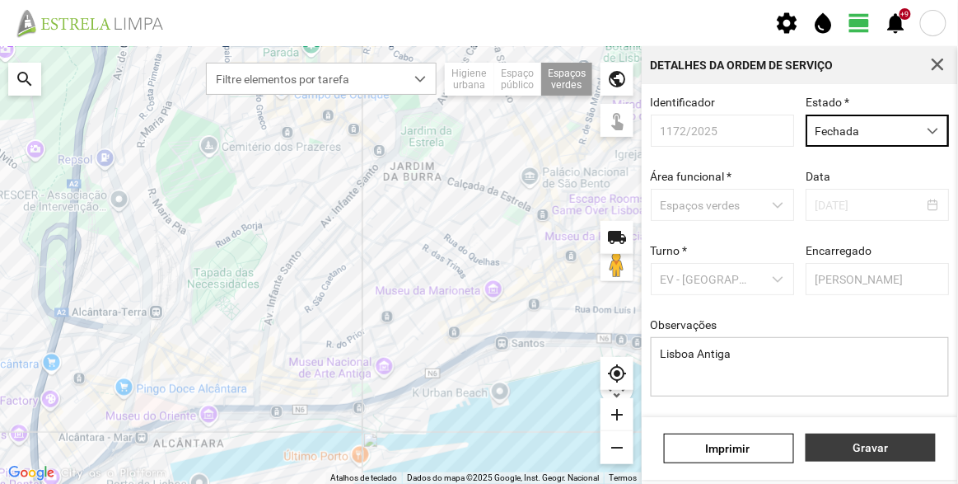
click at [876, 453] on span "Gravar" at bounding box center [871, 447] width 113 height 13
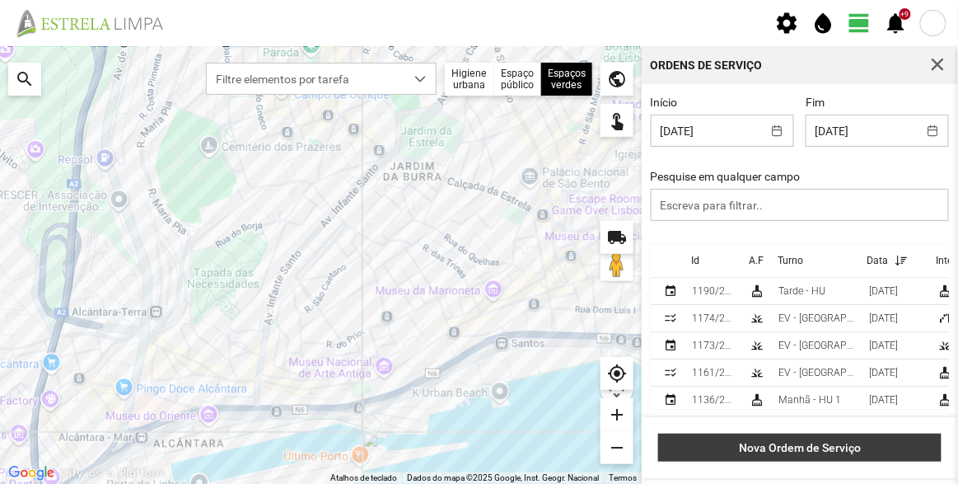
click at [818, 444] on span "Nova Ordem de Serviço" at bounding box center [801, 447] width 266 height 13
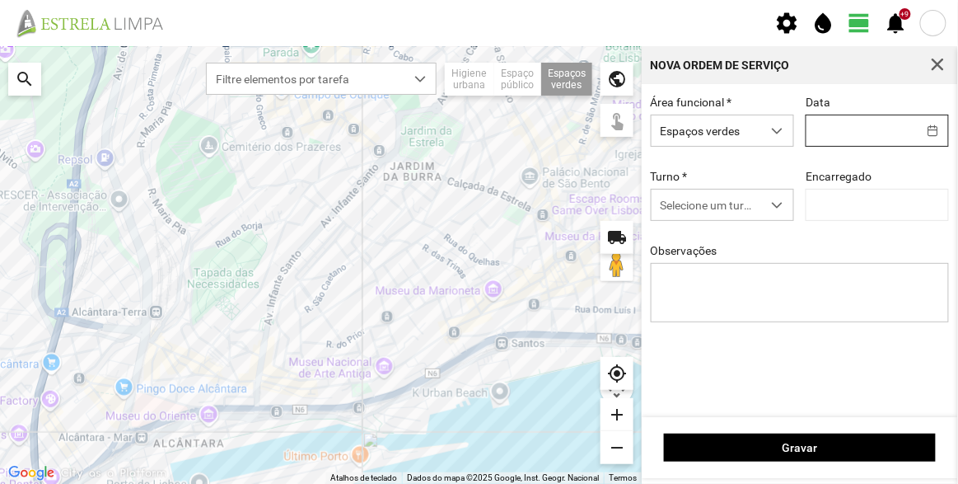
click at [870, 131] on body "settings water_drop view_day +9 notifications Para navegar no mapa com gestos d…" at bounding box center [479, 242] width 958 height 484
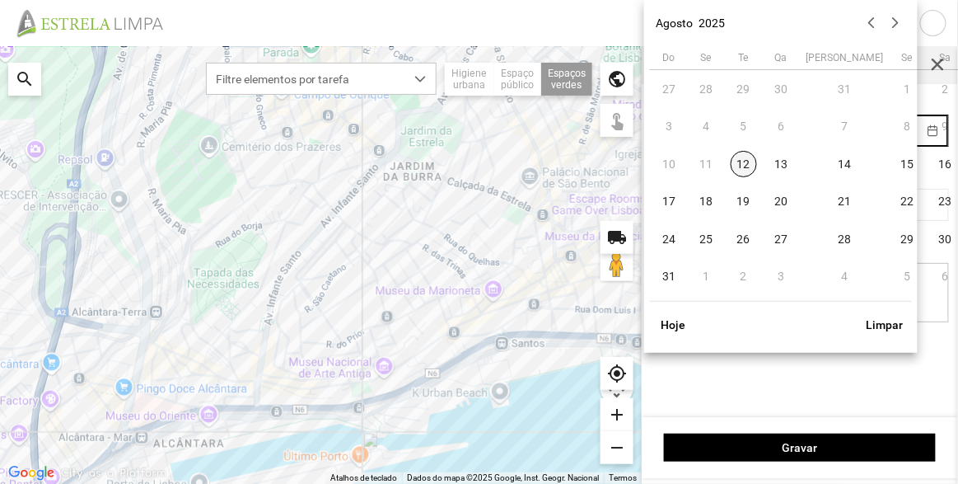
click at [746, 169] on span "12" at bounding box center [744, 164] width 26 height 26
type input "[DATE]"
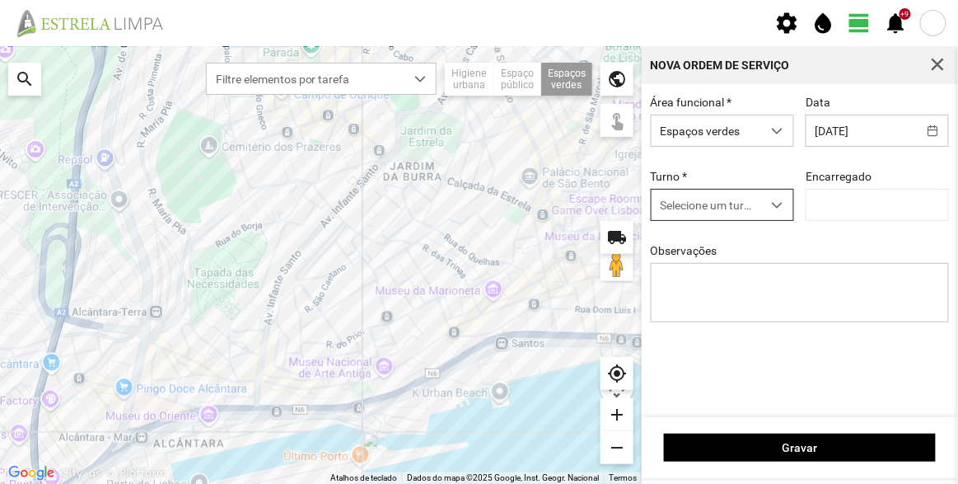
click at [747, 218] on span "Selecione um turno" at bounding box center [707, 205] width 110 height 30
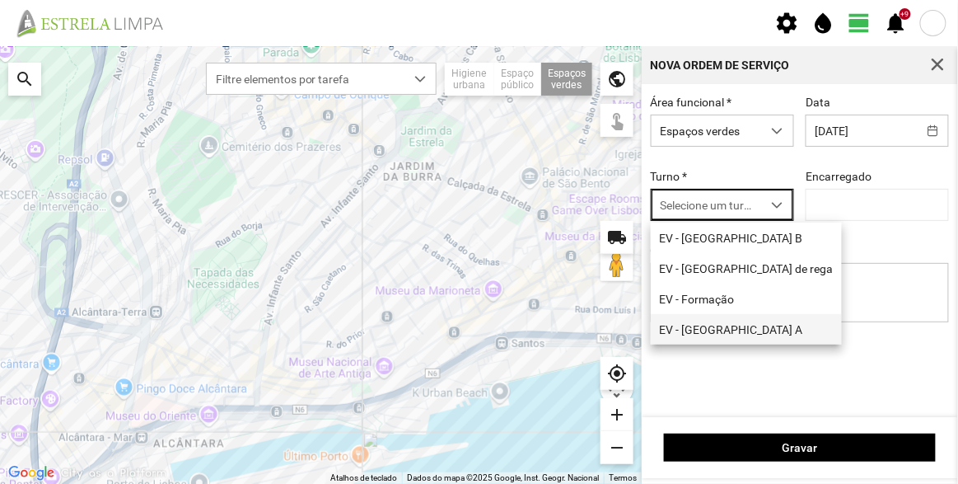
click at [738, 341] on li "EV - [GEOGRAPHIC_DATA] A" at bounding box center [746, 329] width 191 height 30
type input "[PERSON_NAME]"
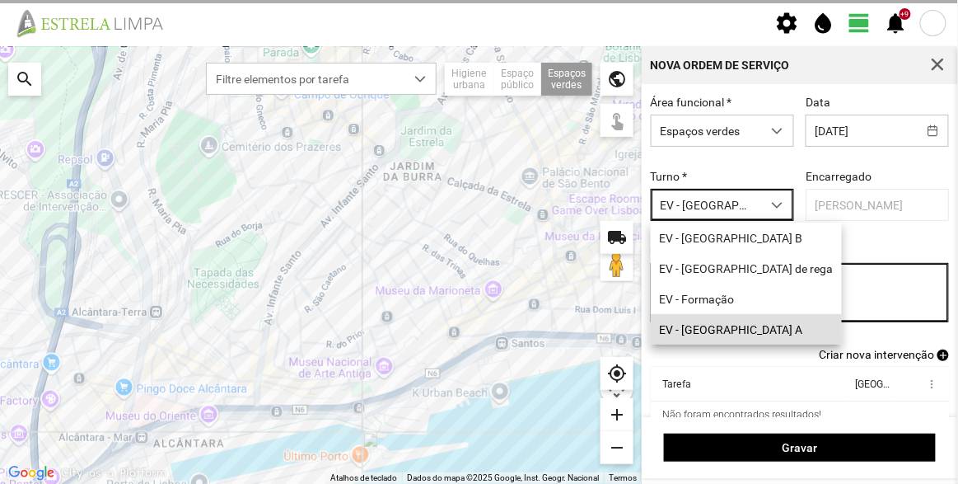
click at [774, 288] on textarea "Observações" at bounding box center [800, 292] width 299 height 59
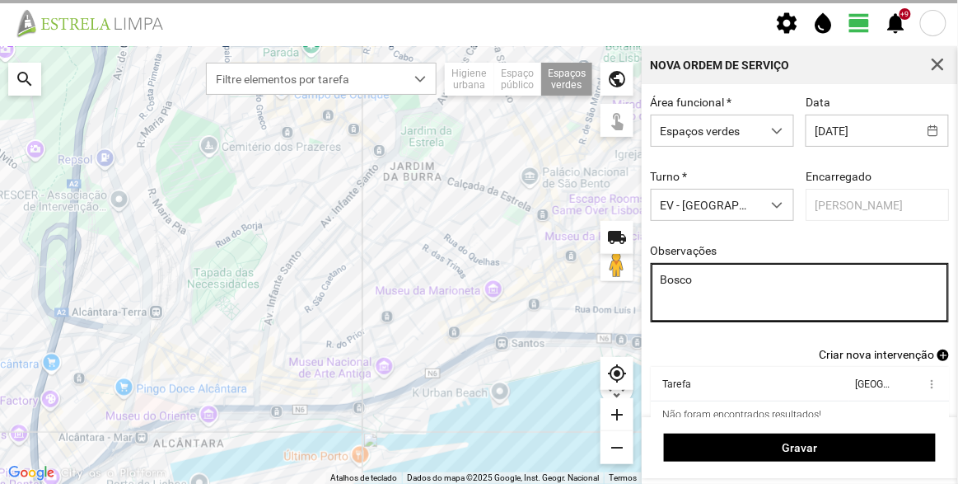
type textarea "Bosco"
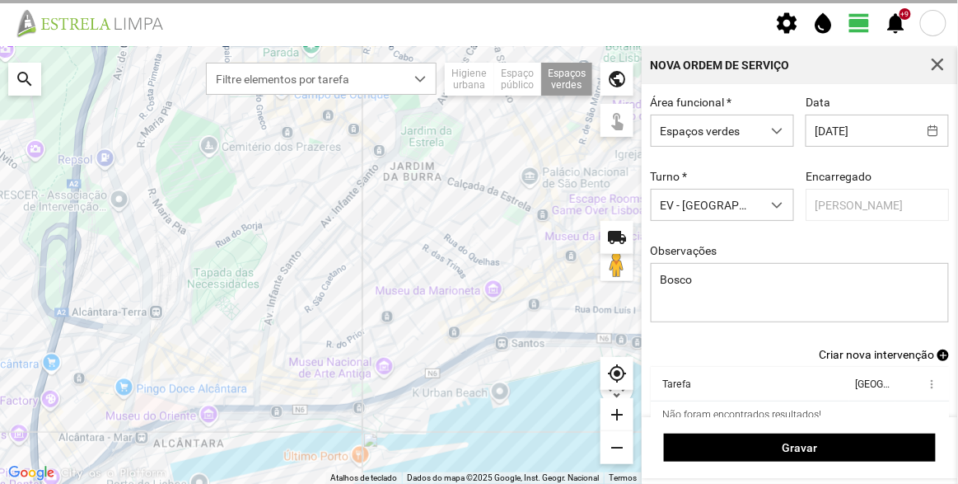
click at [893, 359] on span "Criar nova intervenção" at bounding box center [876, 354] width 115 height 13
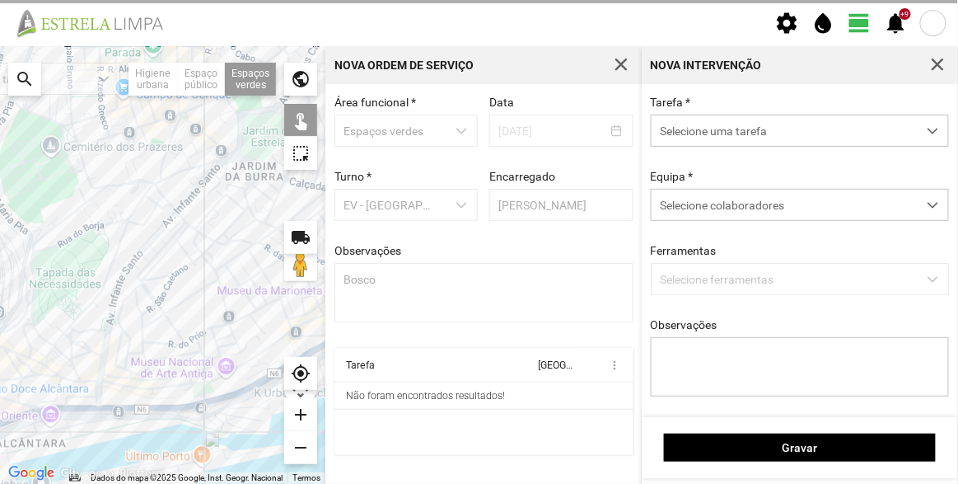
click at [727, 129] on span "Selecione uma tarefa" at bounding box center [784, 130] width 265 height 30
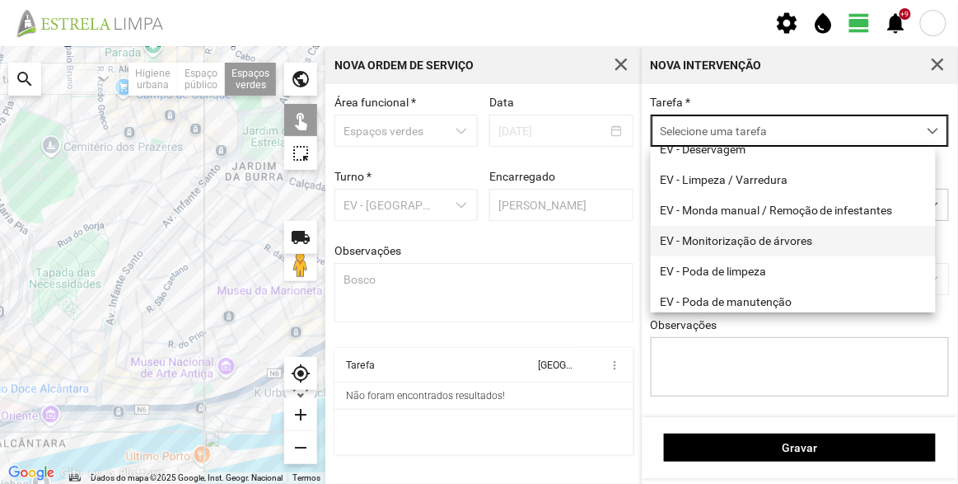
scroll to position [210, 0]
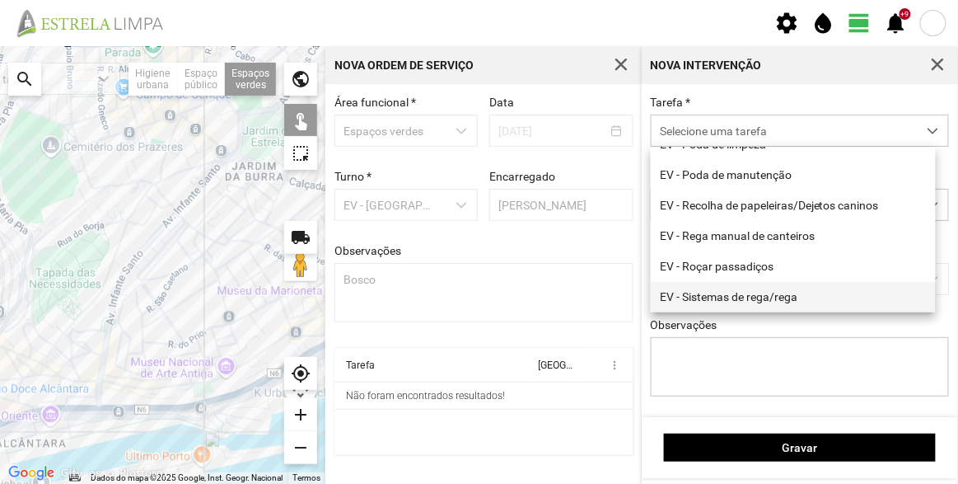
click at [740, 285] on li "EV - Sistemas de rega/rega" at bounding box center [793, 297] width 285 height 30
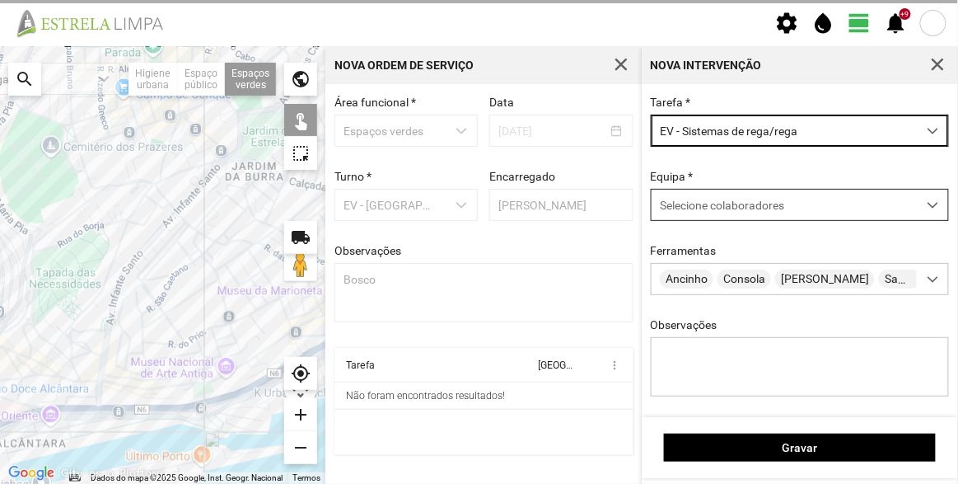
click at [715, 208] on span "Selecione colaboradores" at bounding box center [722, 205] width 124 height 13
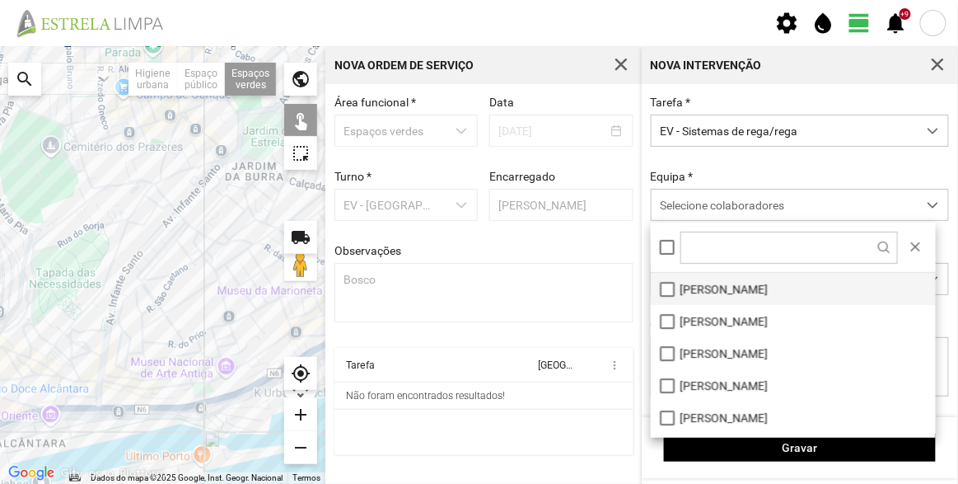
scroll to position [8, 69]
click at [711, 284] on li "[PERSON_NAME]" at bounding box center [793, 289] width 285 height 32
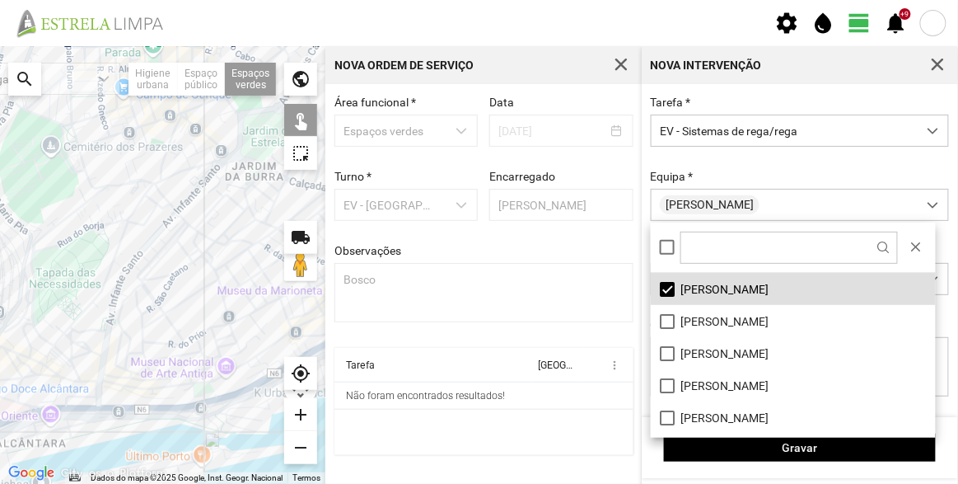
click at [71, 161] on div at bounding box center [163, 265] width 326 height 438
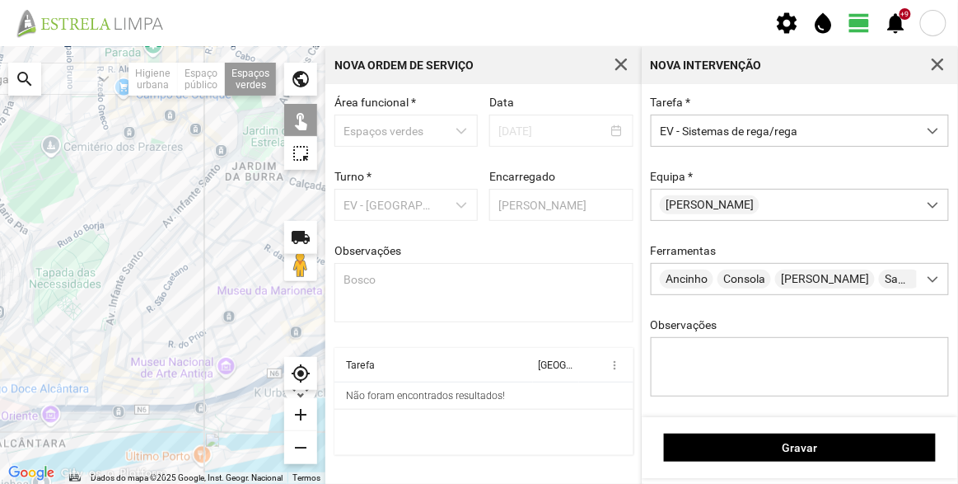
click at [782, 431] on div "Gravar" at bounding box center [800, 447] width 316 height 61
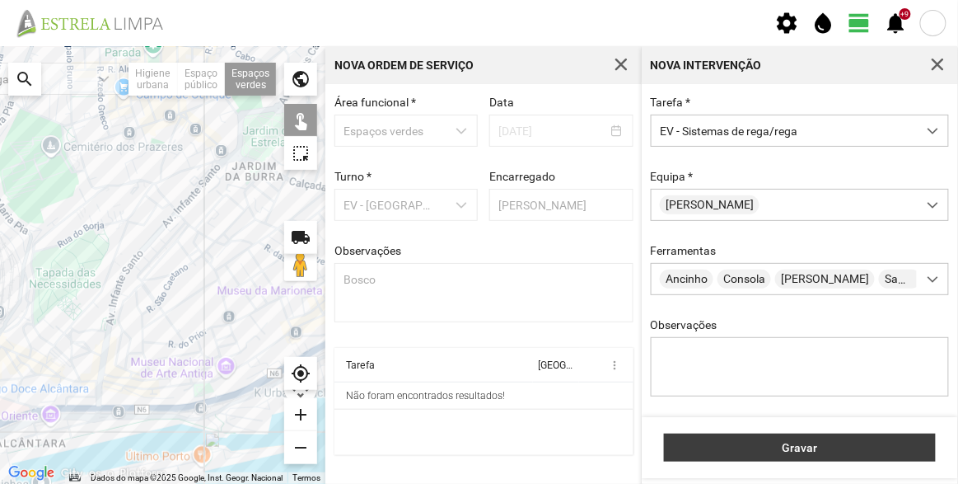
click at [797, 450] on span "Gravar" at bounding box center [800, 447] width 255 height 13
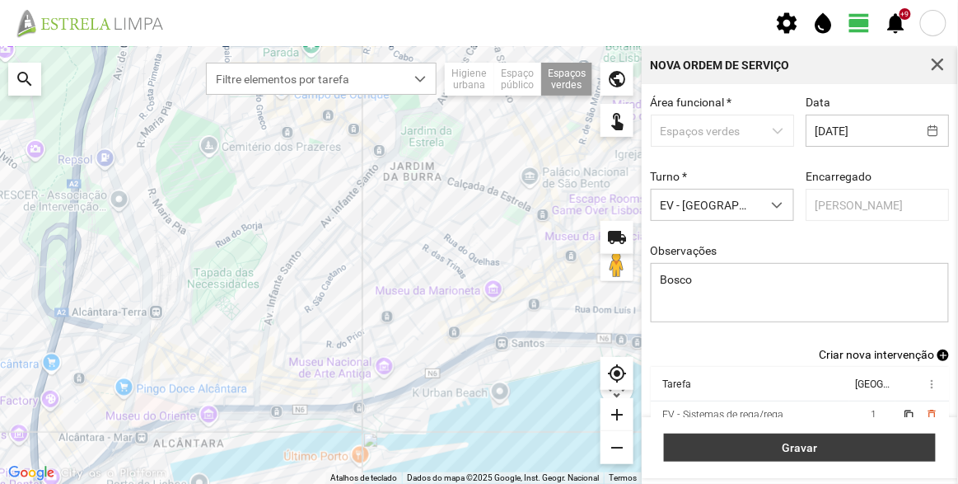
click at [865, 447] on span "Gravar" at bounding box center [800, 447] width 255 height 13
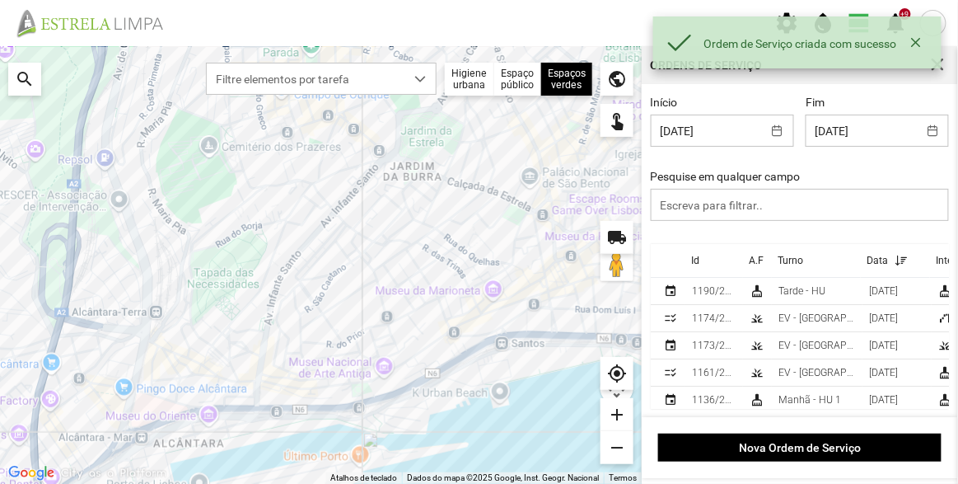
click at [699, 263] on div "Id" at bounding box center [695, 261] width 8 height 12
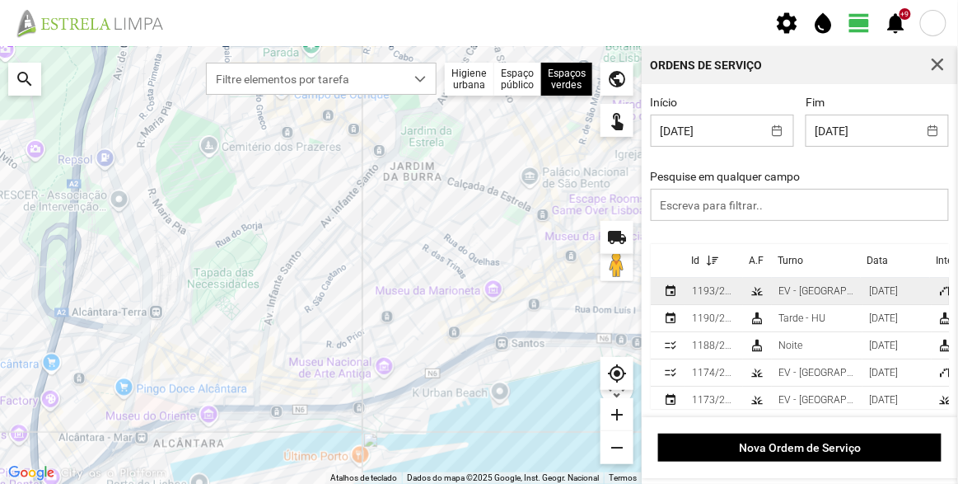
click at [699, 288] on div "1193/2025" at bounding box center [714, 291] width 45 height 12
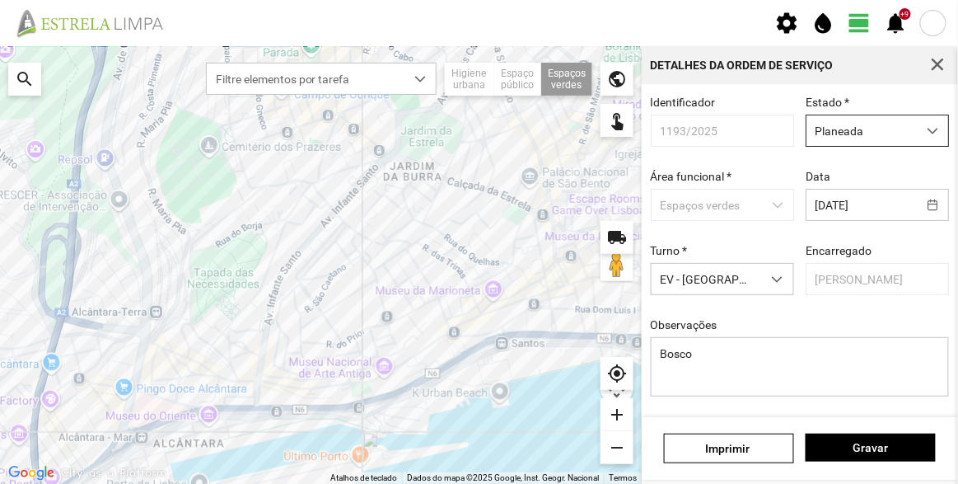
click at [874, 126] on span "Planeada" at bounding box center [862, 130] width 110 height 30
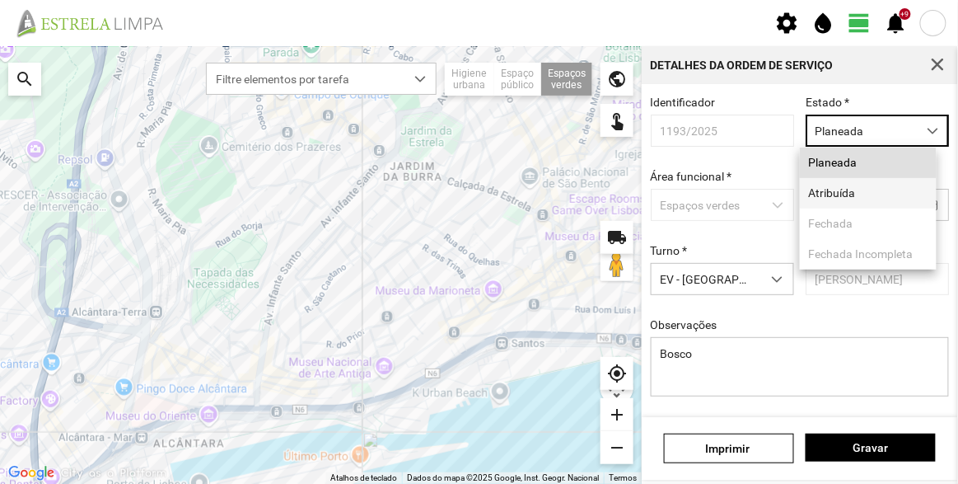
click at [841, 181] on li "Atribuída" at bounding box center [868, 193] width 137 height 30
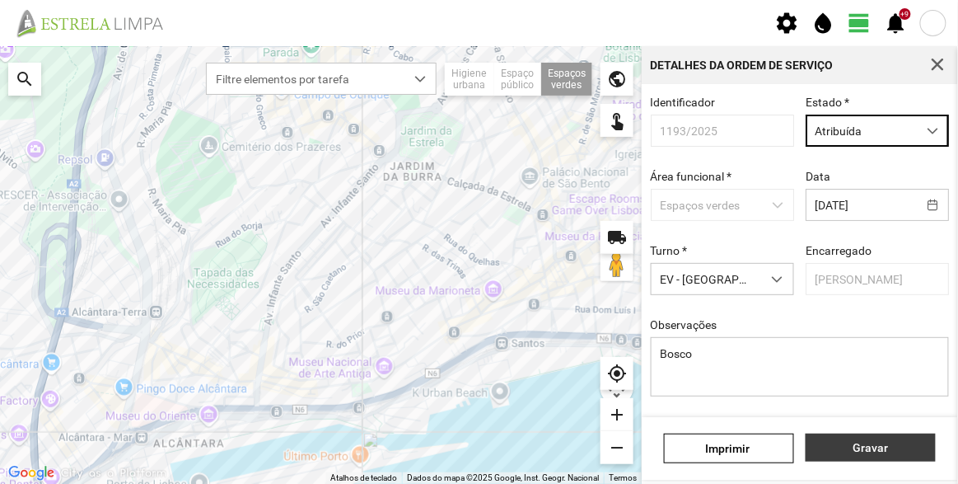
click at [884, 458] on button "Gravar" at bounding box center [871, 448] width 130 height 28
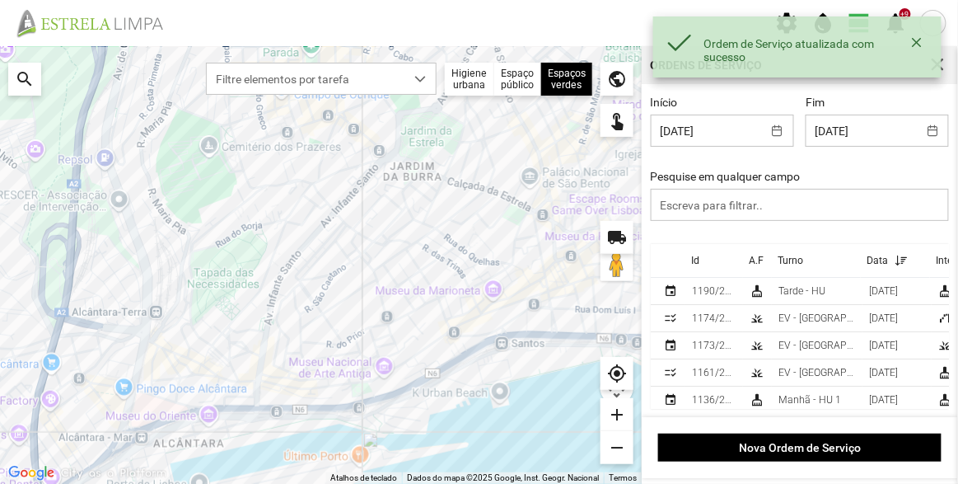
click at [701, 262] on th "Id" at bounding box center [715, 261] width 58 height 34
click at [701, 262] on p-sorticon at bounding box center [710, 261] width 21 height 12
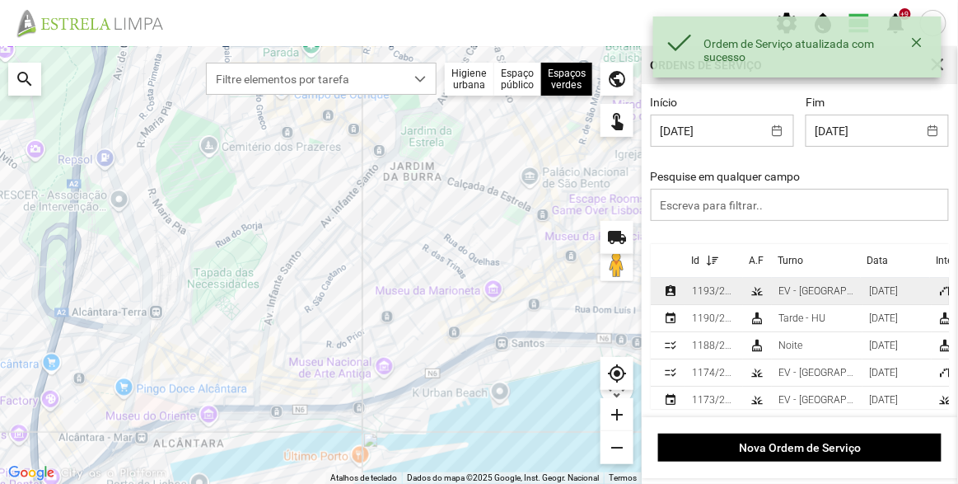
click at [695, 293] on div "1193/2025" at bounding box center [714, 291] width 45 height 12
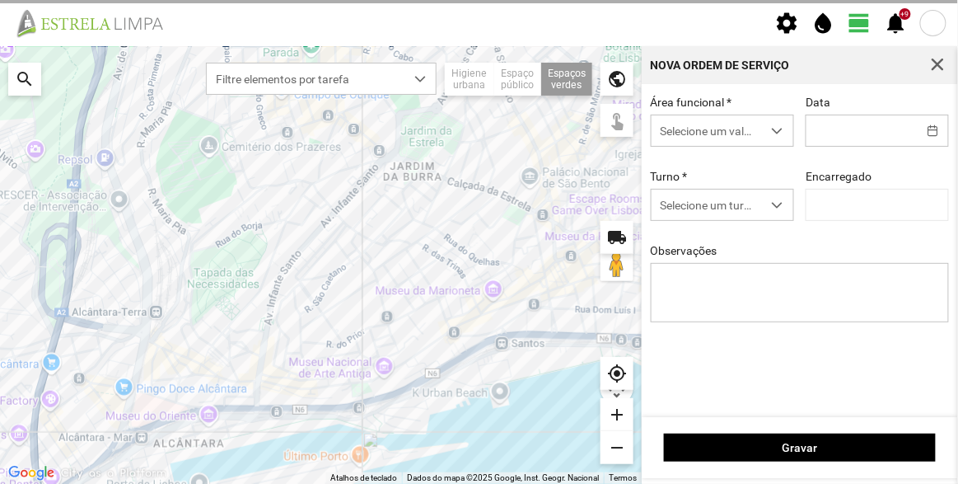
type input "[DATE]"
type textarea "Bosco"
type input "[PERSON_NAME]"
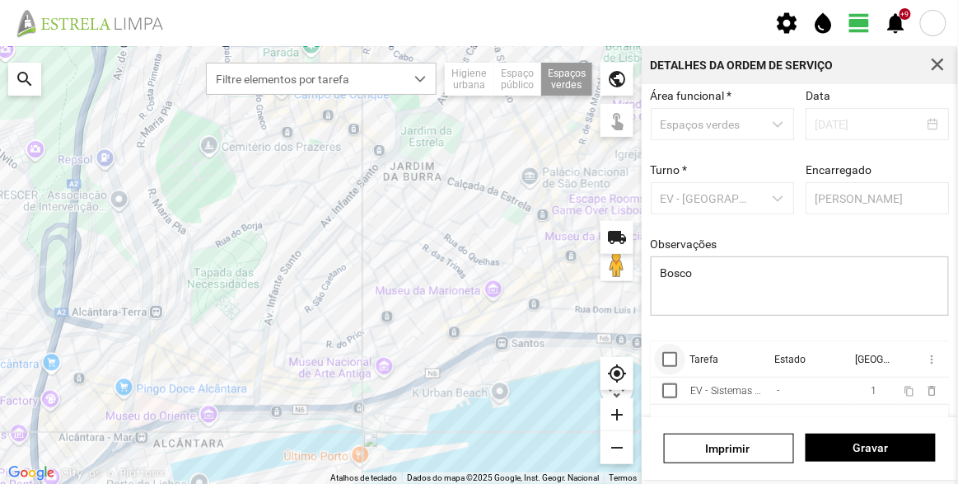
scroll to position [124, 0]
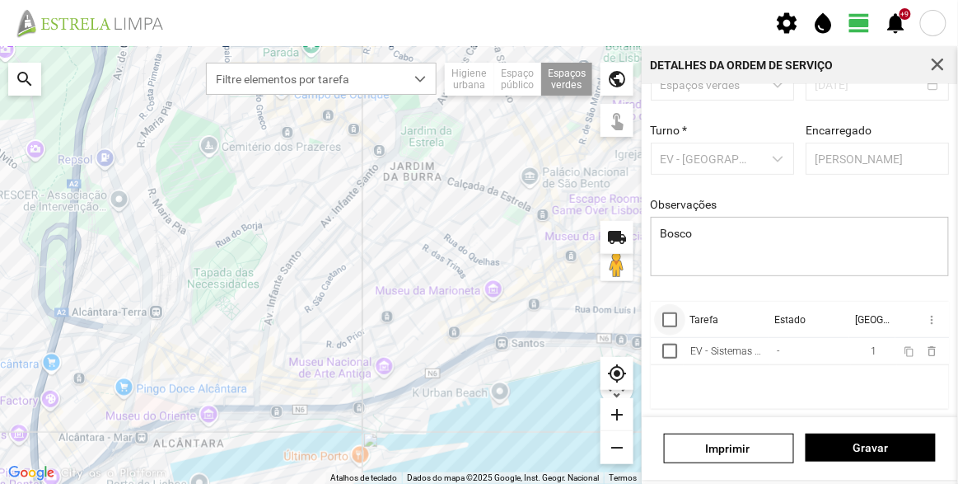
click at [667, 312] on div at bounding box center [670, 319] width 15 height 15
click at [926, 316] on th "more_vert" at bounding box center [922, 320] width 54 height 36
click at [925, 316] on span "more_vert" at bounding box center [931, 319] width 13 height 13
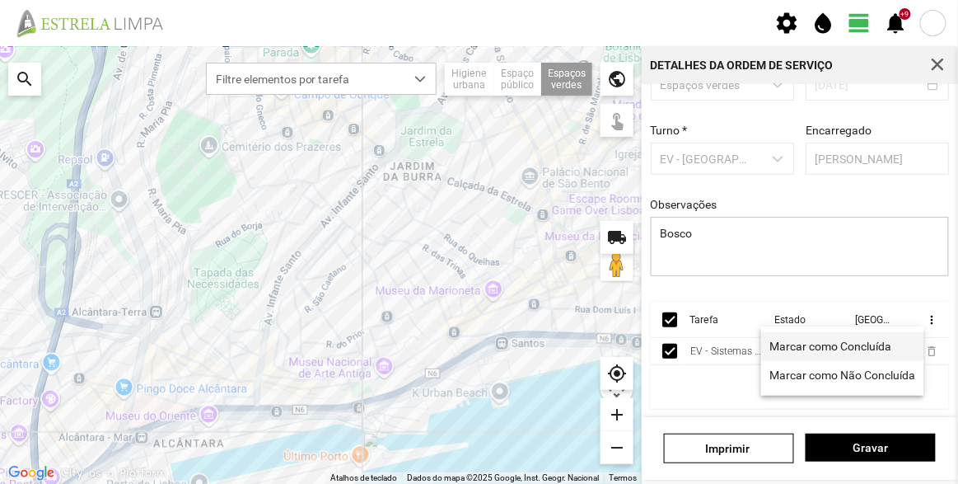
click at [818, 333] on link "Marcar como Concluída" at bounding box center [843, 346] width 163 height 29
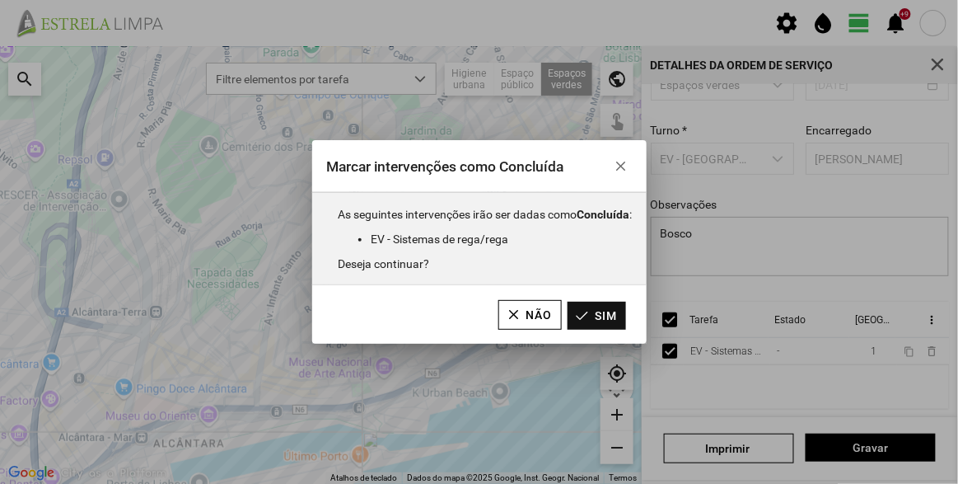
click at [593, 316] on button "Sim" at bounding box center [597, 316] width 59 height 28
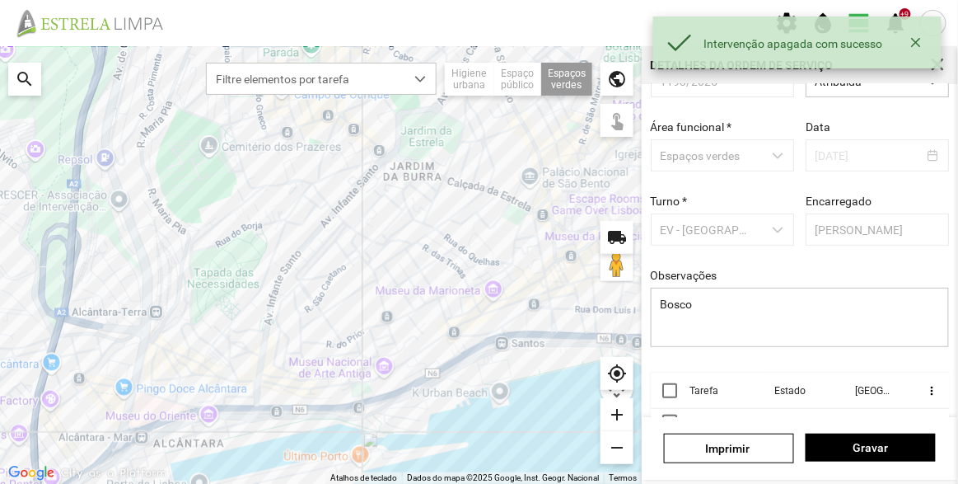
scroll to position [0, 0]
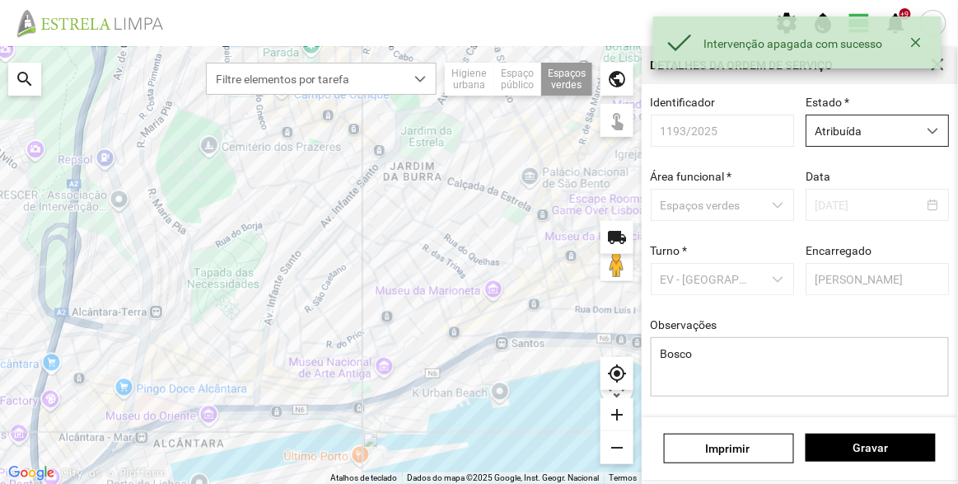
click at [837, 146] on span "Atribuída" at bounding box center [862, 130] width 110 height 30
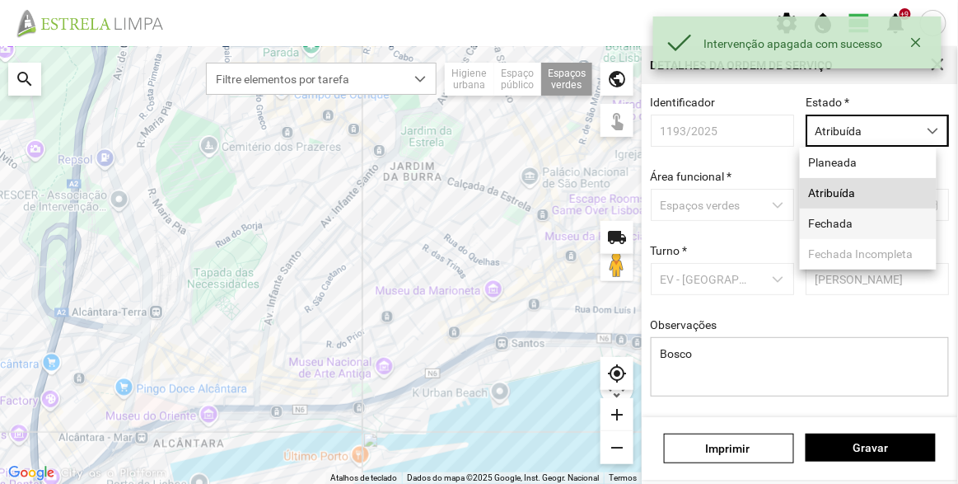
click at [840, 219] on li "Fechada" at bounding box center [868, 224] width 137 height 30
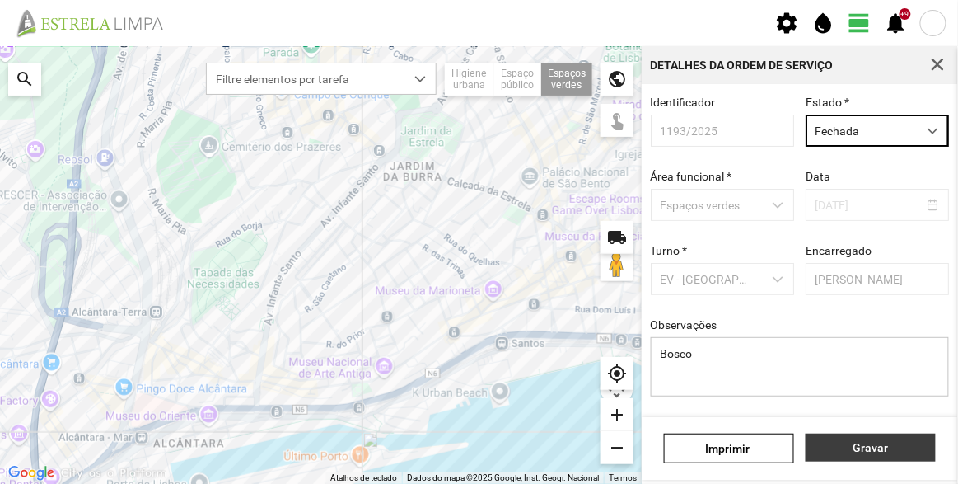
click at [888, 439] on button "Gravar" at bounding box center [871, 448] width 130 height 28
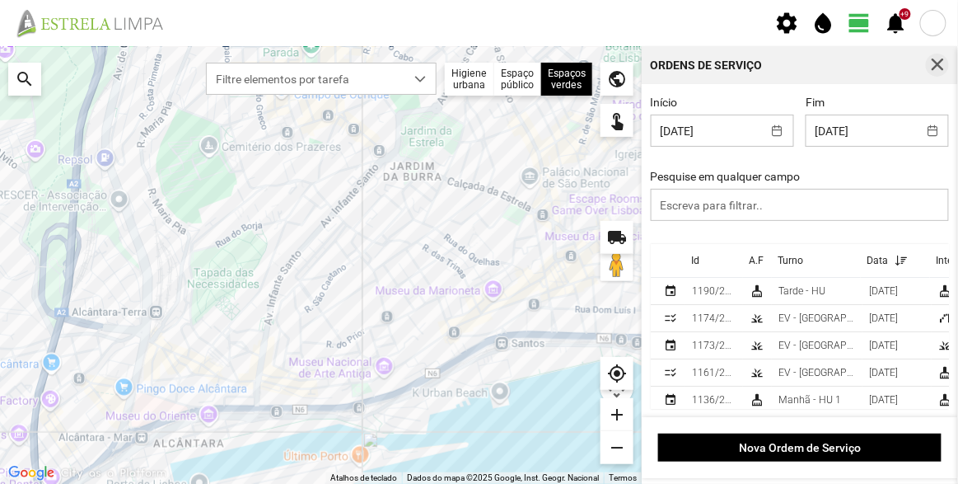
click at [948, 62] on button "button" at bounding box center [937, 65] width 23 height 23
